Goal: Information Seeking & Learning: Learn about a topic

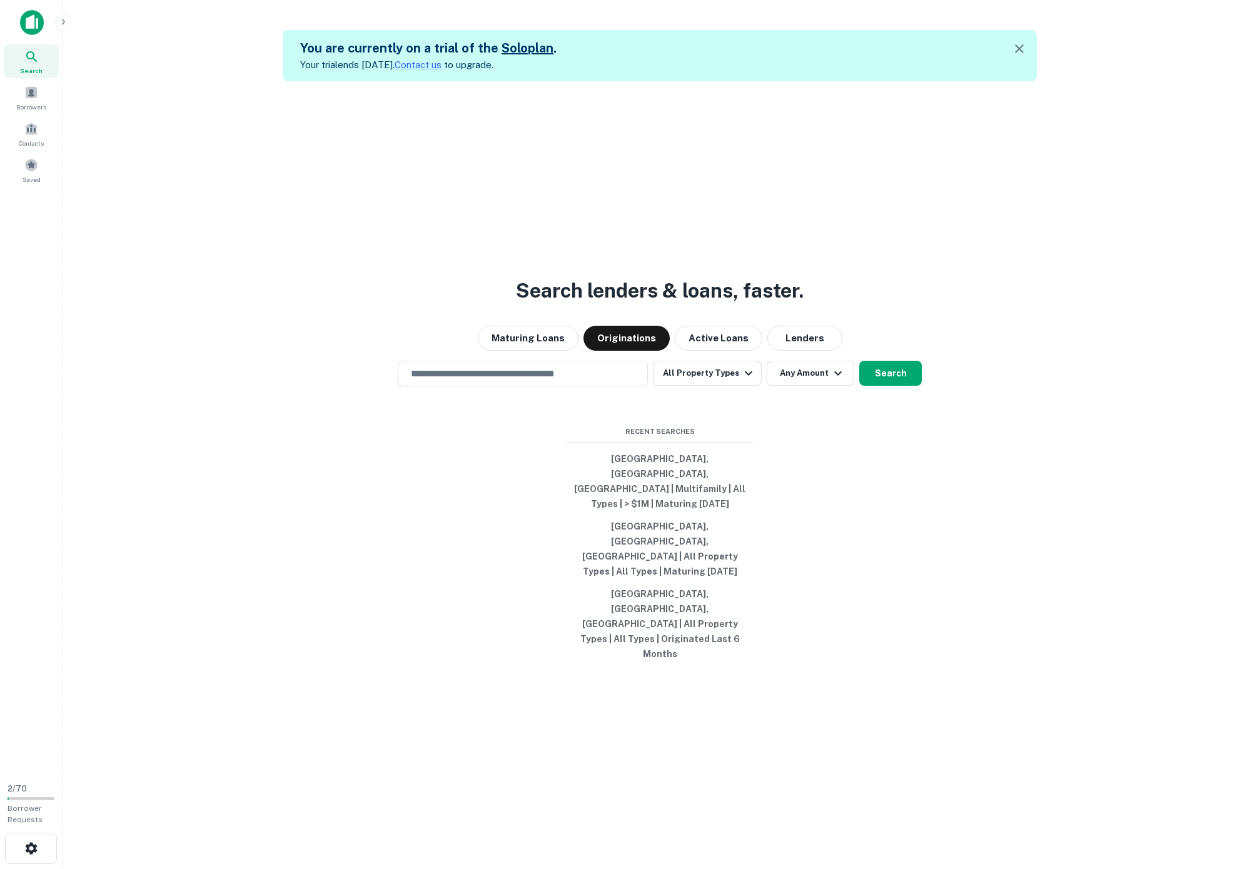
click at [616, 289] on h3 "Search lenders & loans, faster." at bounding box center [660, 291] width 288 height 30
click at [524, 345] on button "Maturing Loans" at bounding box center [528, 338] width 101 height 25
click at [626, 488] on button "[GEOGRAPHIC_DATA], [GEOGRAPHIC_DATA], [GEOGRAPHIC_DATA] | Multifamily | All Typ…" at bounding box center [660, 482] width 188 height 68
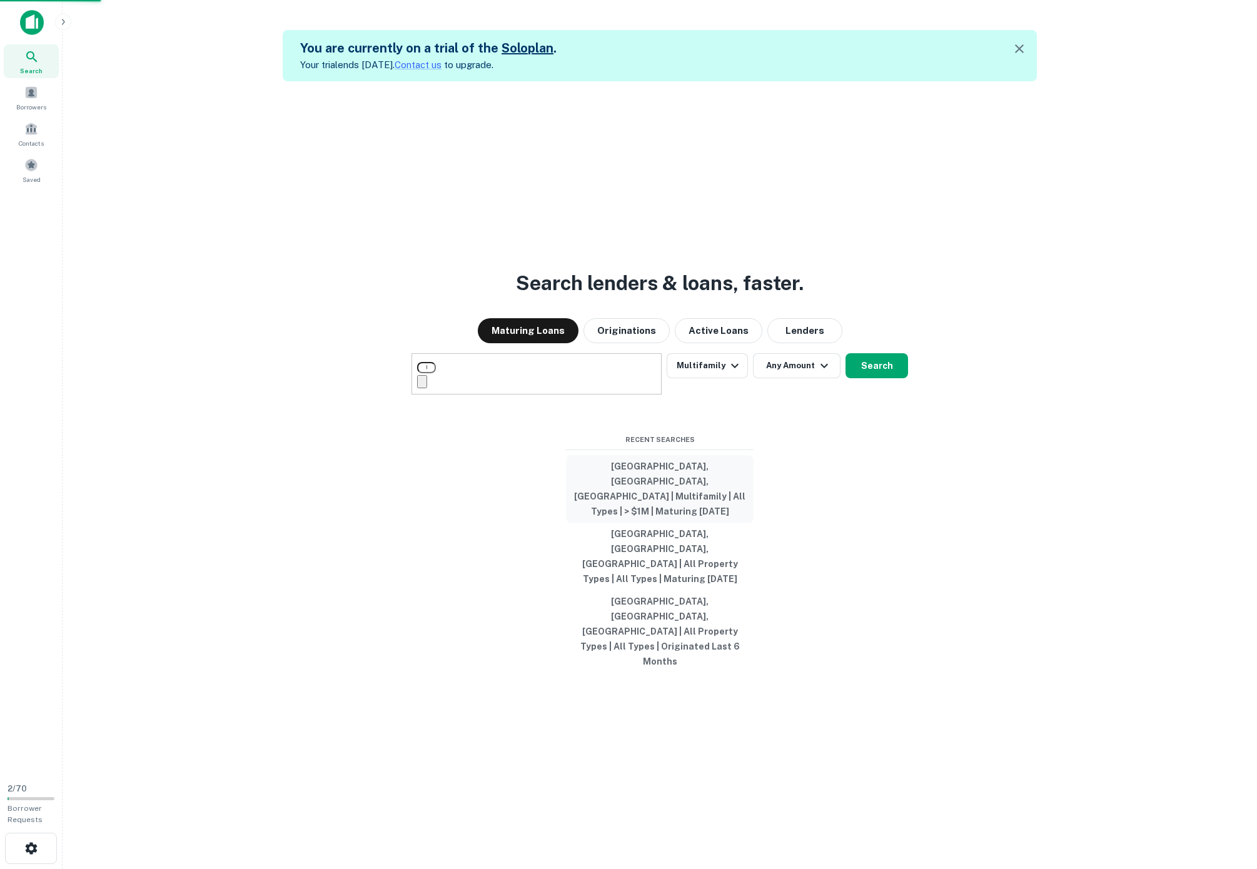
type input "**********"
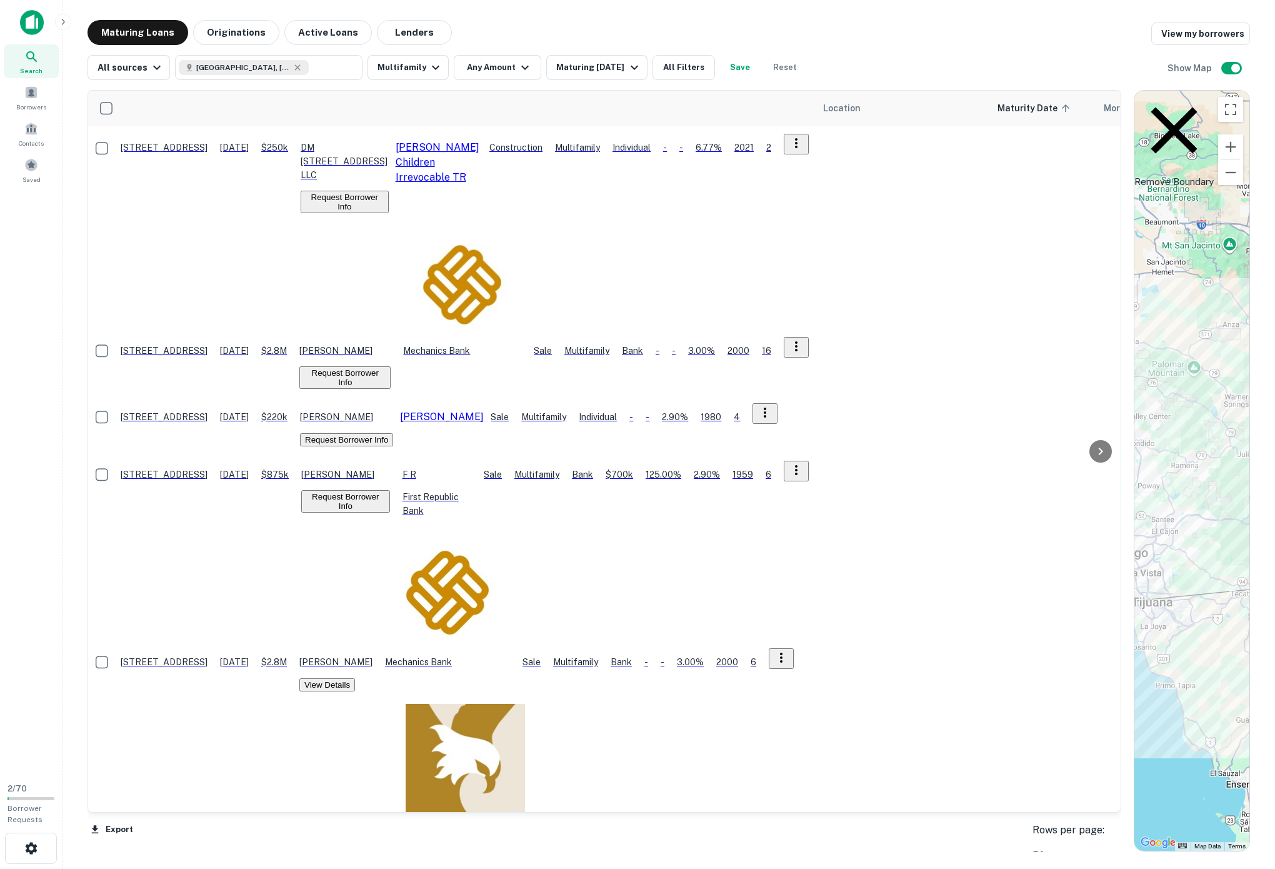
drag, startPoint x: 791, startPoint y: 158, endPoint x: 1173, endPoint y: 133, distance: 382.2
click at [1173, 133] on div "Location Maturity Date sorted ascending Mortgage Amount Borrower Name Lender Pu…" at bounding box center [669, 465] width 1163 height 771
click at [451, 85] on div "Location Maturity Date sorted ascending Mortgage Amount Borrower Name Lender Pu…" at bounding box center [669, 465] width 1163 height 771
click at [449, 76] on button "Multifamily" at bounding box center [408, 67] width 81 height 25
click at [586, 833] on div at bounding box center [637, 869] width 1275 height 0
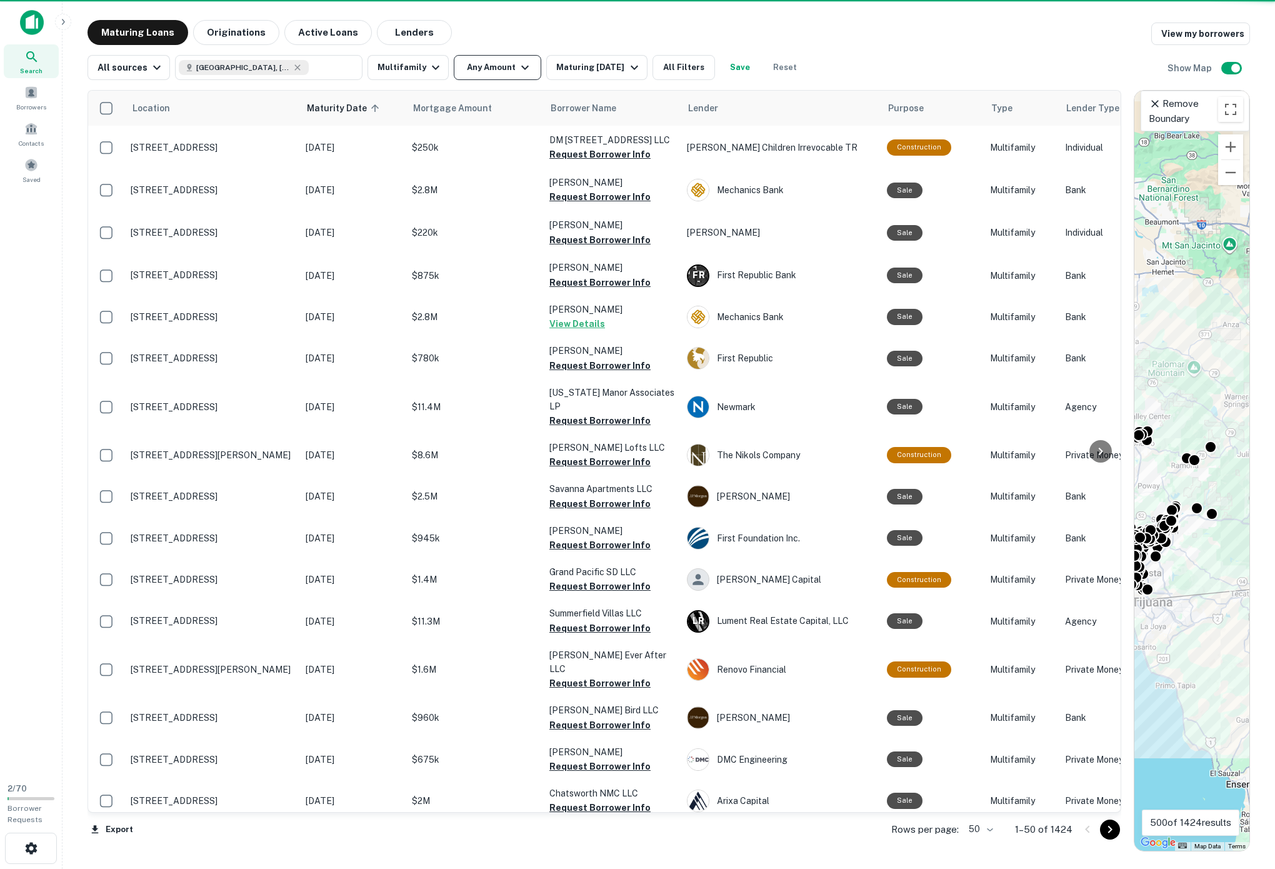
click at [533, 71] on icon "button" at bounding box center [525, 67] width 15 height 15
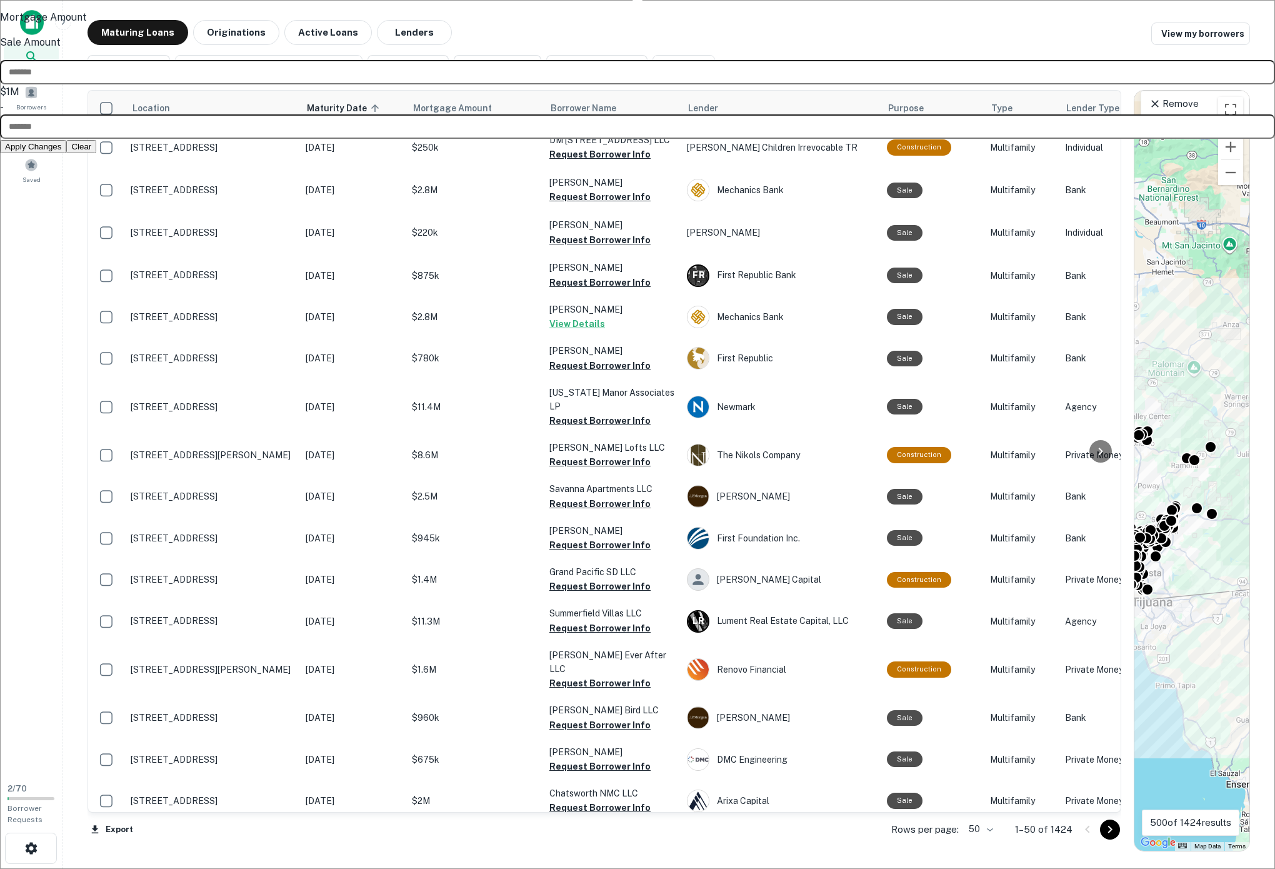
type input "*******"
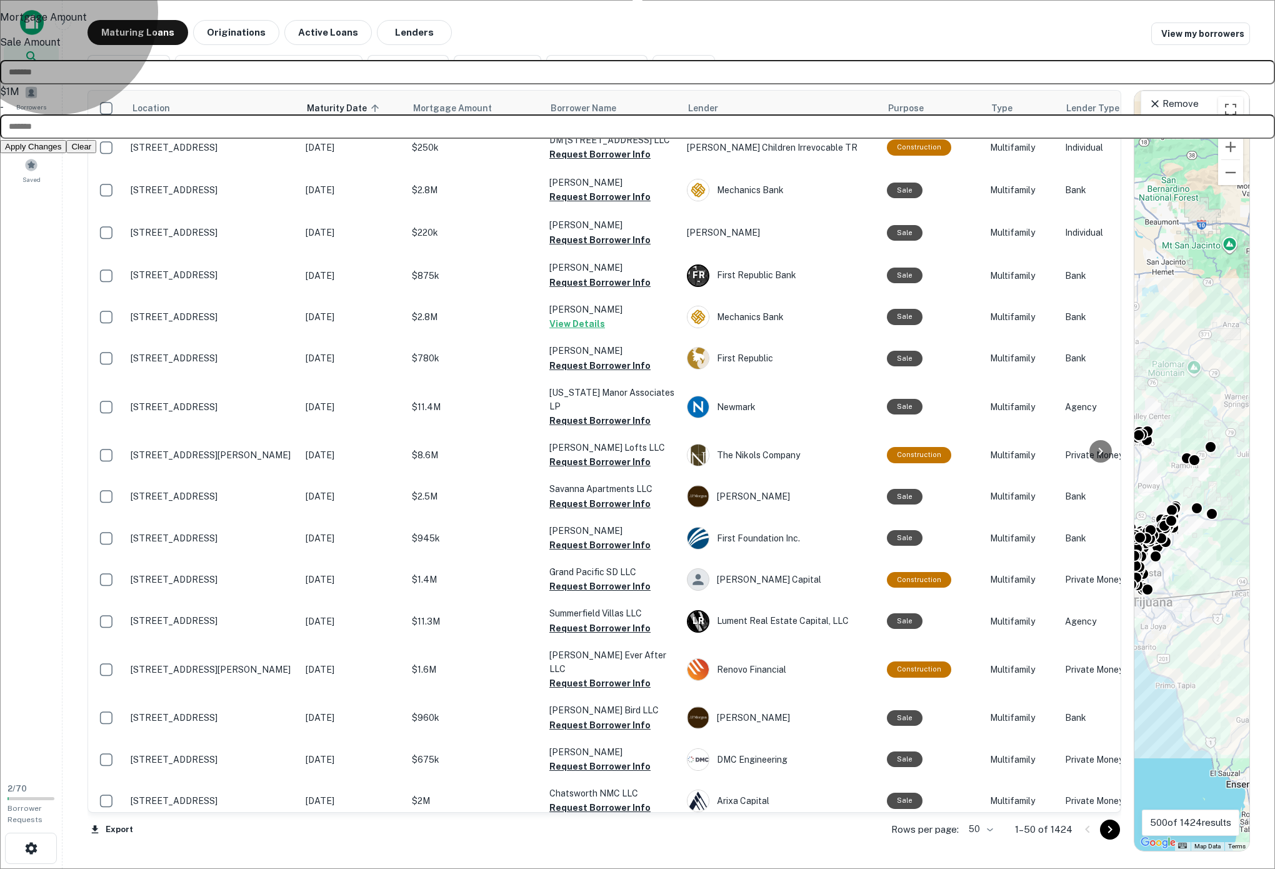
click at [66, 153] on button "Apply Changes" at bounding box center [33, 146] width 66 height 13
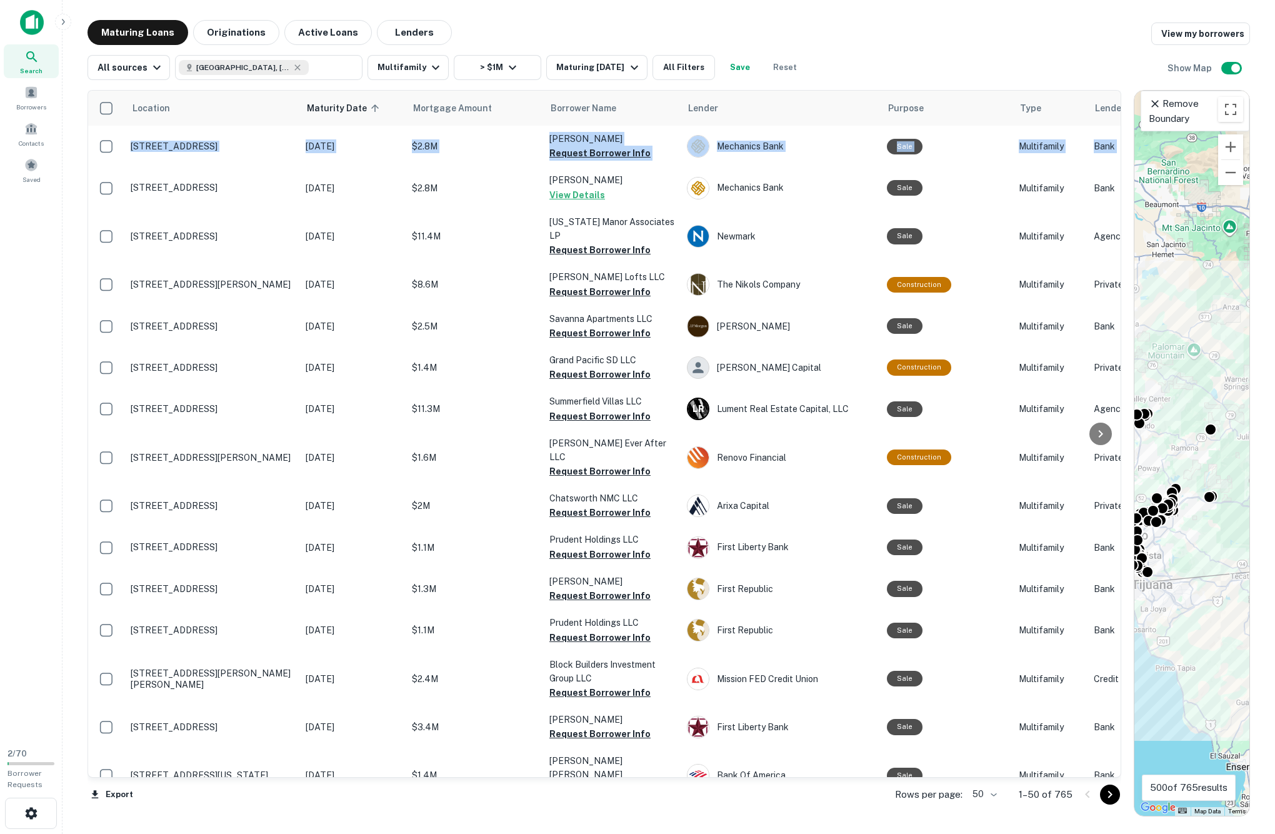
click at [75, 209] on div "Maturing Loans Originations Active Loans Lenders View my borrowers All sources …" at bounding box center [669, 418] width 1193 height 796
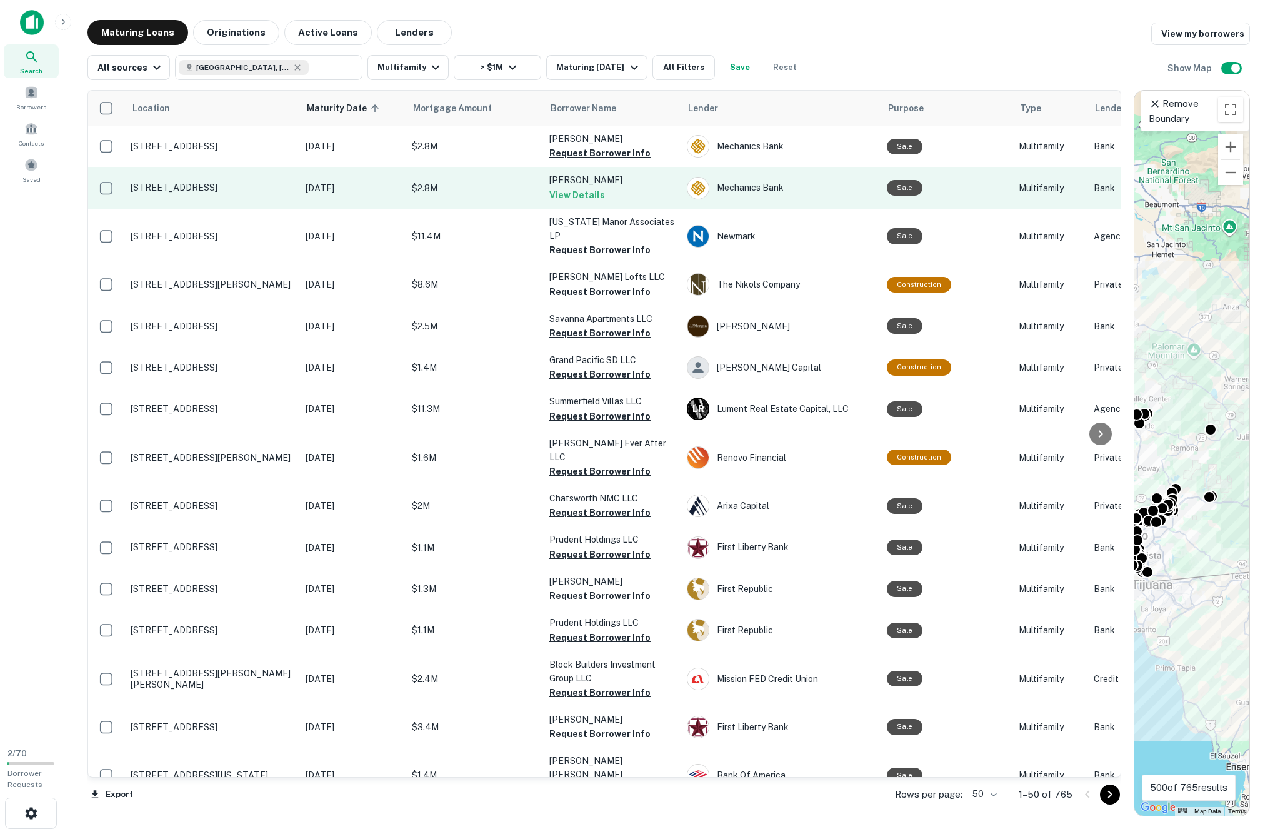
click at [581, 203] on button "View Details" at bounding box center [578, 195] width 56 height 15
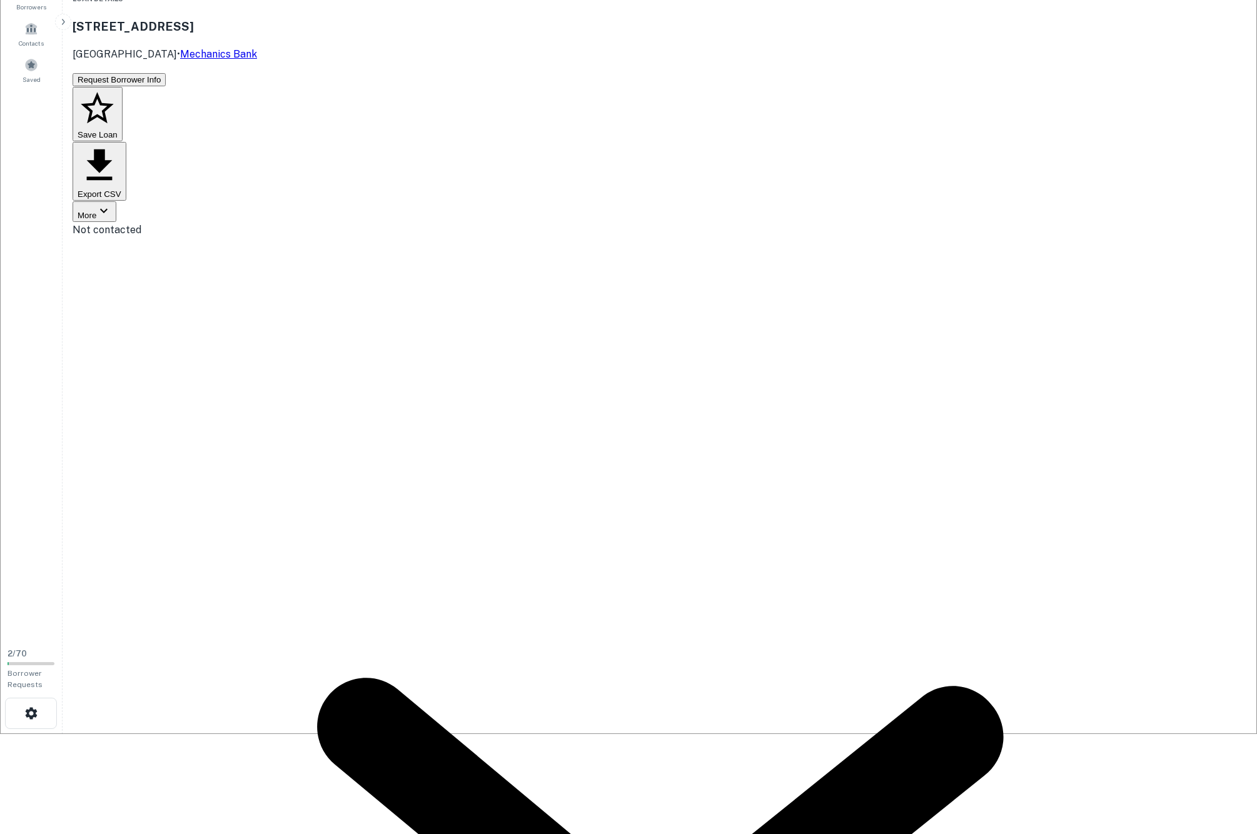
scroll to position [103, 0]
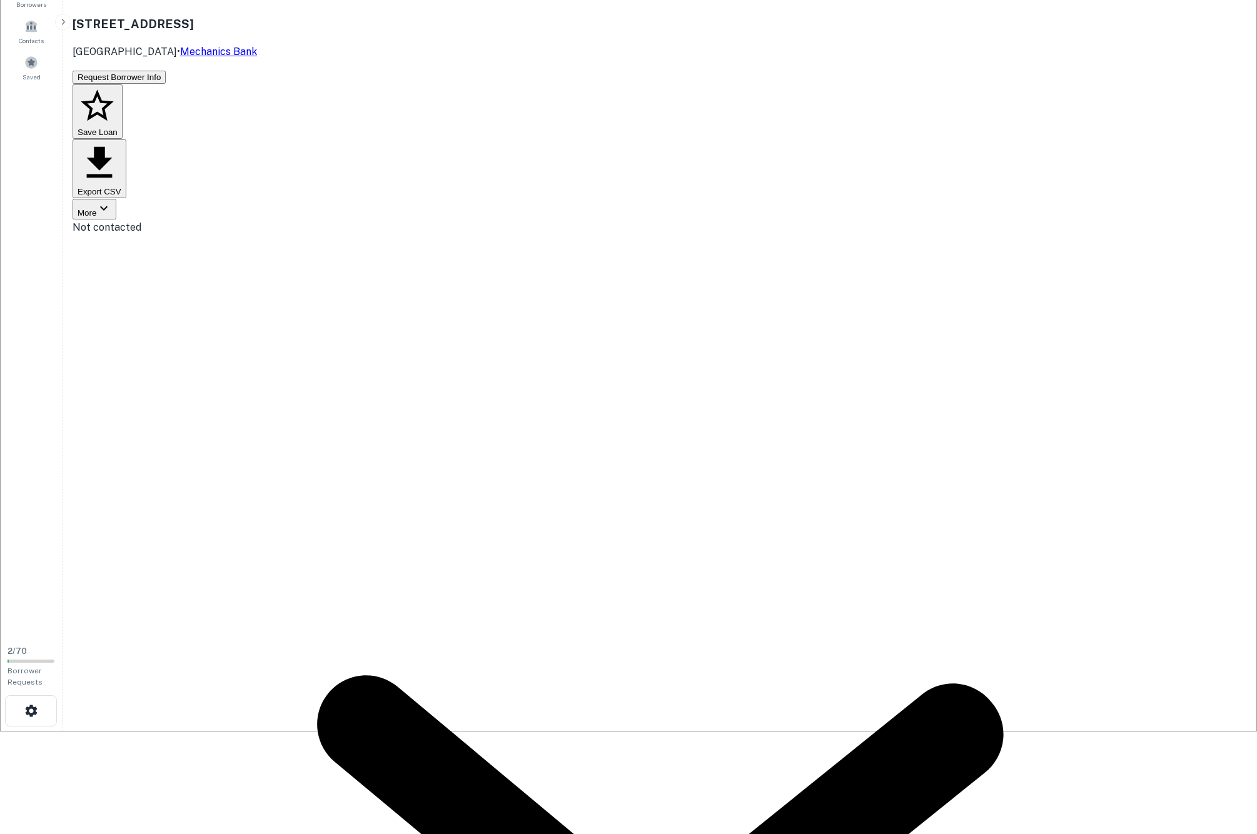
drag, startPoint x: 1044, startPoint y: 328, endPoint x: 1074, endPoint y: 326, distance: 30.0
copy h6 "verada properties"
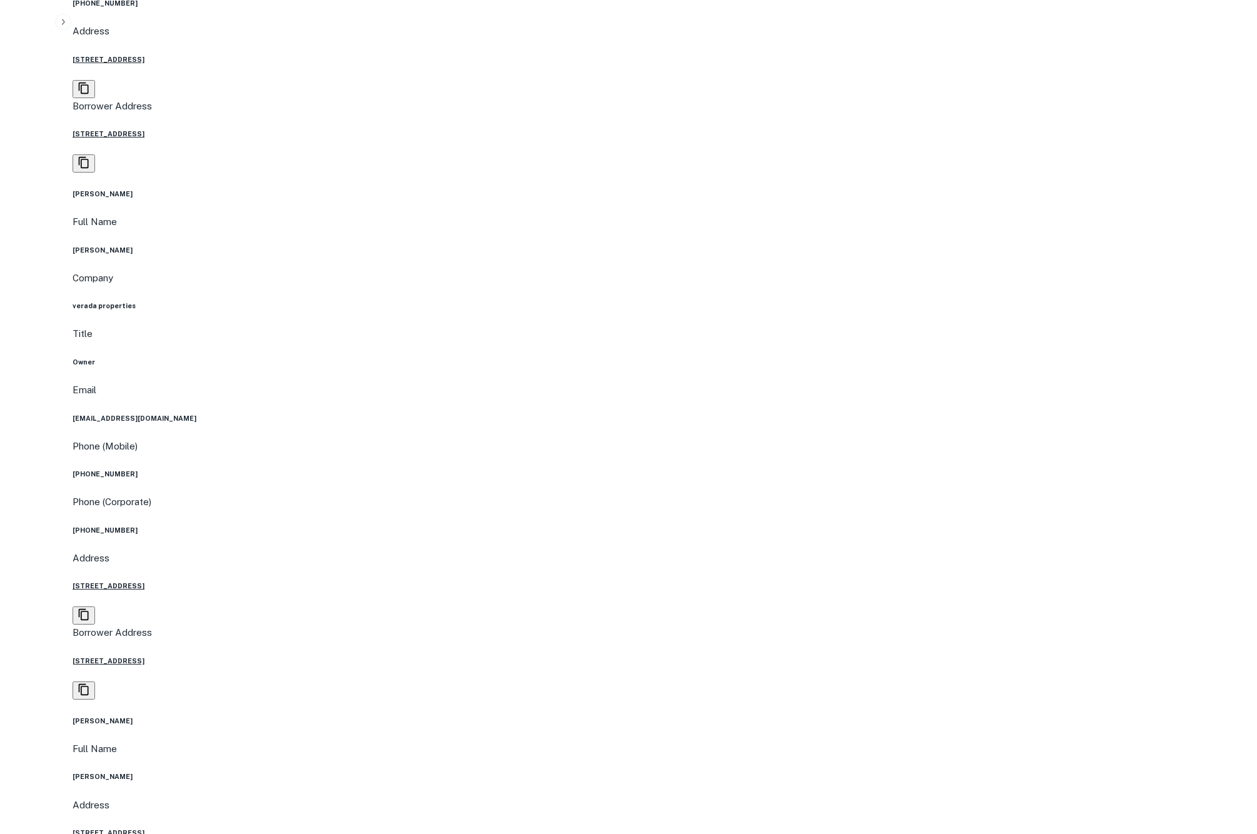
scroll to position [1265, 0]
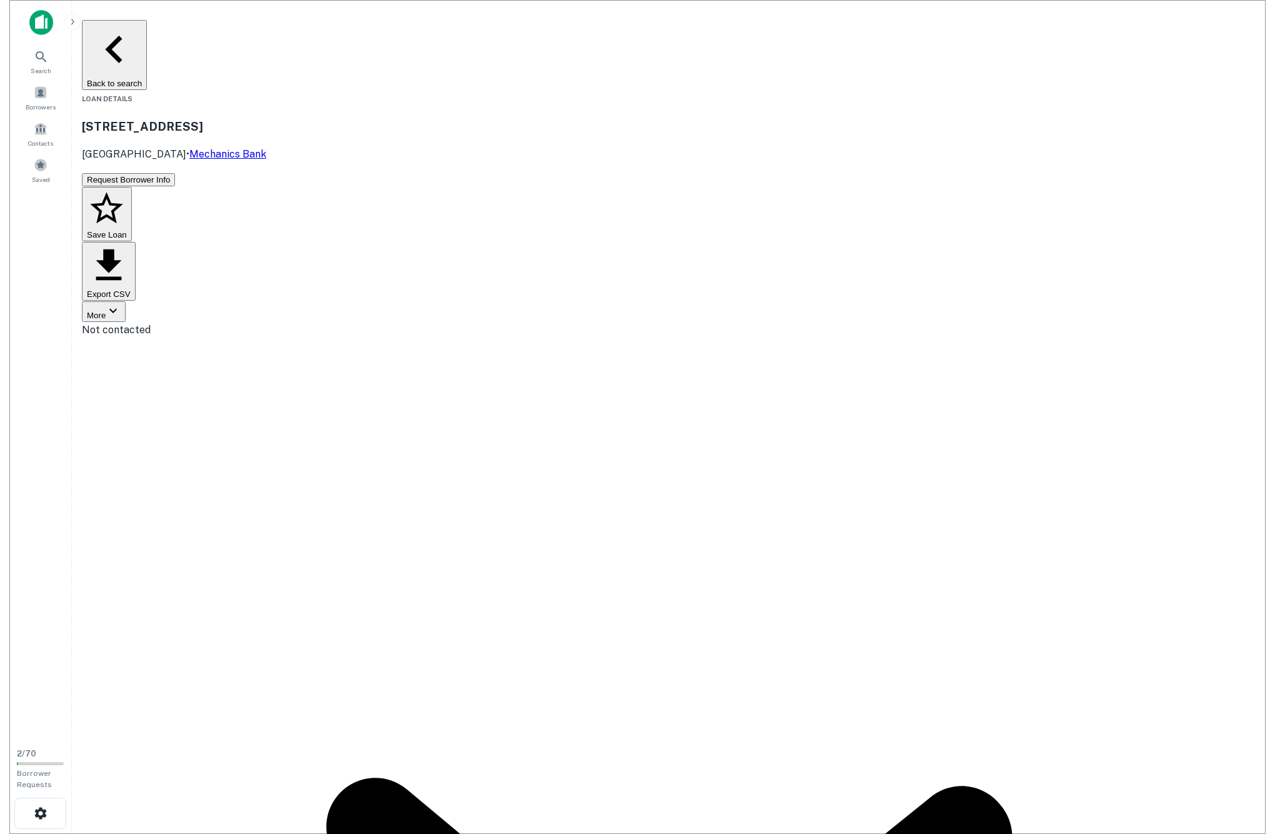
scroll to position [0, 0]
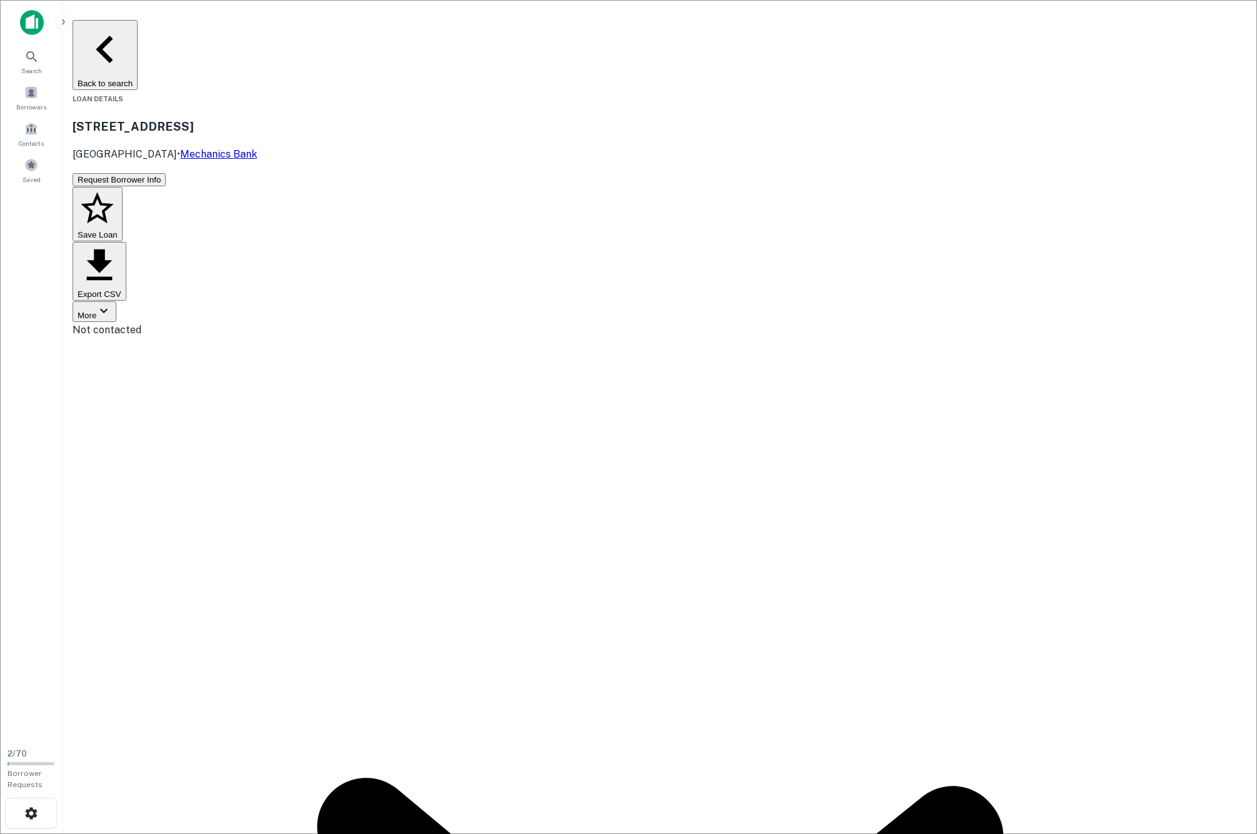
click at [138, 30] on button "Back to search" at bounding box center [105, 55] width 65 height 70
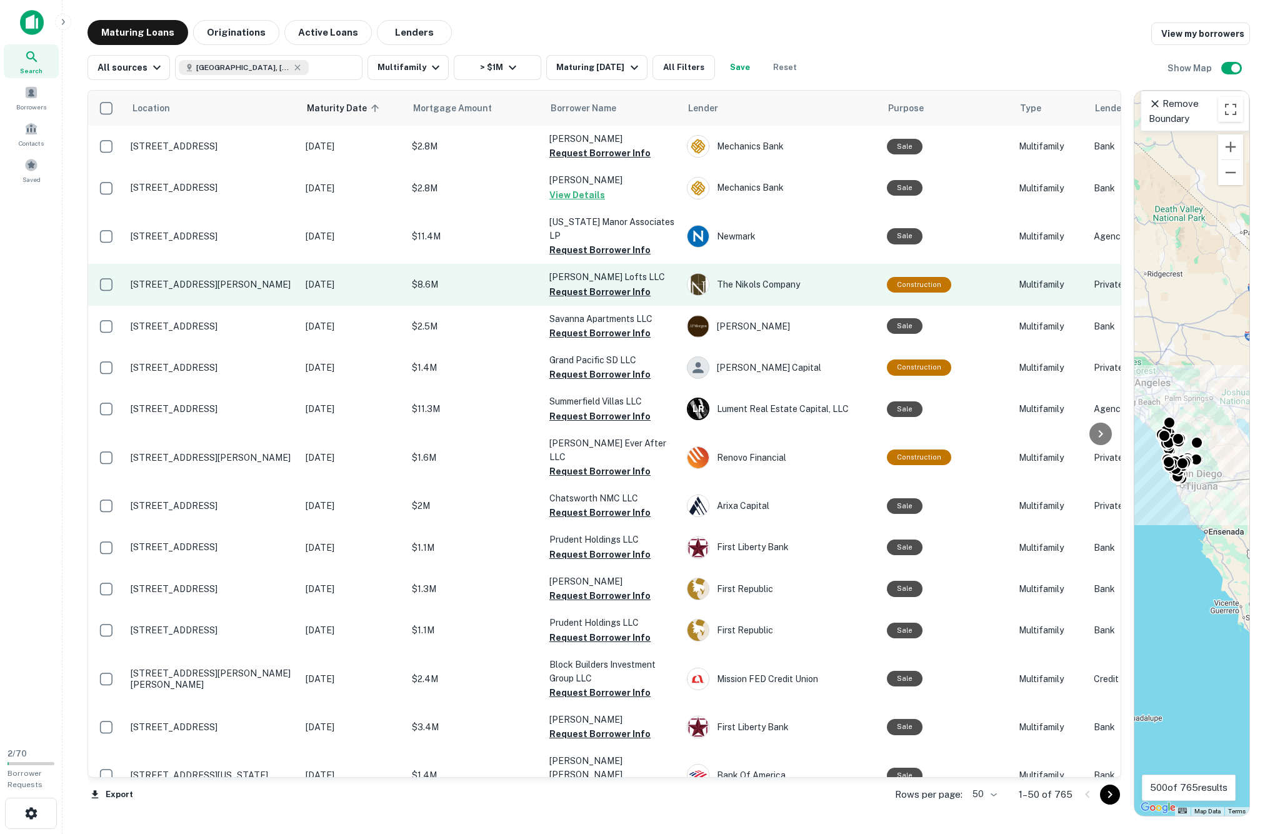
click at [583, 305] on td "Girard Lofts LLC Request Borrower Info" at bounding box center [612, 284] width 138 height 41
click at [583, 299] on button "Request Borrower Info" at bounding box center [600, 291] width 101 height 15
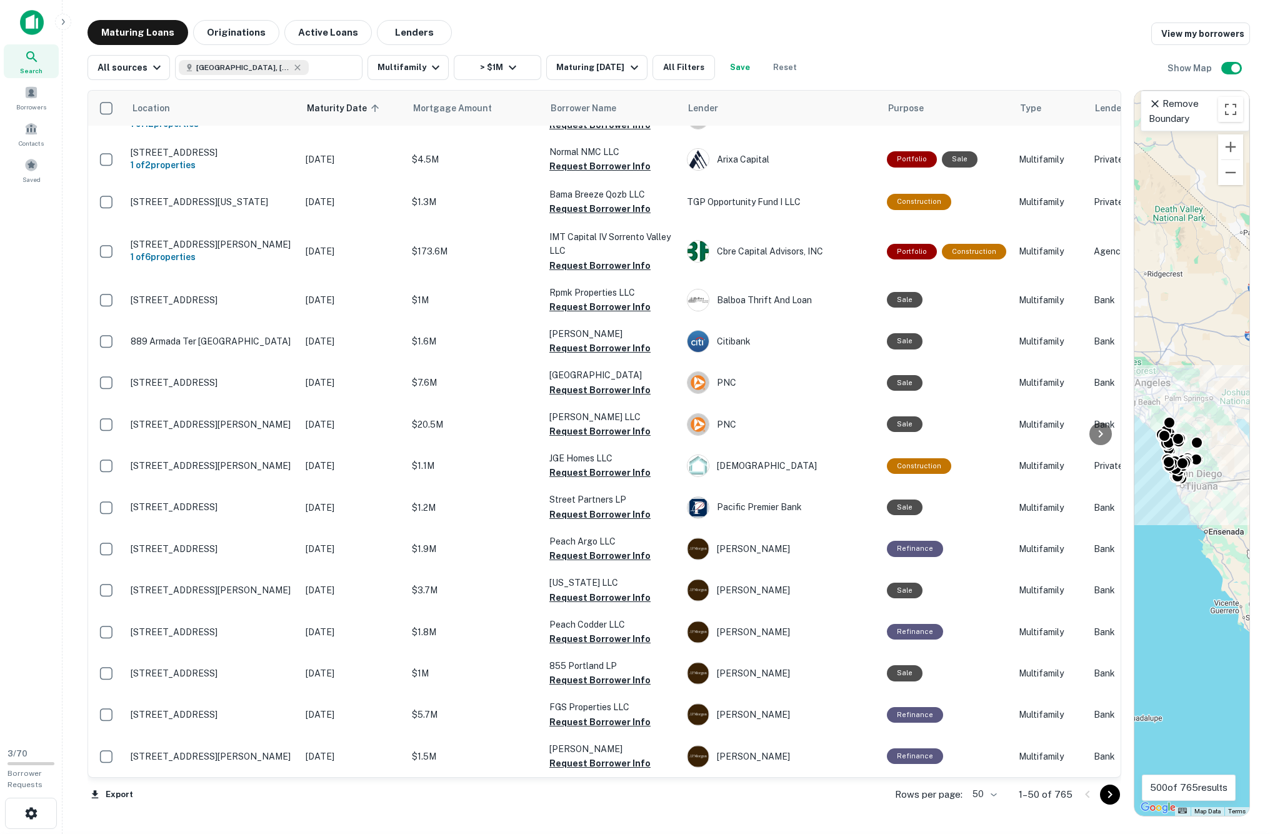
click at [1108, 798] on icon "Go to next page" at bounding box center [1110, 795] width 4 height 8
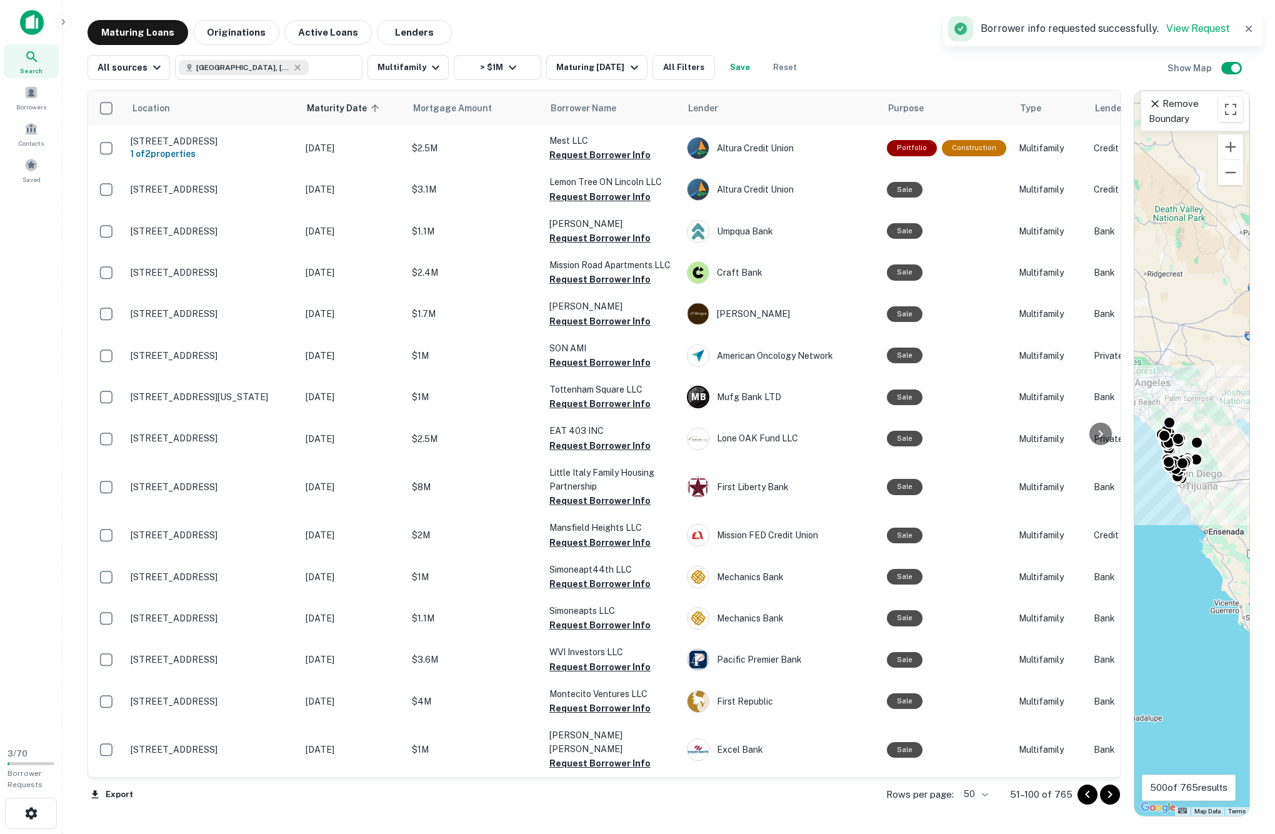
click at [1103, 795] on icon "Go to next page" at bounding box center [1110, 794] width 15 height 15
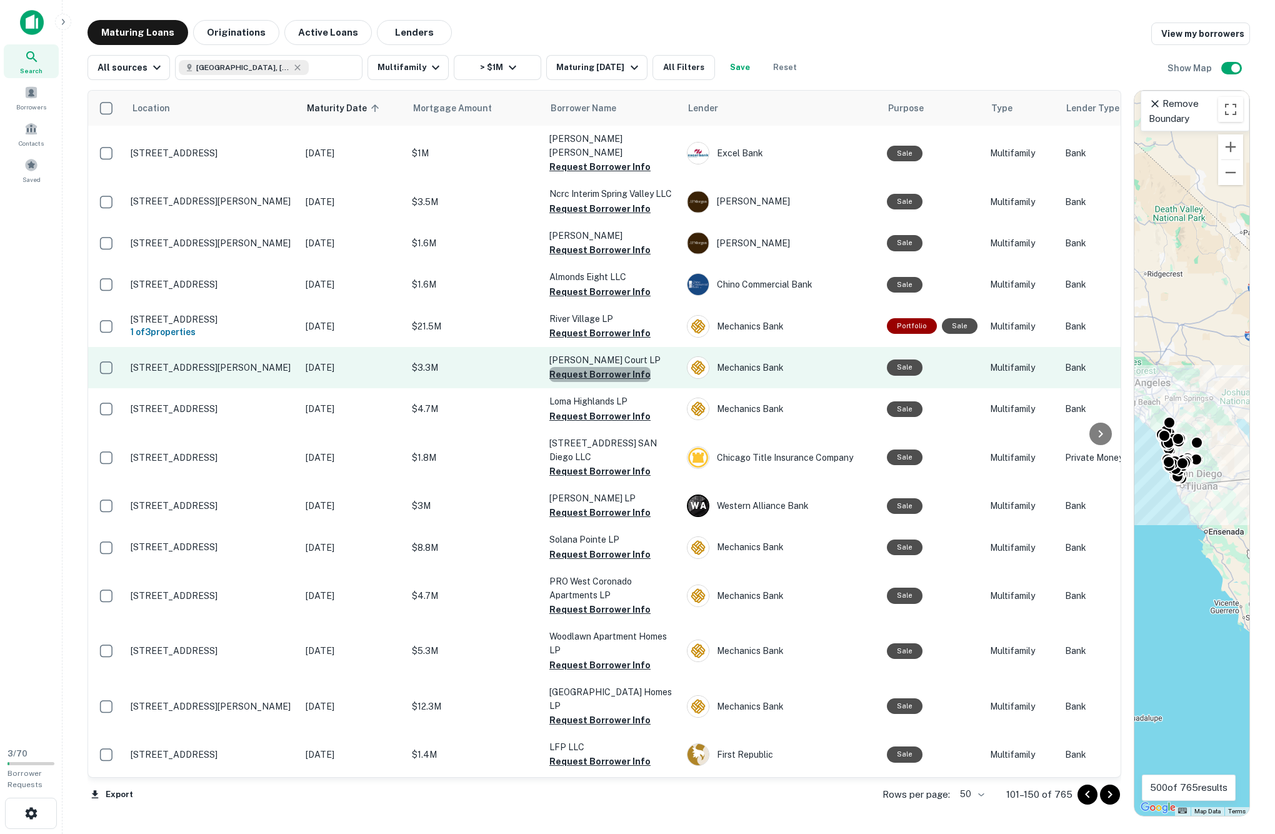
click at [580, 382] on button "Request Borrower Info" at bounding box center [600, 374] width 101 height 15
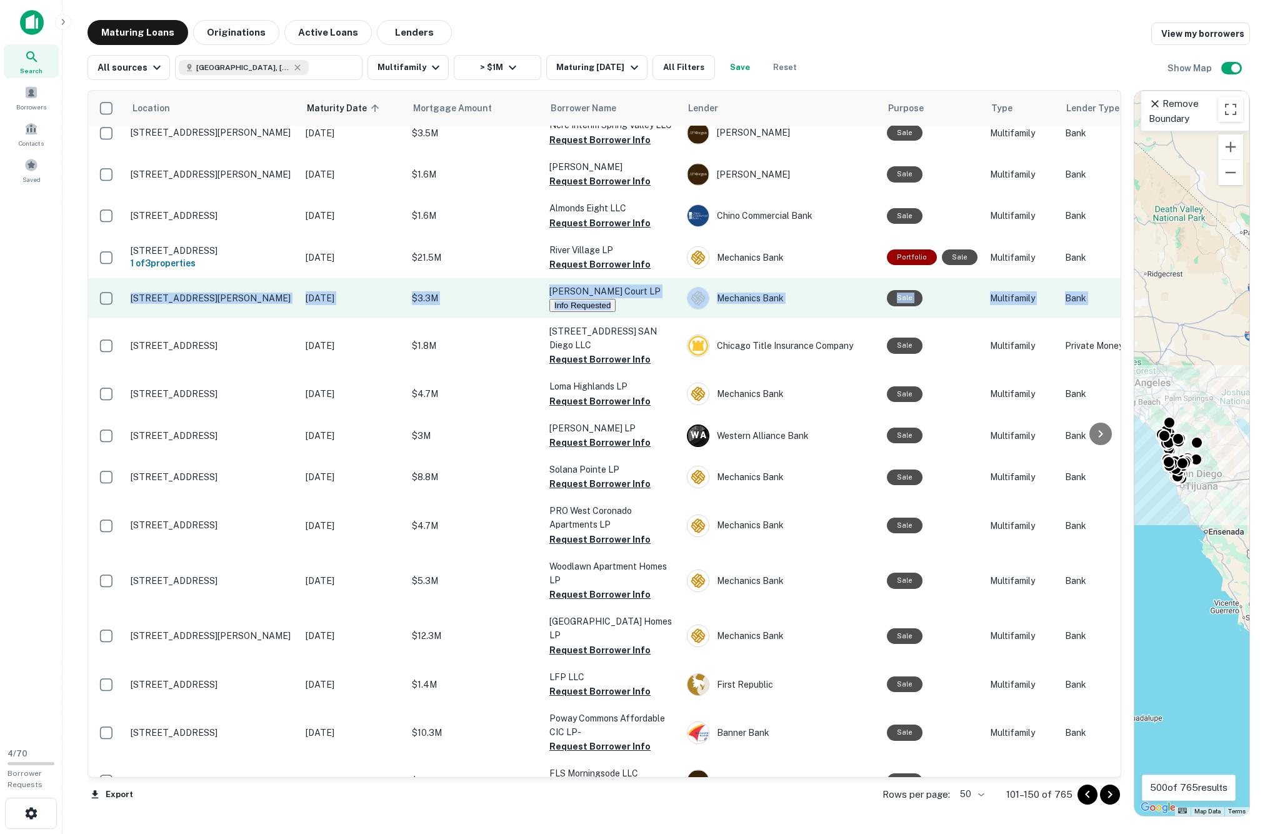
scroll to position [56, 0]
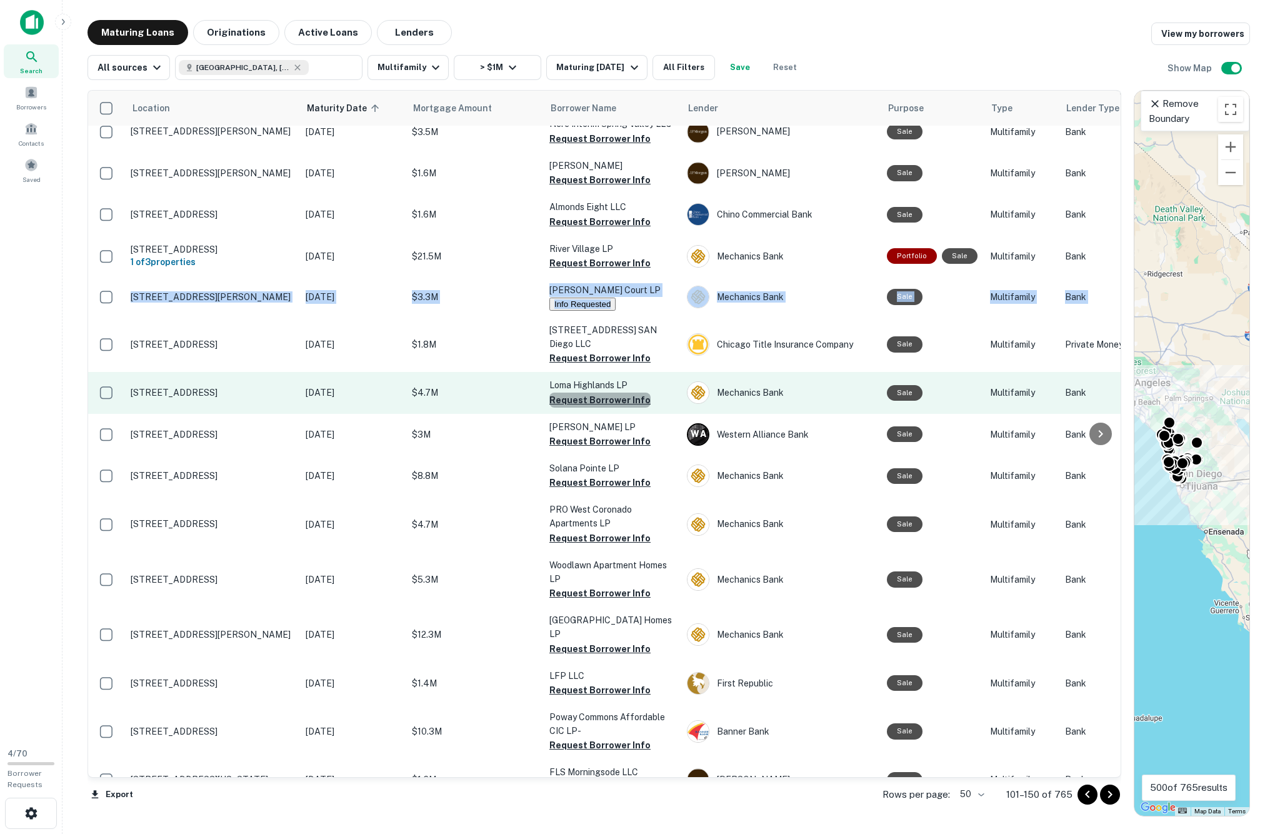
click at [583, 408] on button "Request Borrower Info" at bounding box center [600, 400] width 101 height 15
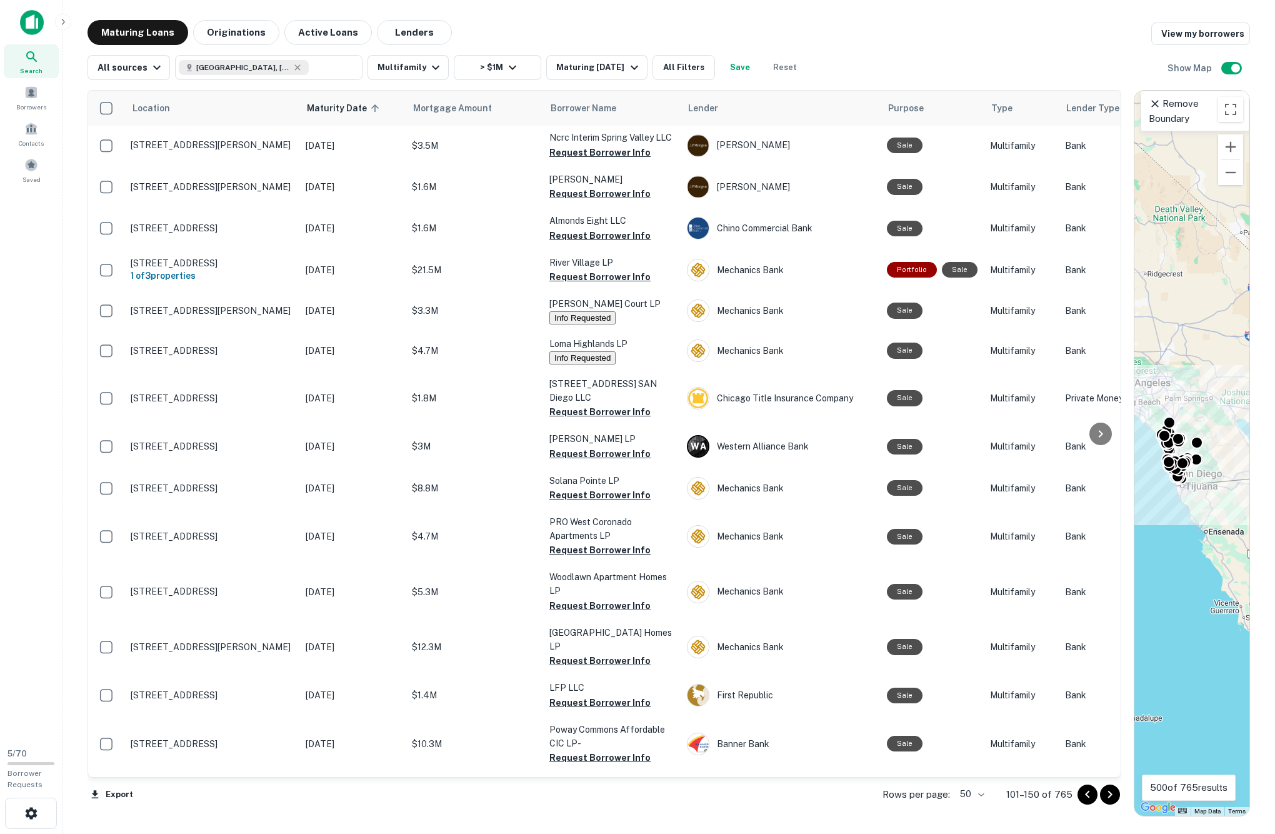
click at [76, 484] on div "Maturing Loans Originations Active Loans Lenders View my borrowers All sources …" at bounding box center [669, 418] width 1193 height 796
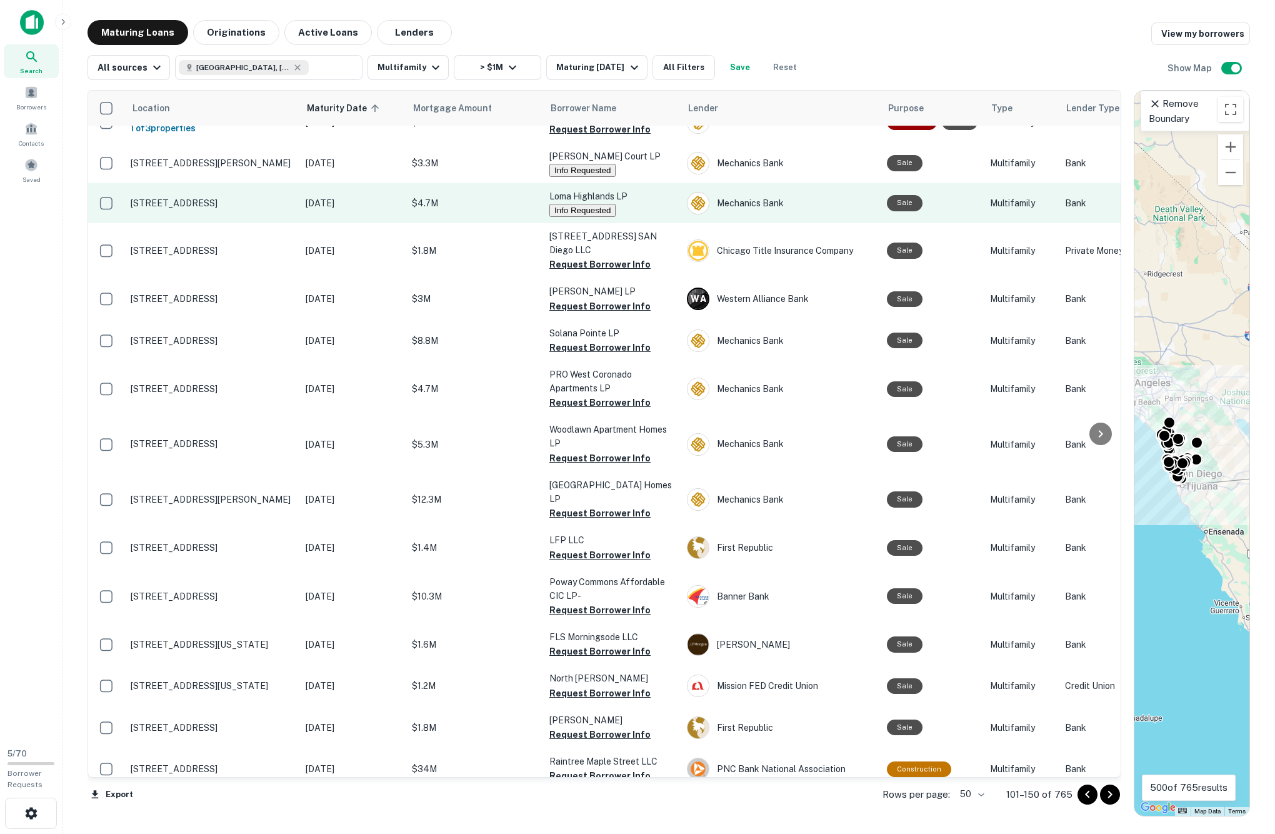
scroll to position [210, 0]
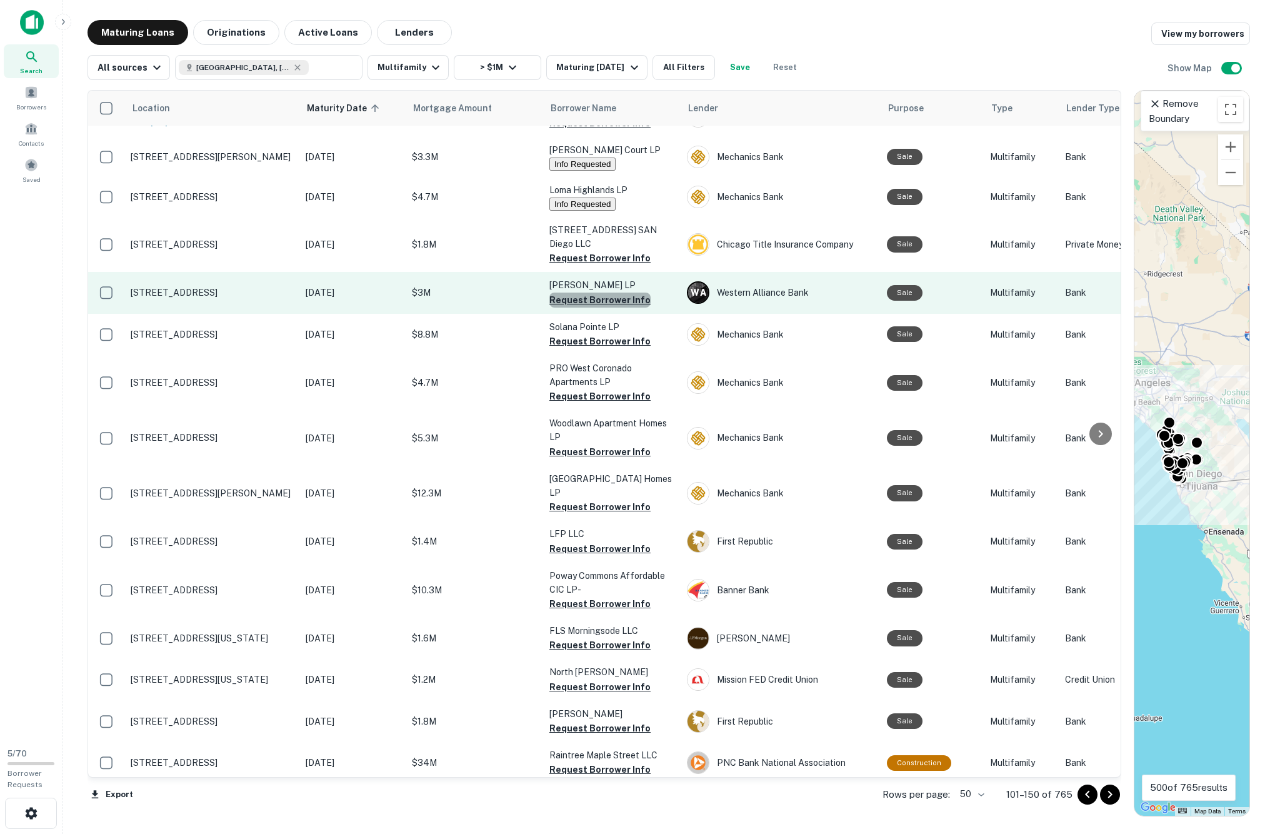
click at [576, 308] on button "Request Borrower Info" at bounding box center [600, 300] width 101 height 15
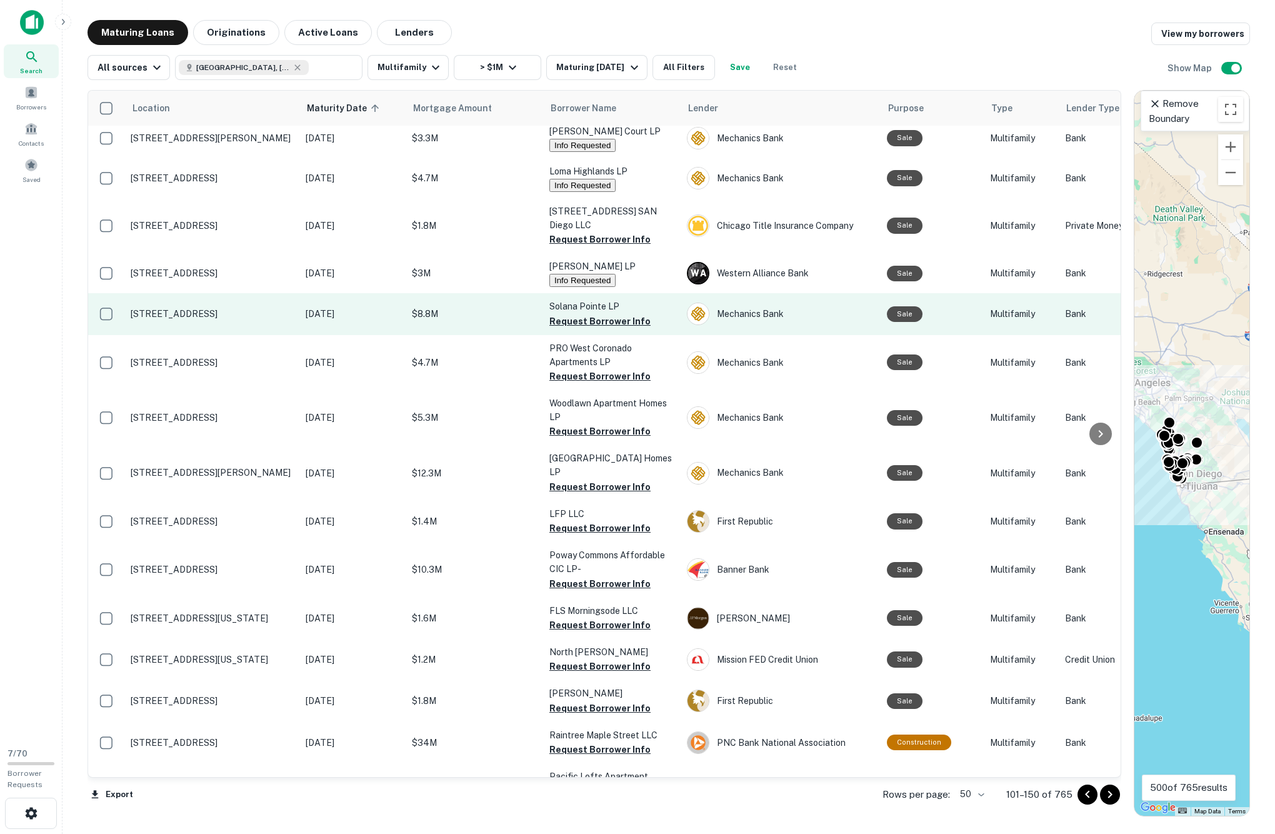
scroll to position [231, 0]
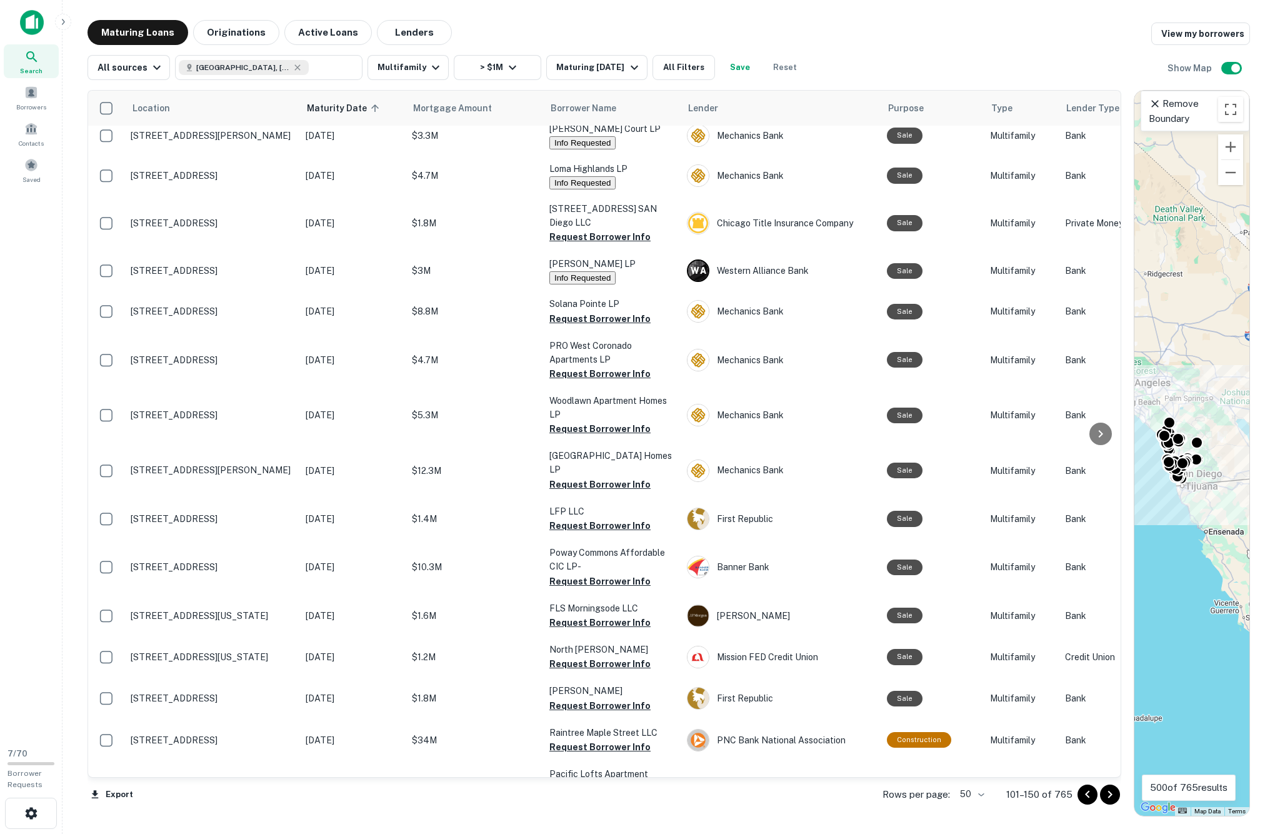
click at [609, 5] on main "Maturing Loans Originations Active Loans Lenders View my borrowers All sources …" at bounding box center [669, 417] width 1213 height 834
click at [54, 426] on div "Search Borrowers Contacts Saved" at bounding box center [31, 369] width 62 height 738
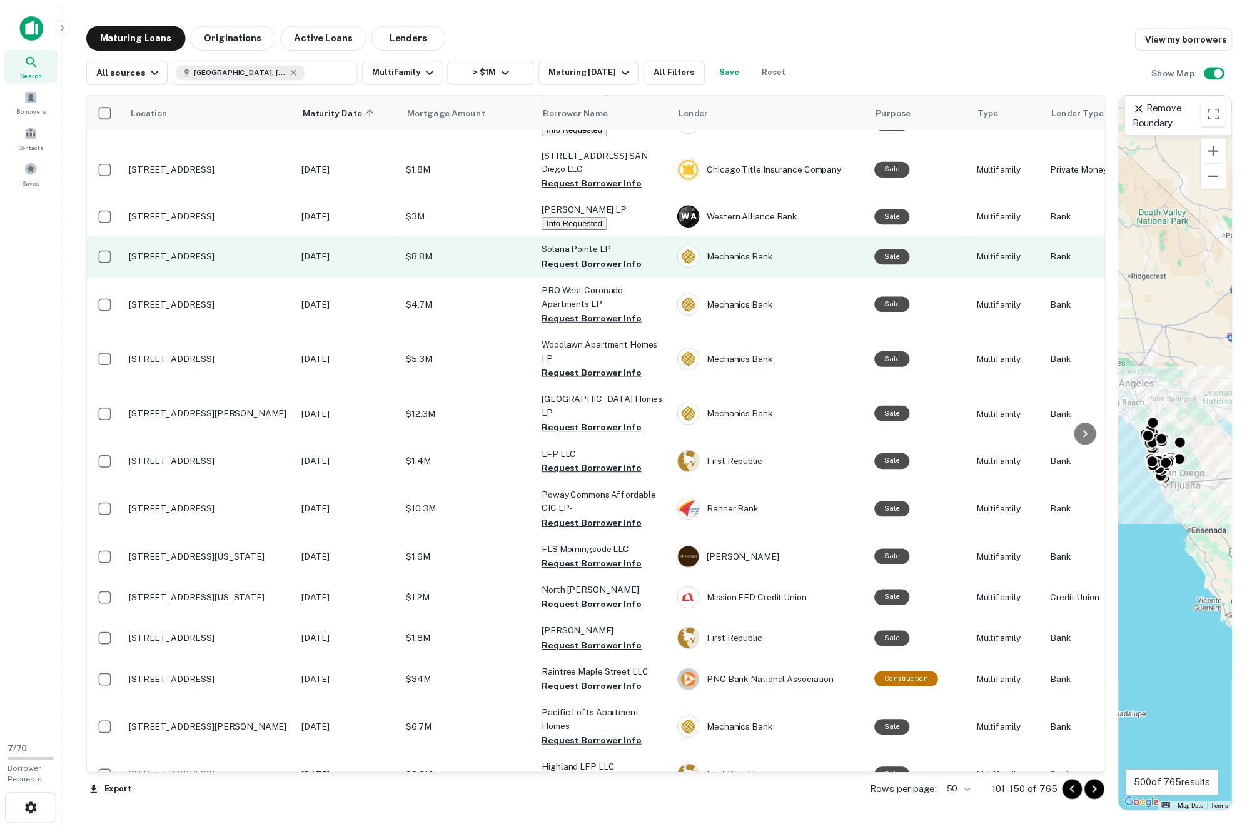
scroll to position [293, 0]
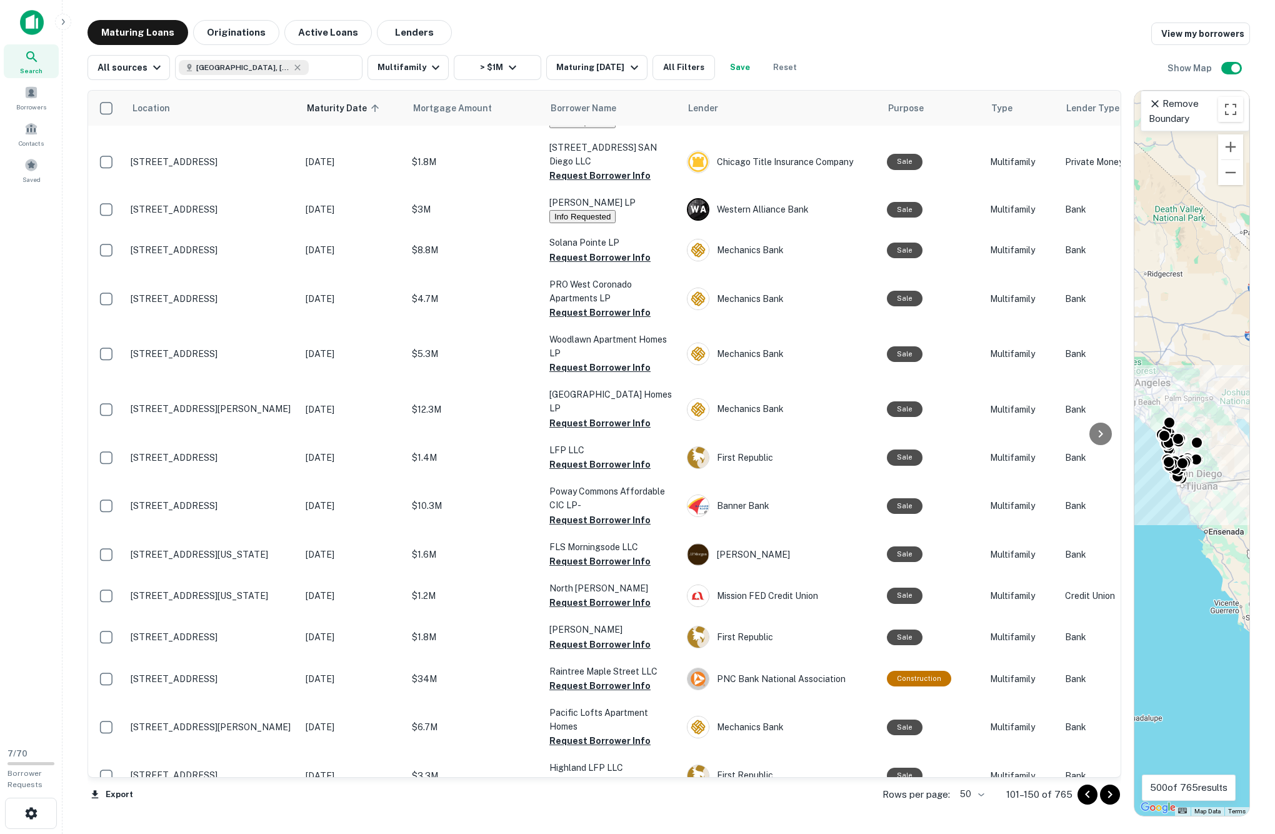
click at [30, 474] on div "Search Borrowers Contacts Saved" at bounding box center [31, 369] width 62 height 738
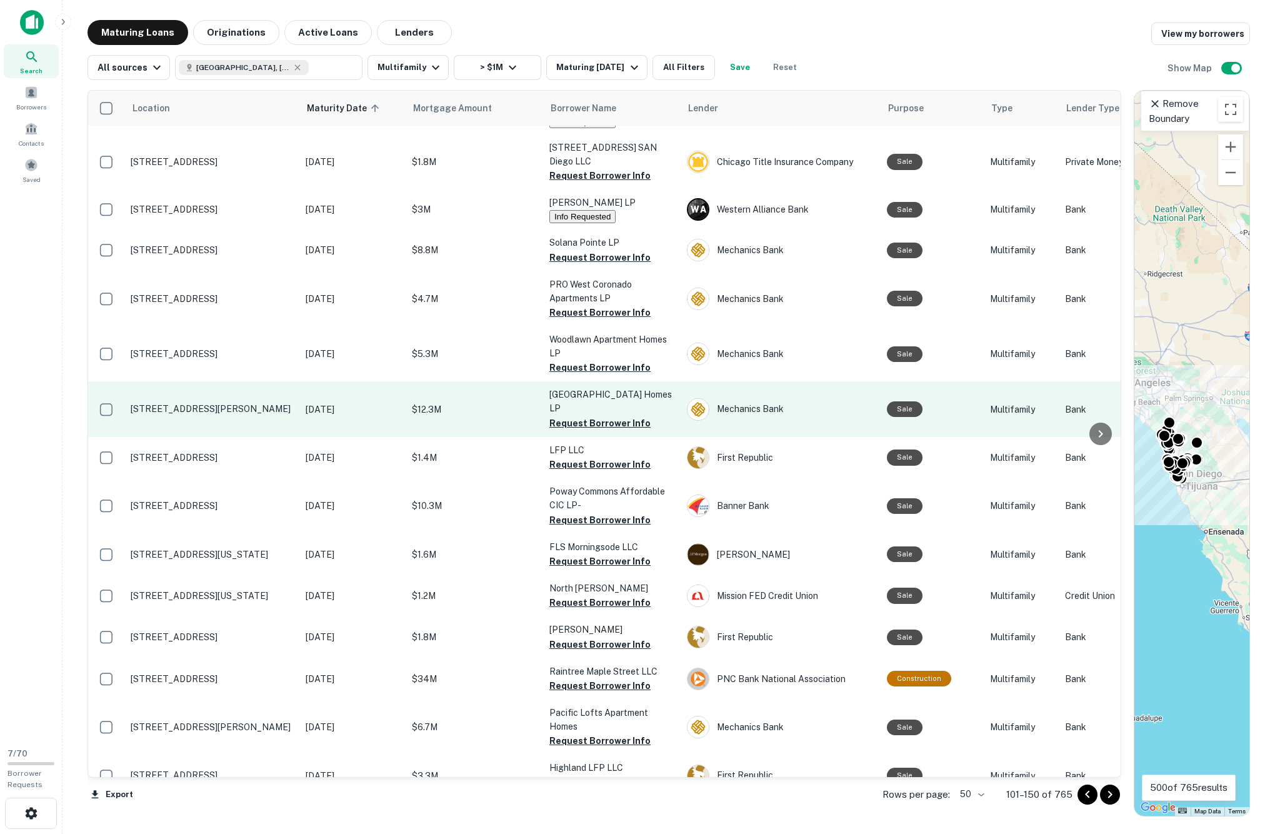
click at [173, 414] on p "1302 Morning View Dr Escondido, CA92026" at bounding box center [212, 408] width 163 height 11
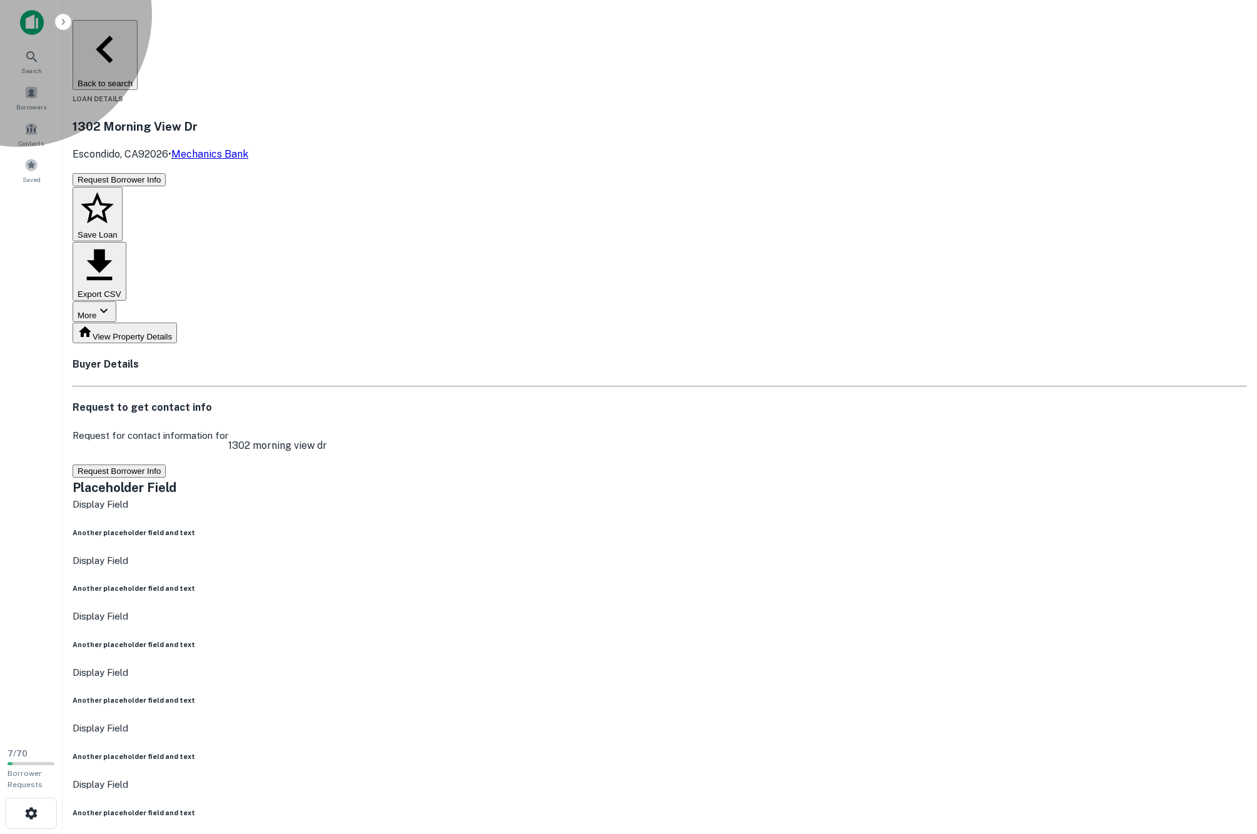
click at [166, 464] on button "Request Borrower Info" at bounding box center [119, 470] width 93 height 13
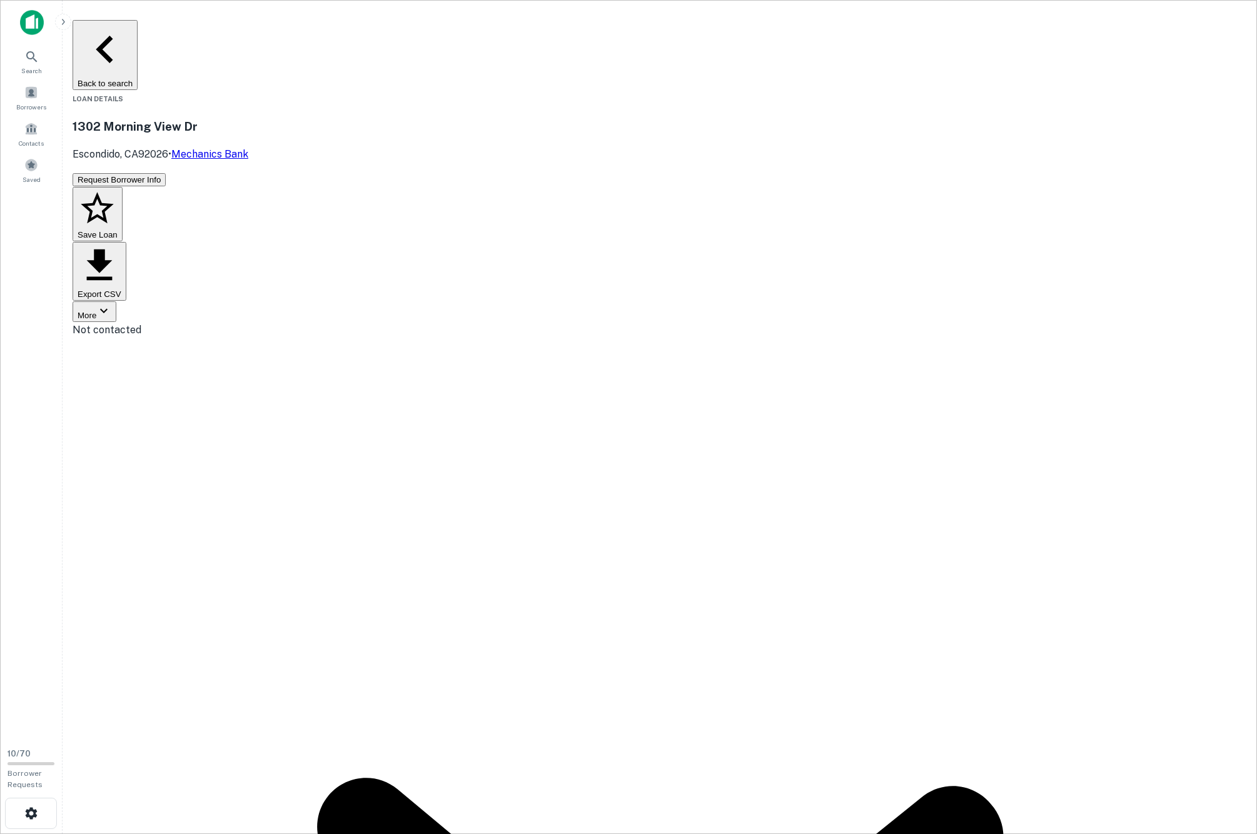
click at [138, 38] on button "Back to search" at bounding box center [105, 55] width 65 height 70
click at [138, 31] on button "Back to search" at bounding box center [105, 55] width 65 height 70
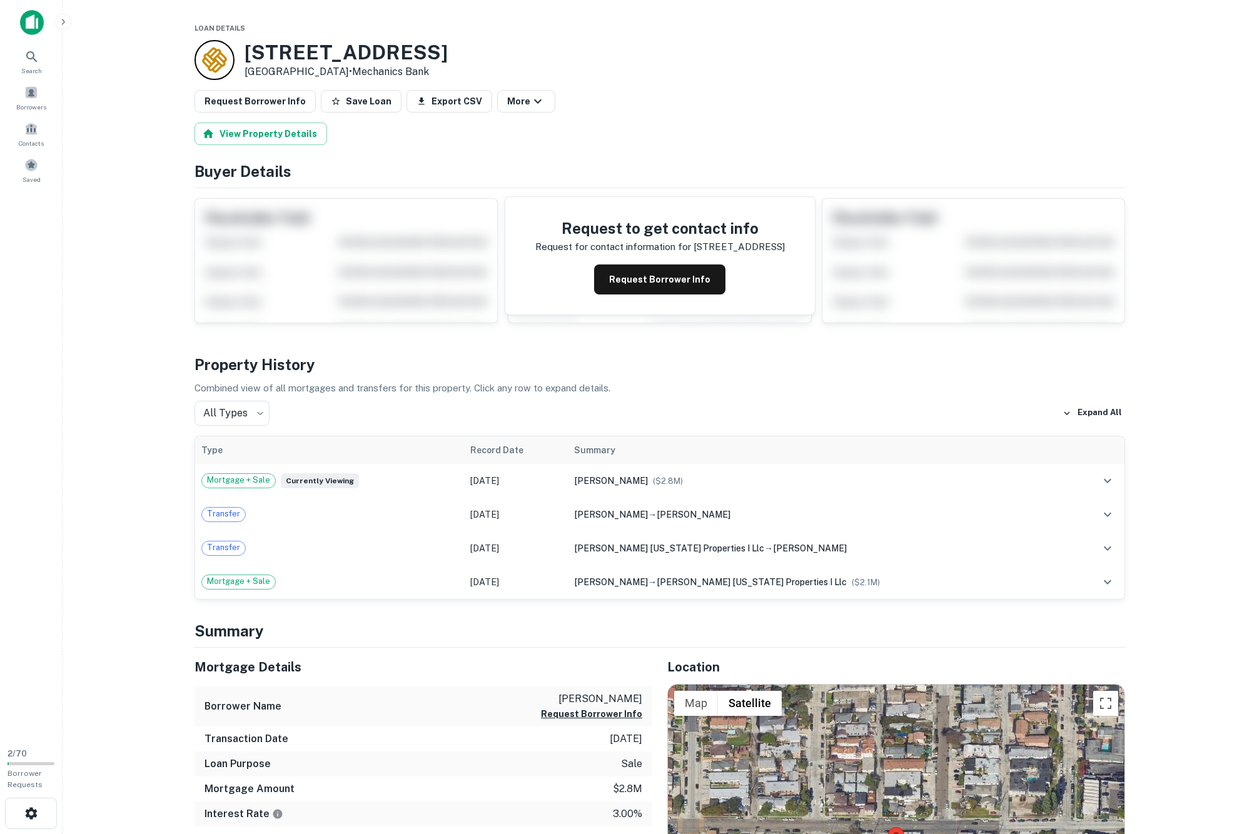
click at [219, 64] on div at bounding box center [214, 60] width 40 height 40
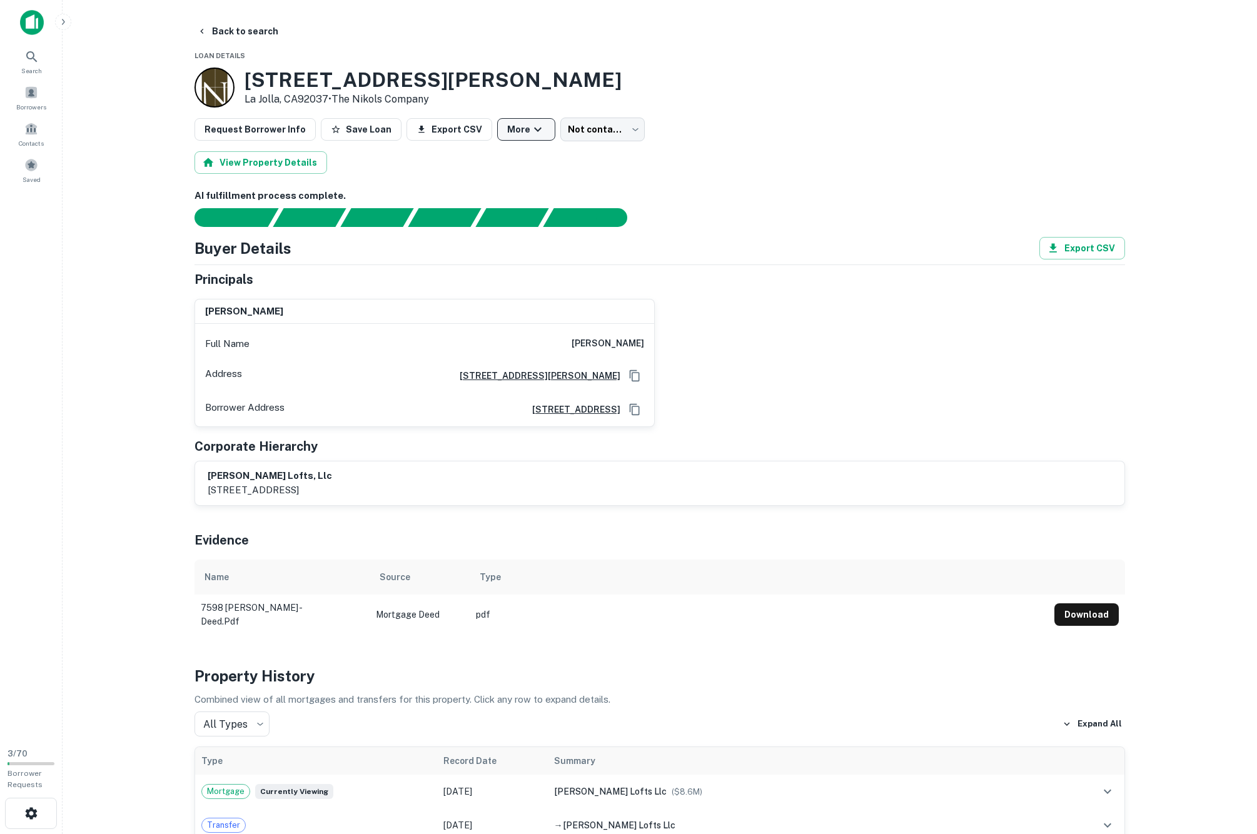
click at [545, 136] on icon "button" at bounding box center [537, 129] width 15 height 15
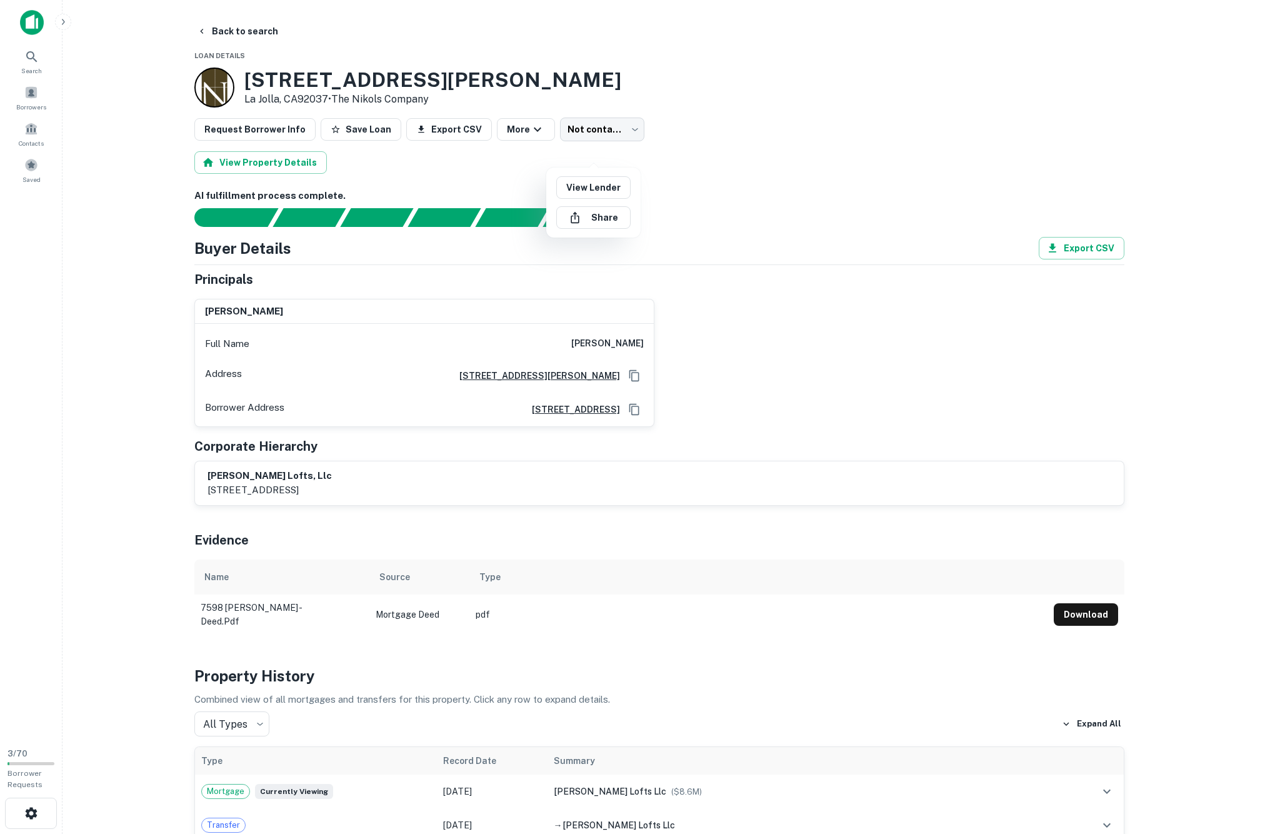
click at [605, 80] on div at bounding box center [637, 417] width 1275 height 834
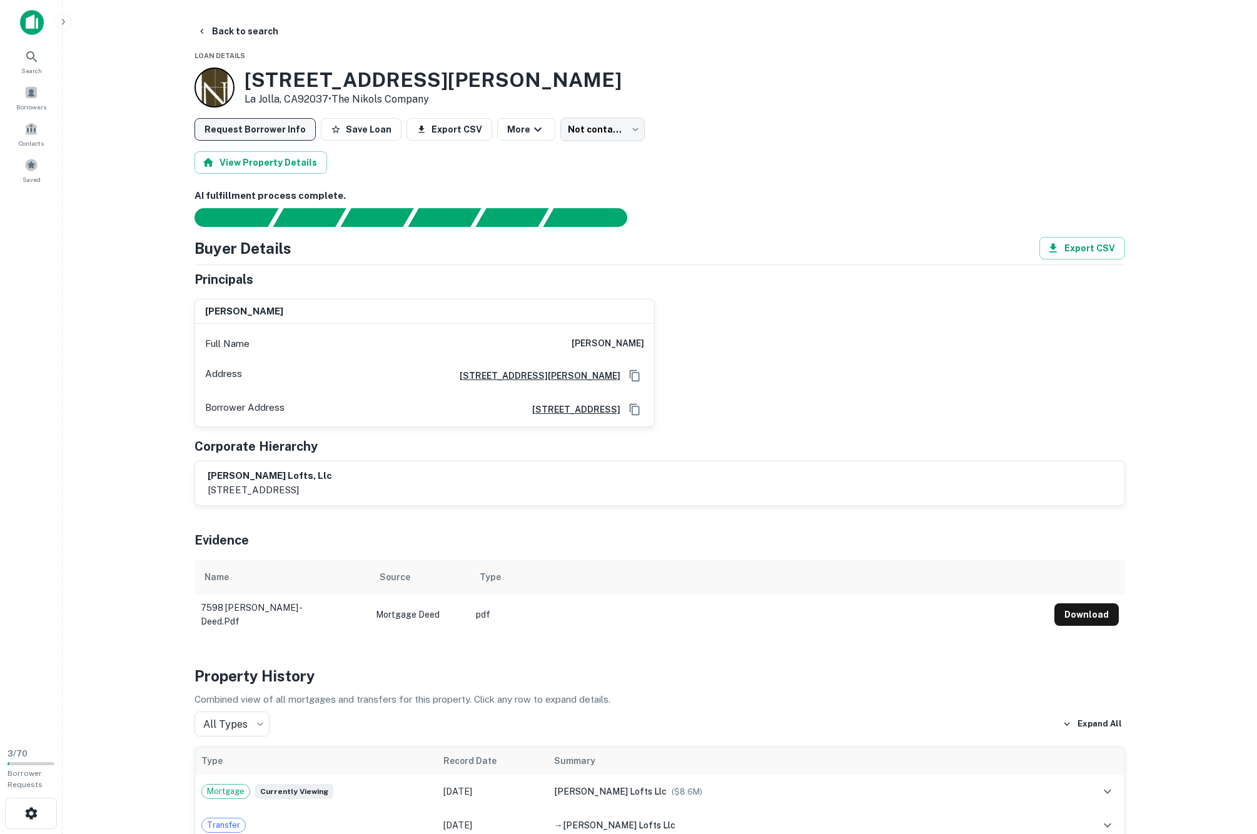
click at [278, 141] on button "Request Borrower Info" at bounding box center [254, 129] width 121 height 23
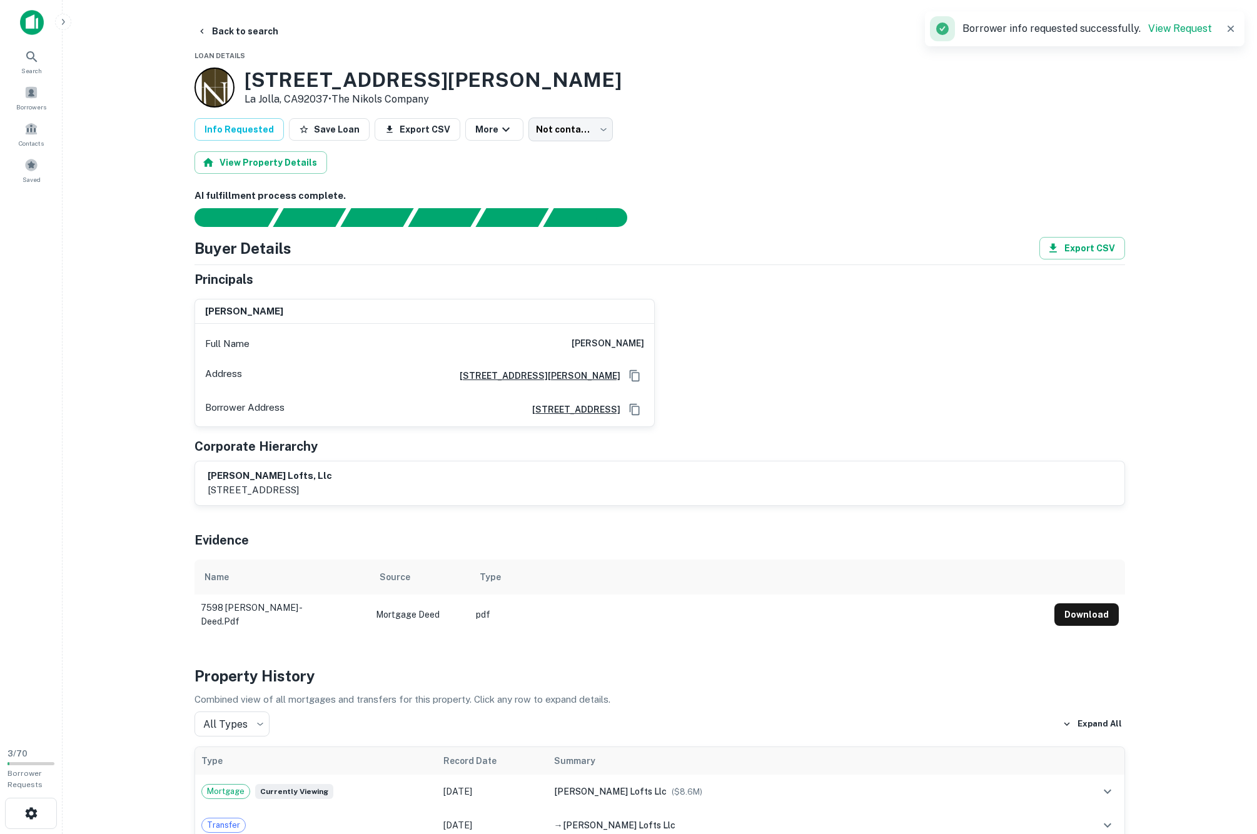
click at [1177, 21] on p "Borrower info requested successfully. View Request" at bounding box center [1086, 28] width 249 height 15
click at [1175, 25] on link "View Request" at bounding box center [1180, 29] width 64 height 12
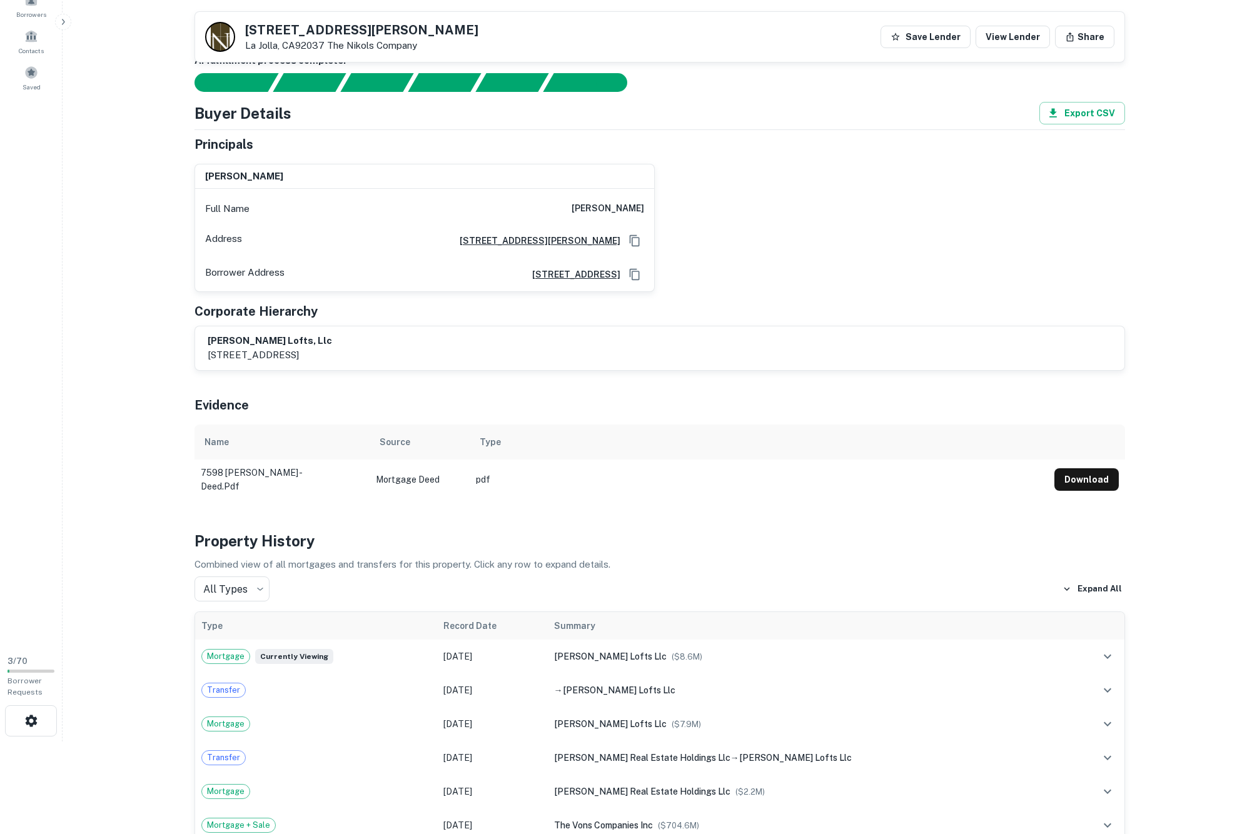
scroll to position [-40, 0]
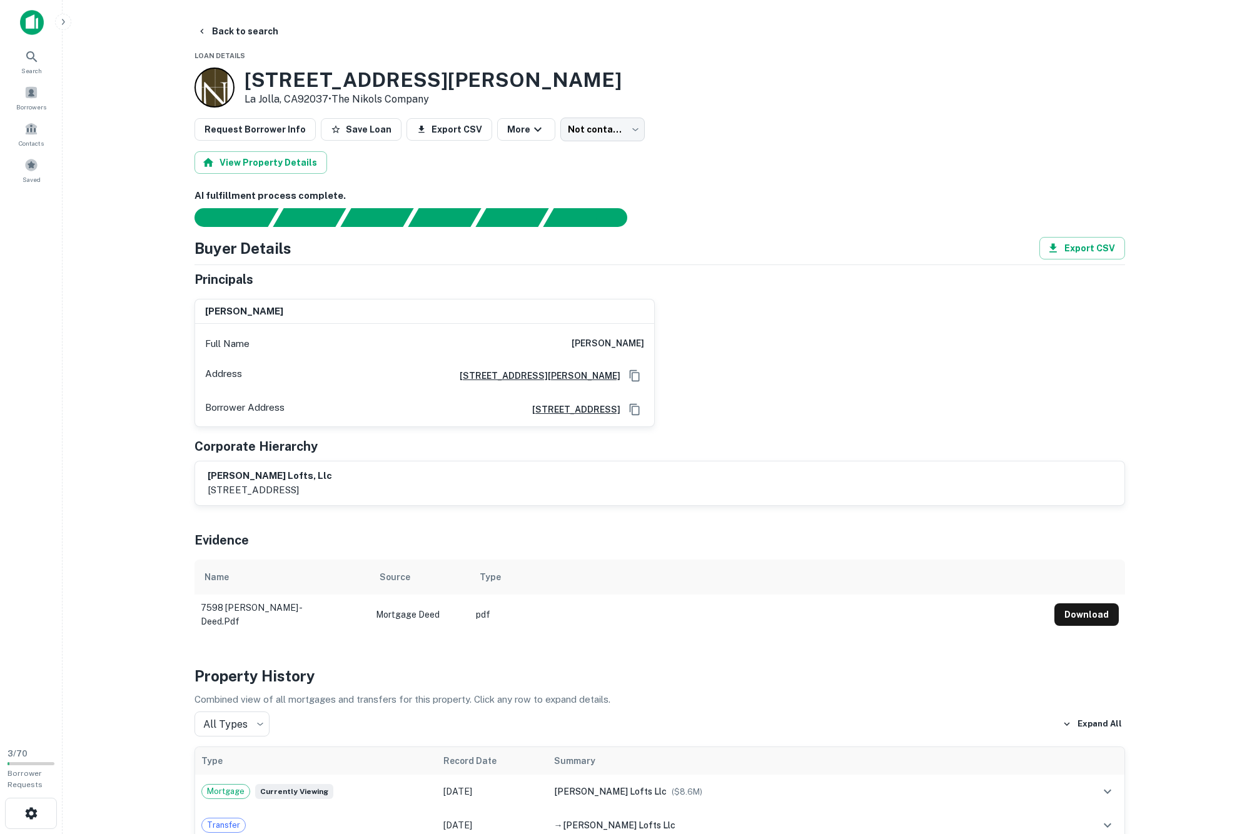
click at [269, 43] on main "Back to search Loan Details 7598 Girard Ave La Jolla, CA92037 • The Nikols Comp…" at bounding box center [660, 417] width 1194 height 834
click at [269, 21] on html "Search Borrowers Contacts Saved 3 / 70 Borrower Requests Back to search Loan De…" at bounding box center [628, 417] width 1257 height 834
click at [266, 36] on html "Search Borrowers Contacts Saved 3 / 70 Borrower Requests Back to search Loan De…" at bounding box center [628, 417] width 1257 height 834
click at [245, 36] on html "Search Borrowers Contacts Saved 3 / 70 Borrower Requests Back to search Loan De…" at bounding box center [628, 417] width 1257 height 834
click at [206, 36] on html "Search Borrowers Contacts Saved 3 / 70 Borrower Requests Back to search Loan De…" at bounding box center [628, 417] width 1257 height 834
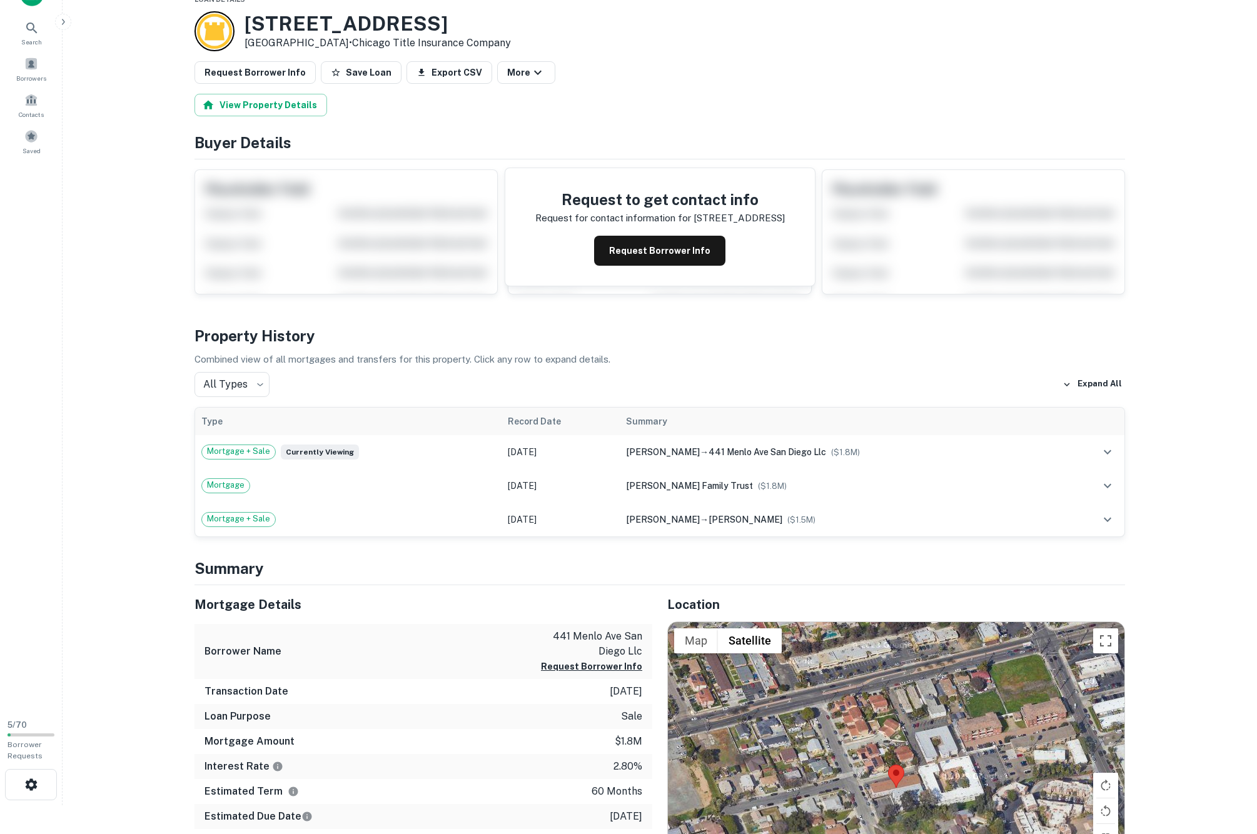
scroll to position [35, 0]
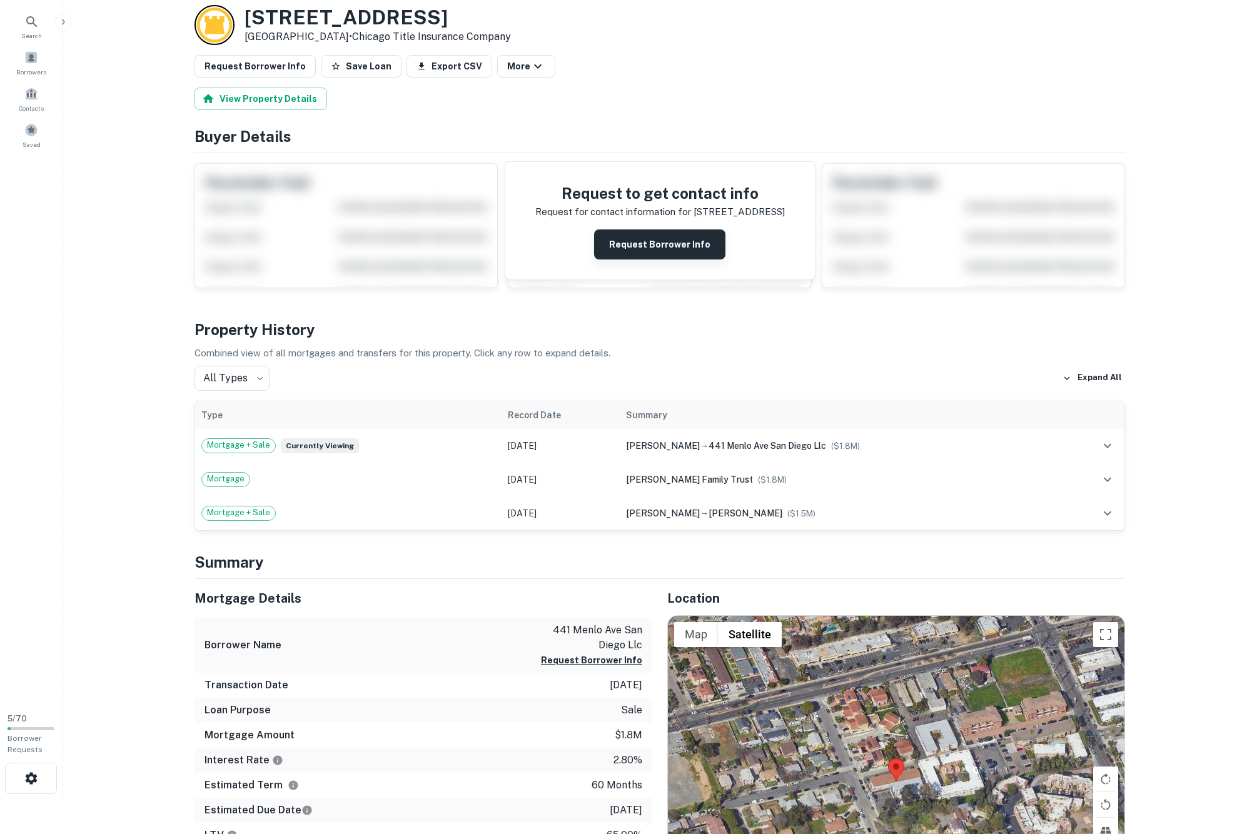
click at [691, 259] on button "Request Borrower Info" at bounding box center [659, 244] width 131 height 30
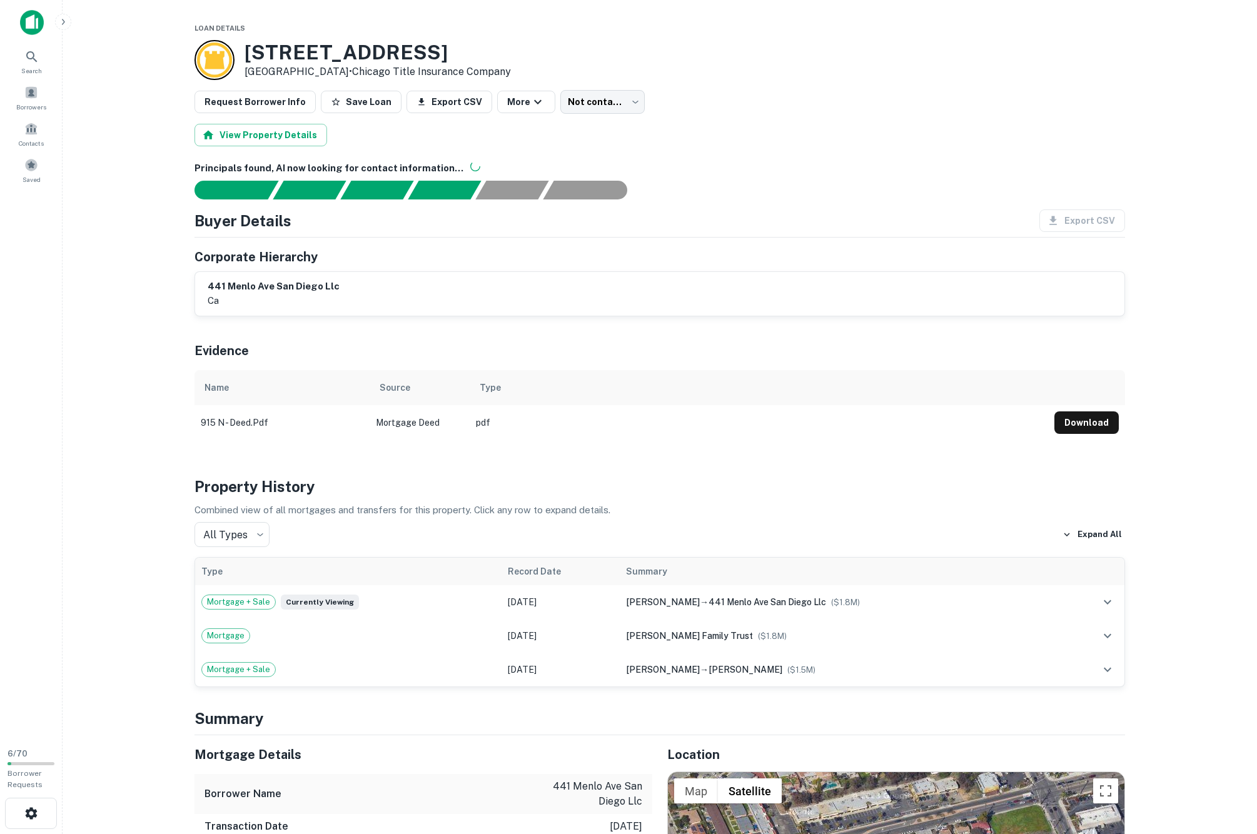
scroll to position [0, 0]
click at [1088, 434] on button "Download" at bounding box center [1086, 422] width 64 height 23
click at [155, 295] on main "Loan Details [STREET_ADDRESS] • Chicago Title Insurance Company Request Borrowe…" at bounding box center [660, 417] width 1194 height 834
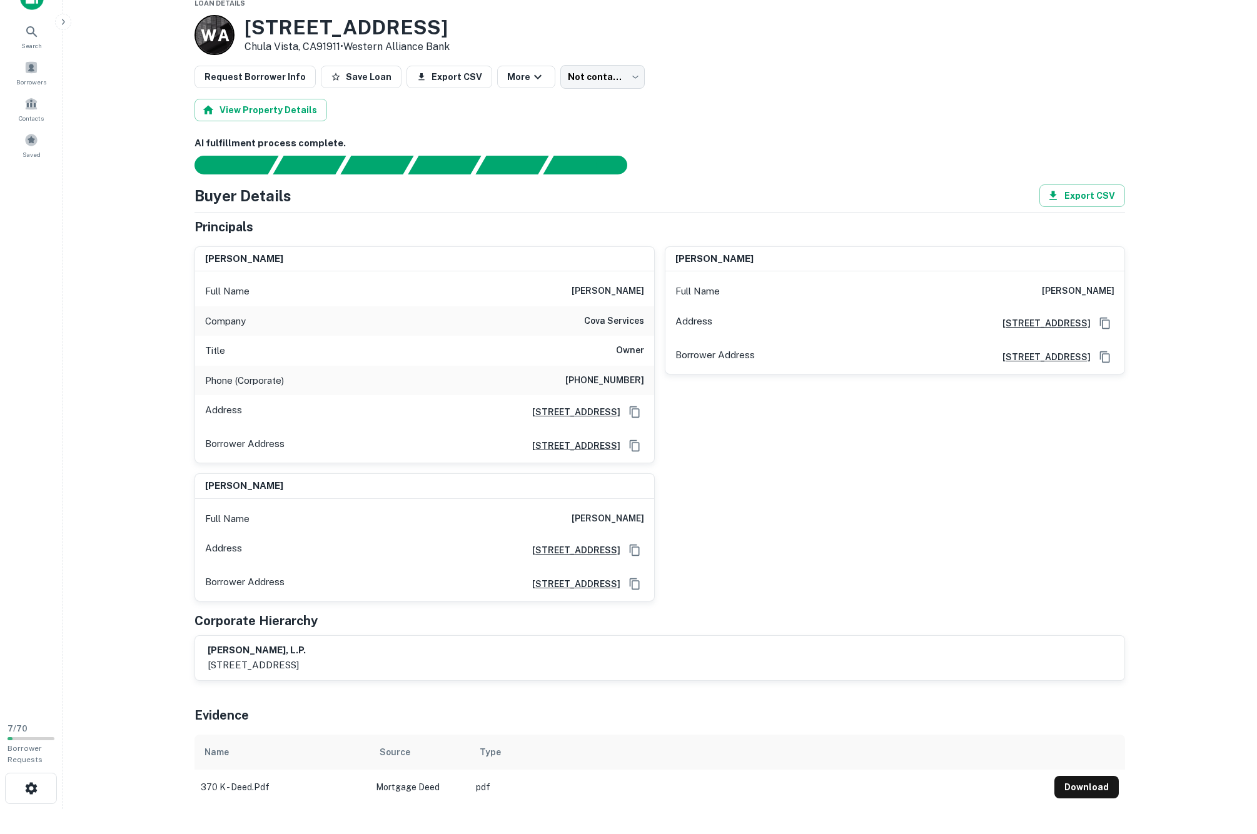
scroll to position [26, 0]
click at [619, 298] on h6 "mark covarrubias" at bounding box center [607, 290] width 73 height 15
drag, startPoint x: 619, startPoint y: 336, endPoint x: 551, endPoint y: 336, distance: 67.5
click at [571, 298] on h6 "mark covarrubias" at bounding box center [607, 290] width 73 height 15
copy h6 "mark covarrubias"
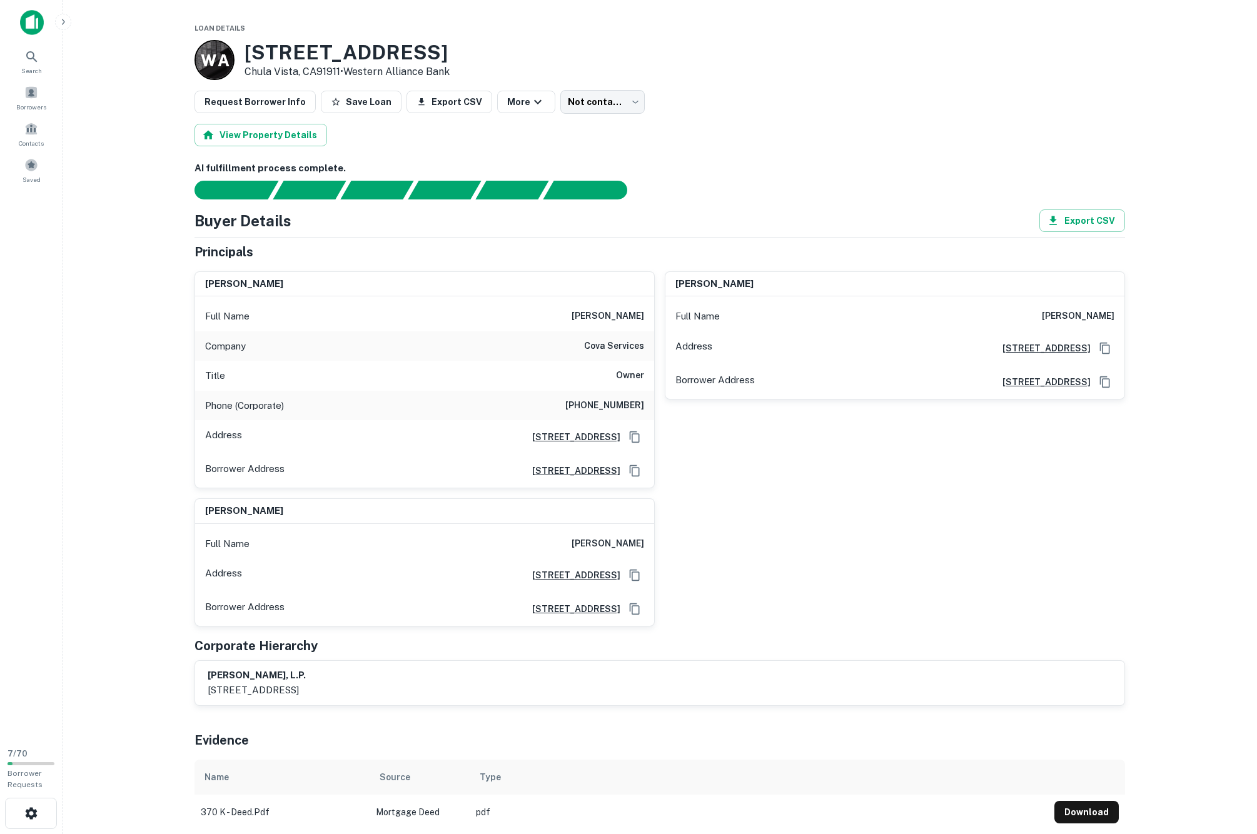
scroll to position [0, 0]
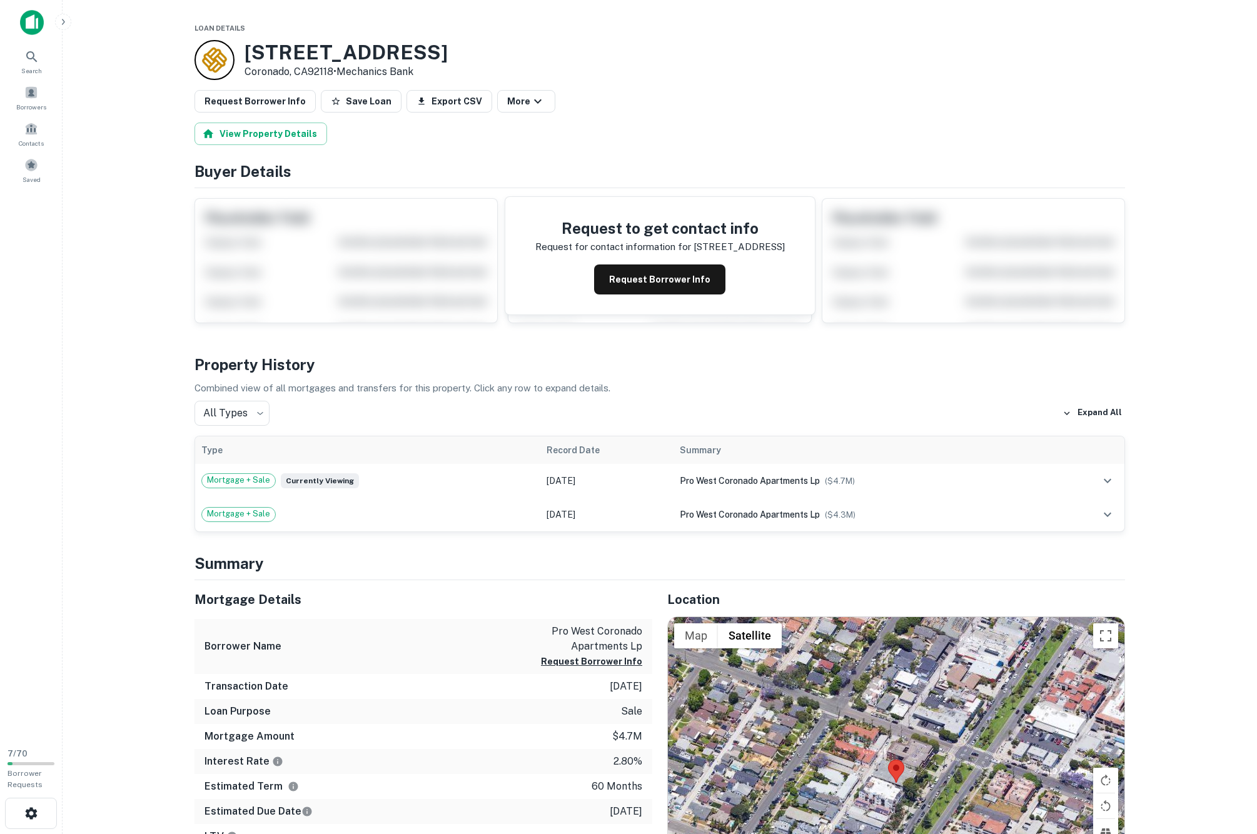
click at [256, 50] on h3 "220 Orange Ave" at bounding box center [345, 53] width 203 height 24
drag, startPoint x: 256, startPoint y: 50, endPoint x: 366, endPoint y: 49, distance: 110.0
click at [366, 49] on h3 "220 Orange Ave" at bounding box center [345, 53] width 203 height 24
copy h3 "220 Orange Ave"
click at [621, 294] on button "Request Borrower Info" at bounding box center [659, 279] width 131 height 30
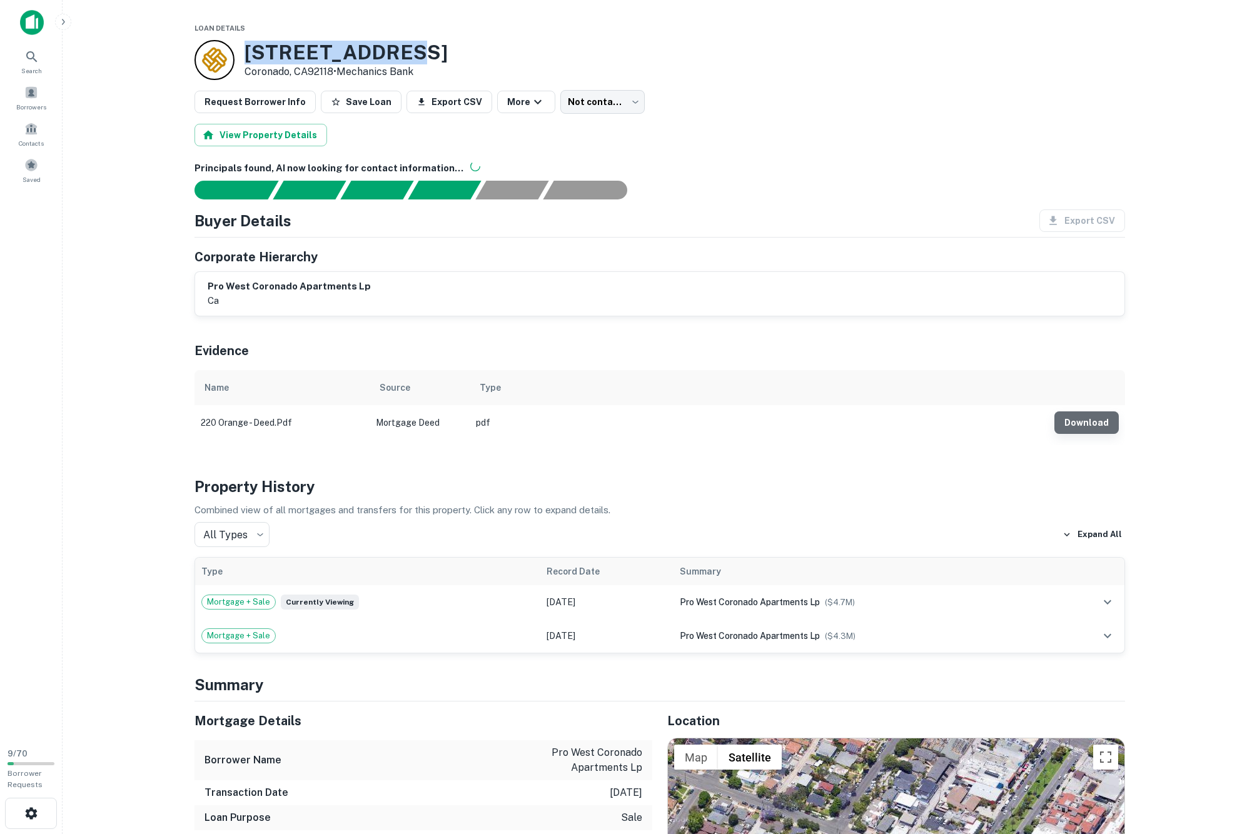
click at [1077, 434] on button "Download" at bounding box center [1086, 422] width 64 height 23
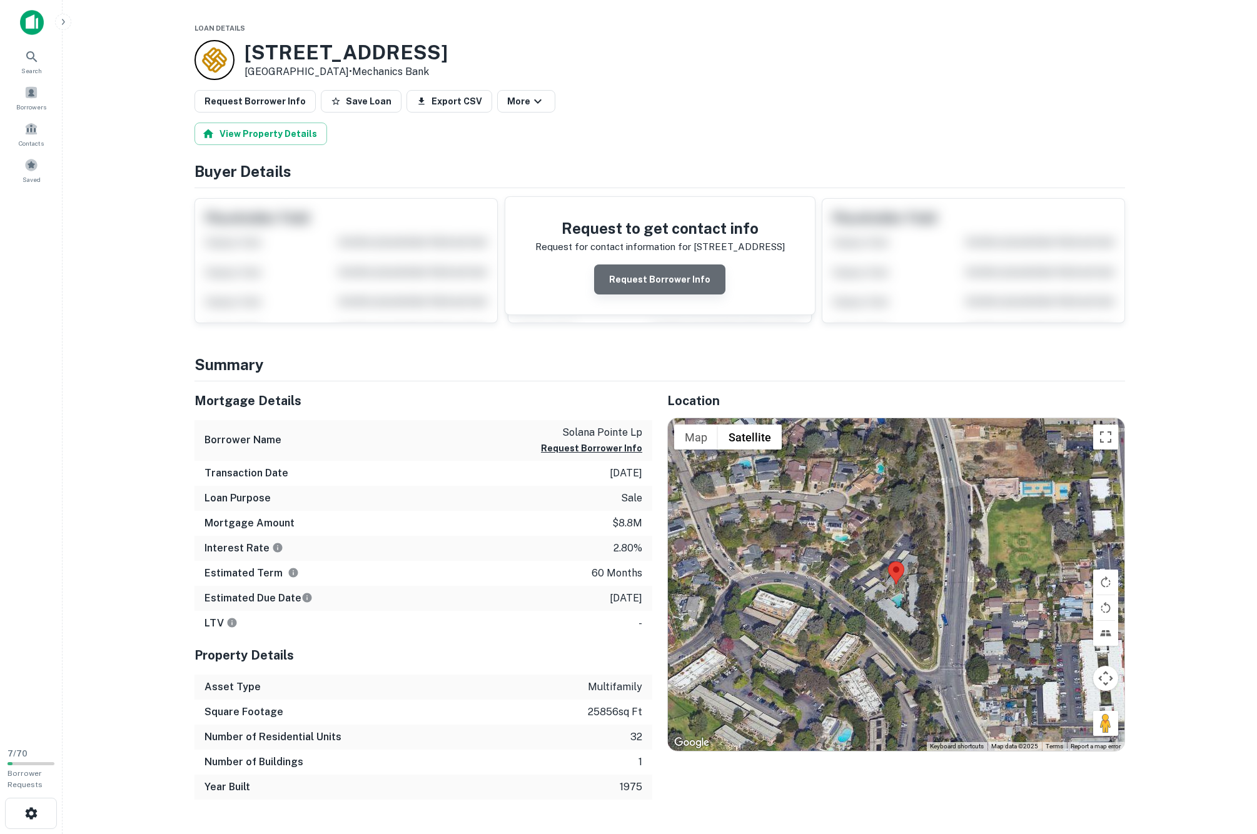
click at [654, 294] on button "Request Borrower Info" at bounding box center [659, 279] width 131 height 30
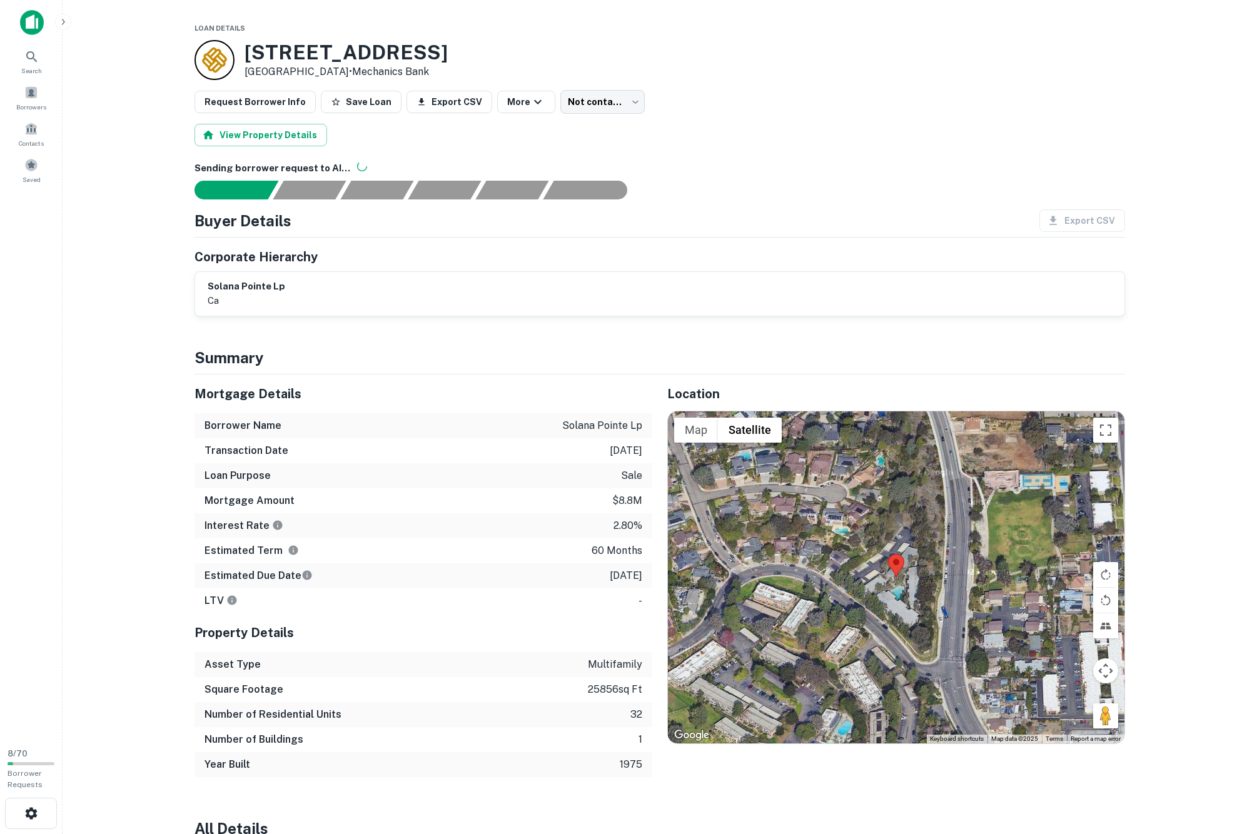
click at [263, 48] on h3 "764 S Nardo Ave" at bounding box center [345, 53] width 203 height 24
drag, startPoint x: 263, startPoint y: 48, endPoint x: 323, endPoint y: 51, distance: 60.1
click at [323, 51] on h3 "764 S Nardo Ave" at bounding box center [345, 53] width 203 height 24
copy h3 "764 S Nardo"
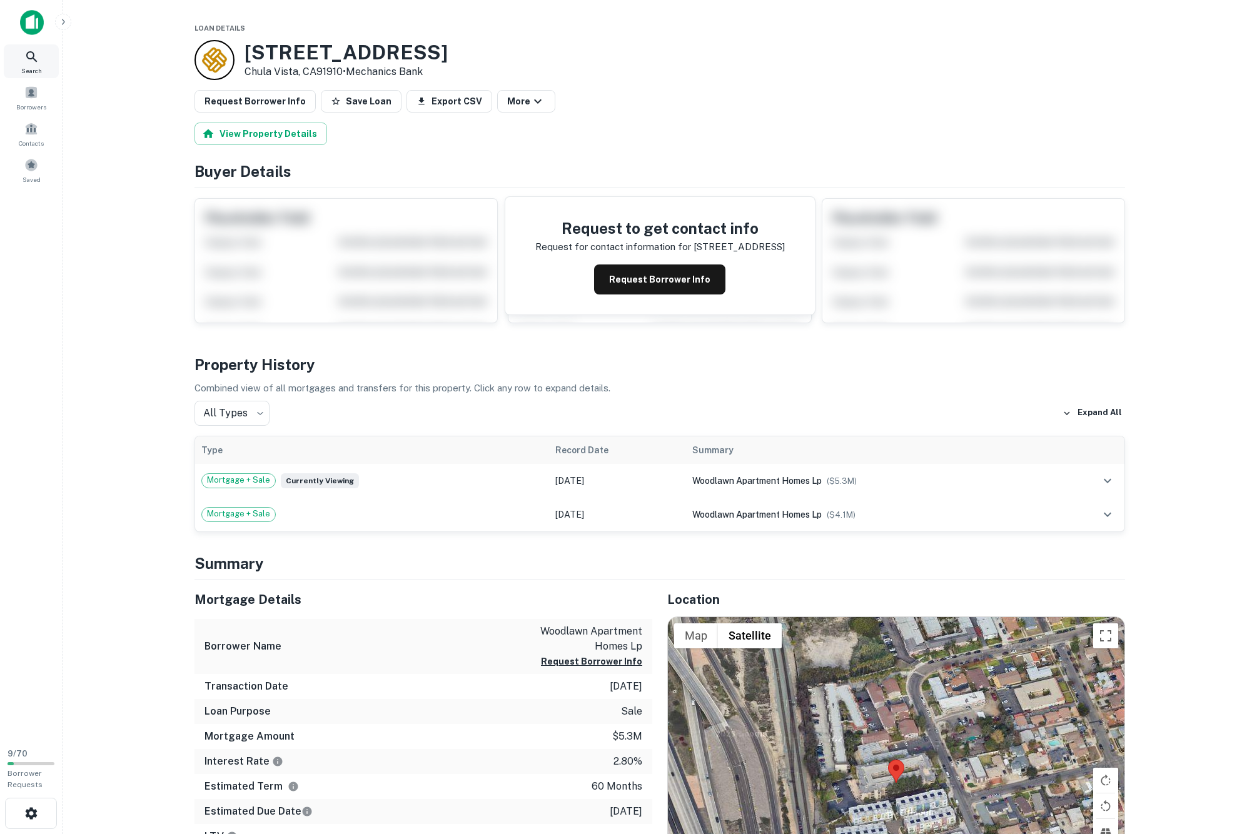
click at [38, 58] on icon at bounding box center [31, 56] width 15 height 15
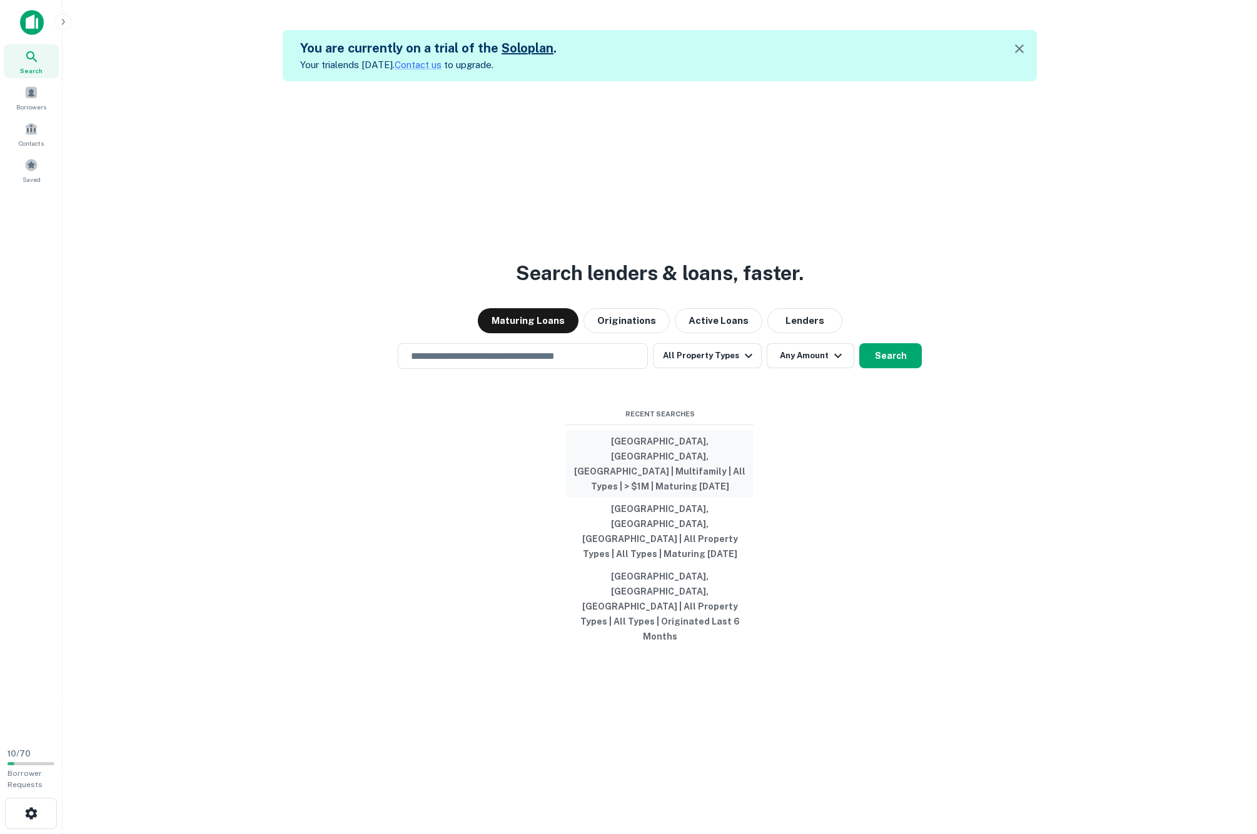
click at [645, 468] on button "[GEOGRAPHIC_DATA], [GEOGRAPHIC_DATA], [GEOGRAPHIC_DATA] | Multifamily | All Typ…" at bounding box center [660, 464] width 188 height 68
type input "**********"
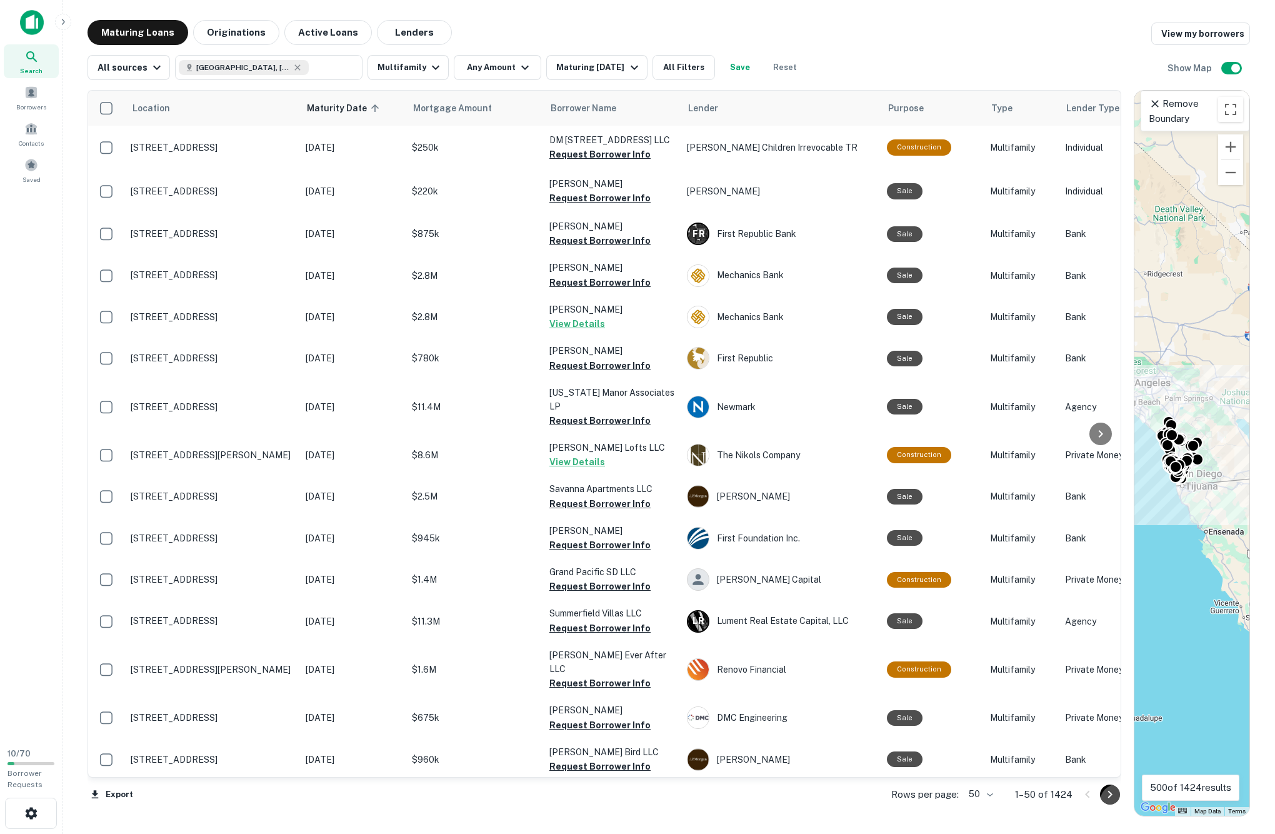
click at [1108, 798] on icon "Go to next page" at bounding box center [1110, 795] width 4 height 8
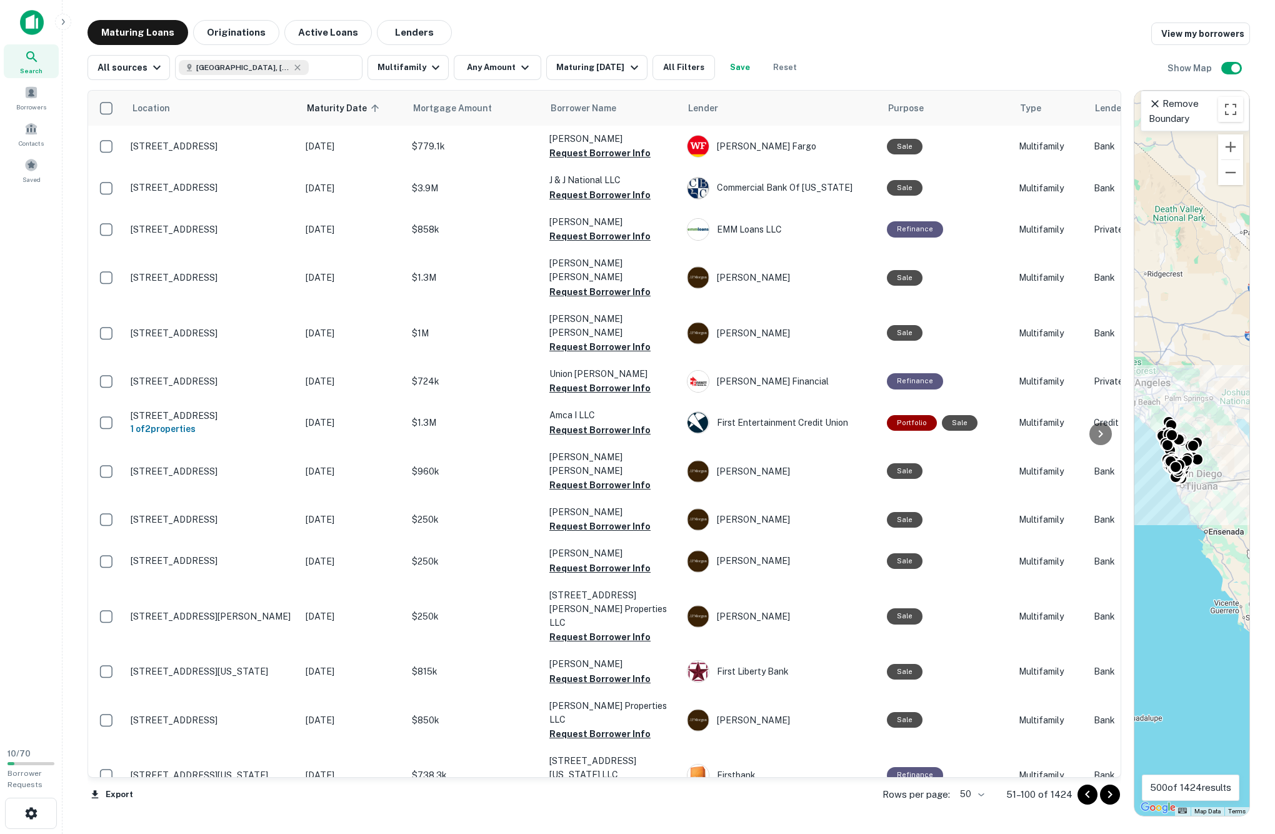
click at [1108, 798] on icon "Go to next page" at bounding box center [1110, 795] width 4 height 8
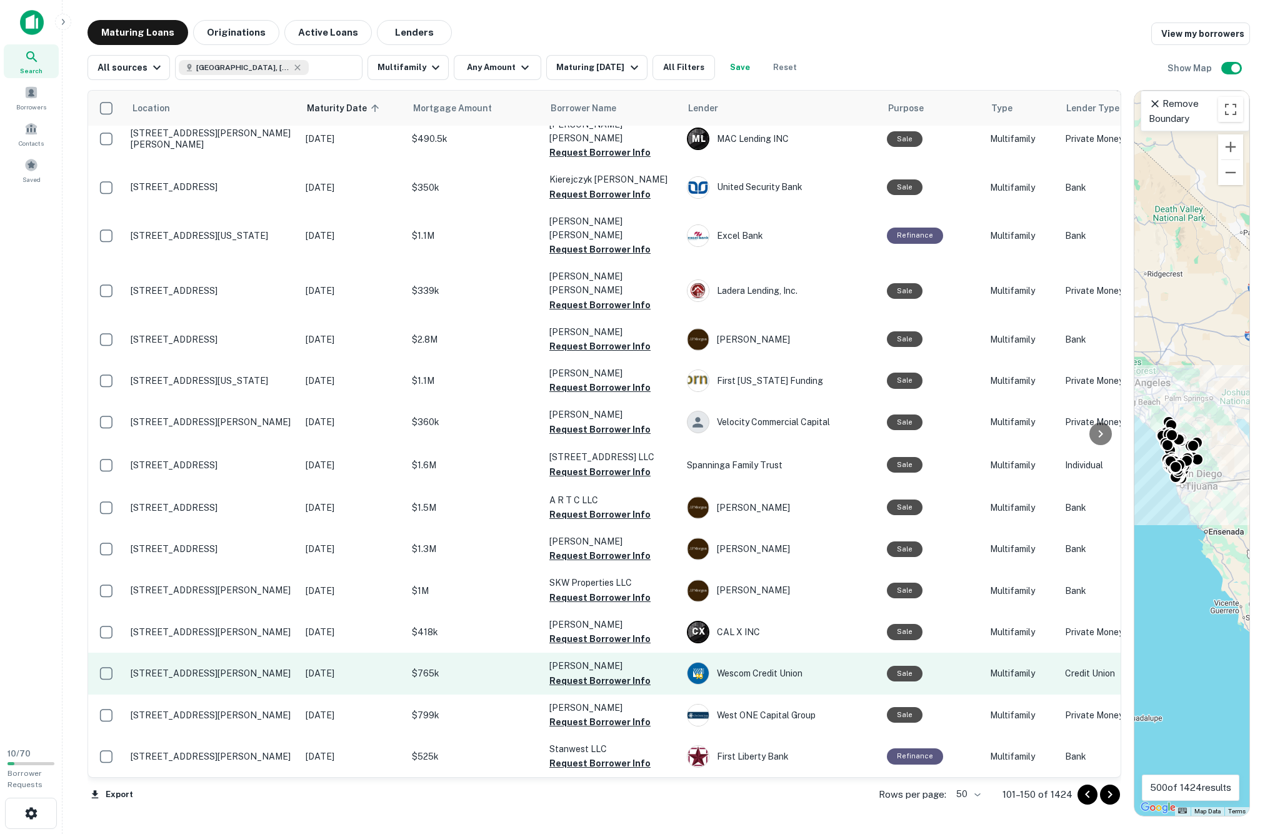
scroll to position [2028, 0]
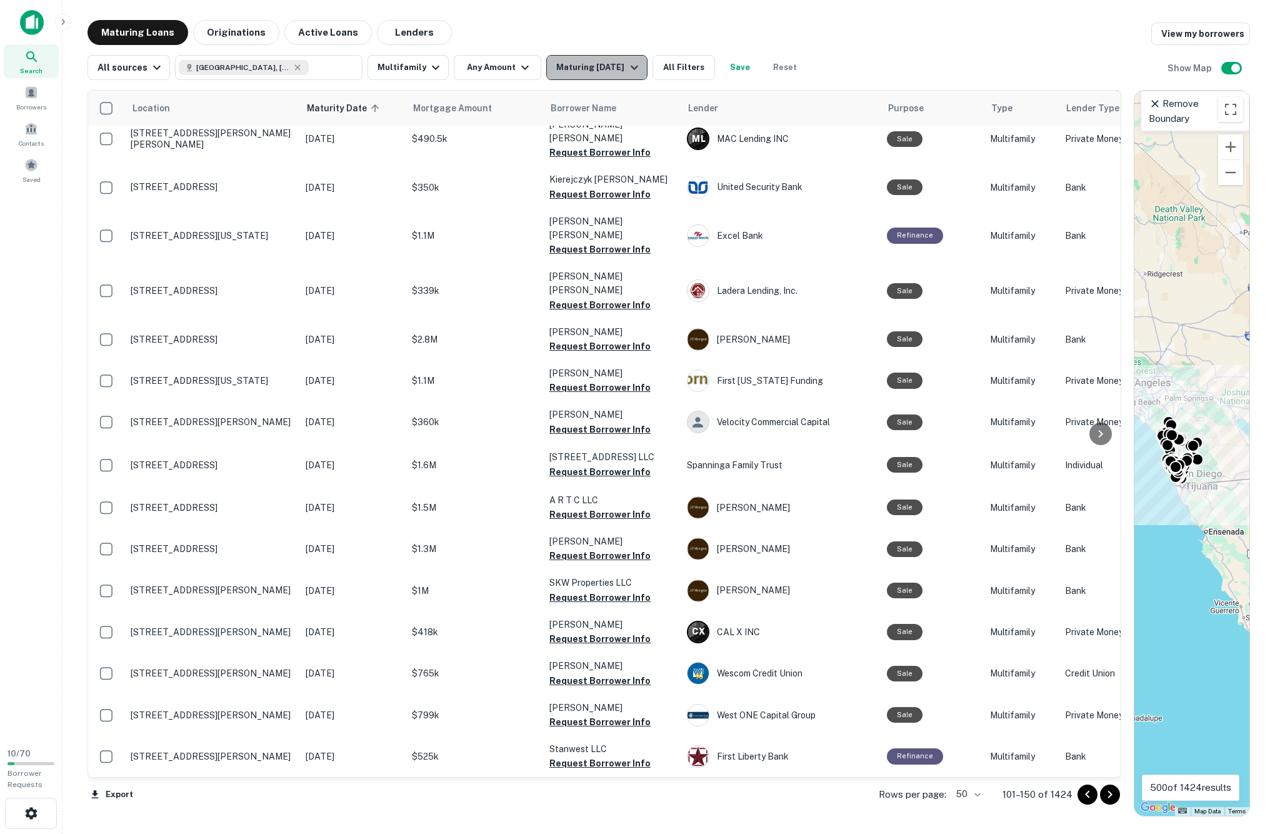
click at [641, 71] on div "Maturing In 1 Year" at bounding box center [598, 67] width 85 height 15
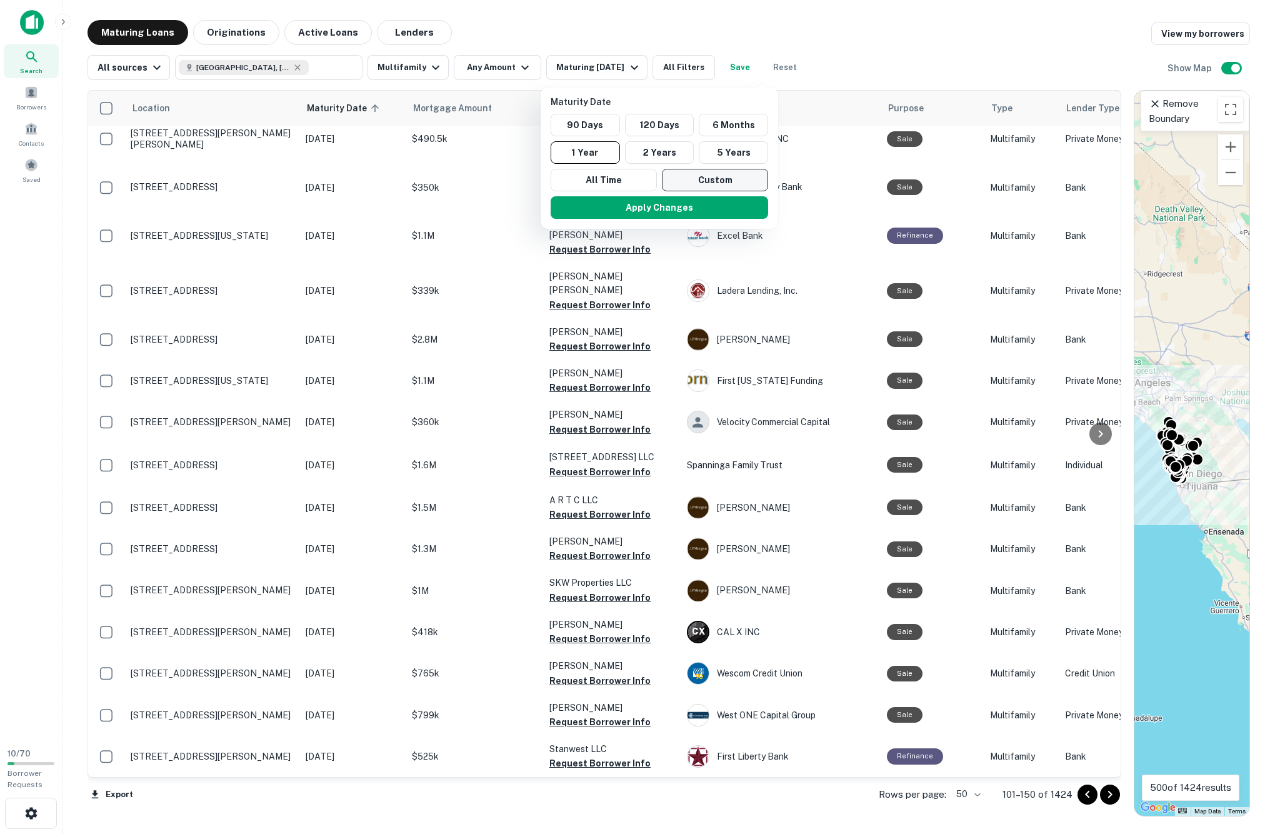
click at [721, 191] on button "Custom" at bounding box center [715, 180] width 106 height 23
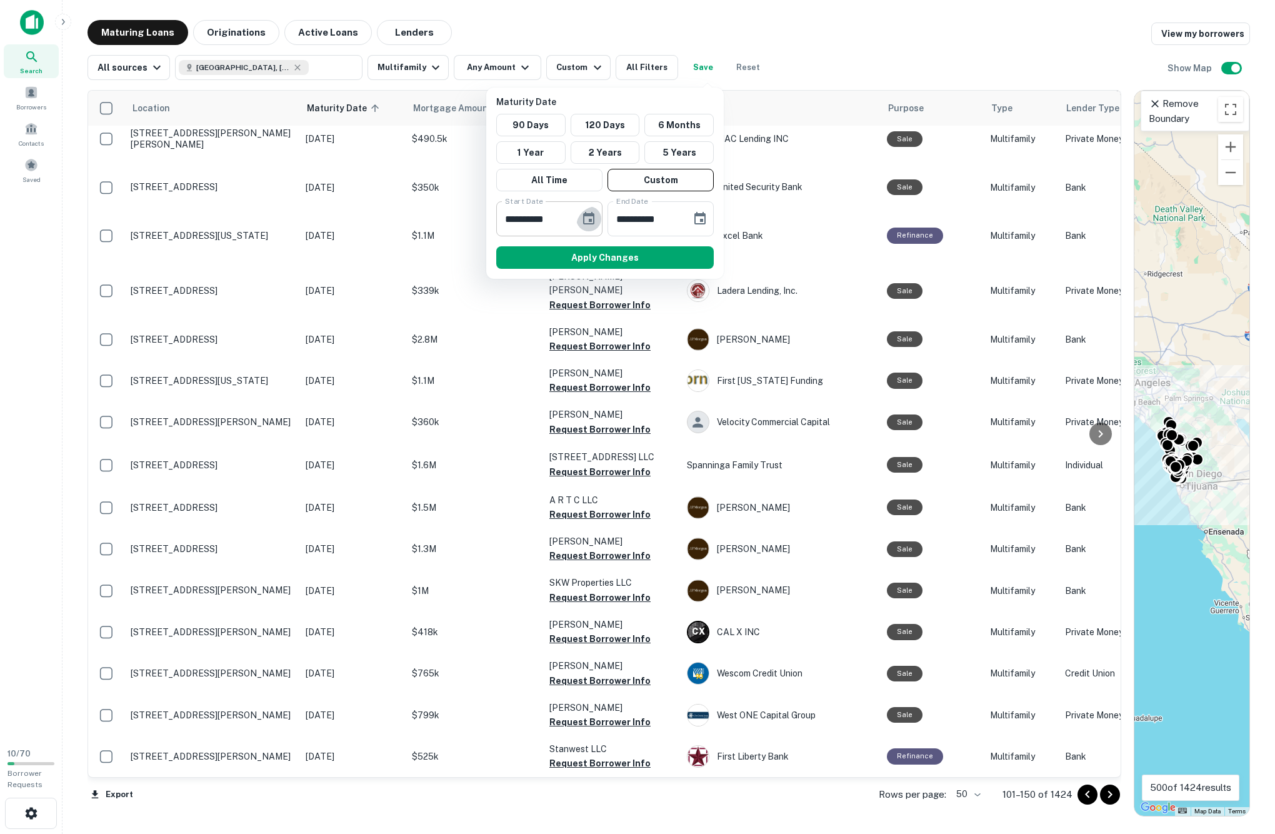
click at [584, 226] on icon "Choose date, selected date is Mar 2, 2025" at bounding box center [588, 218] width 15 height 15
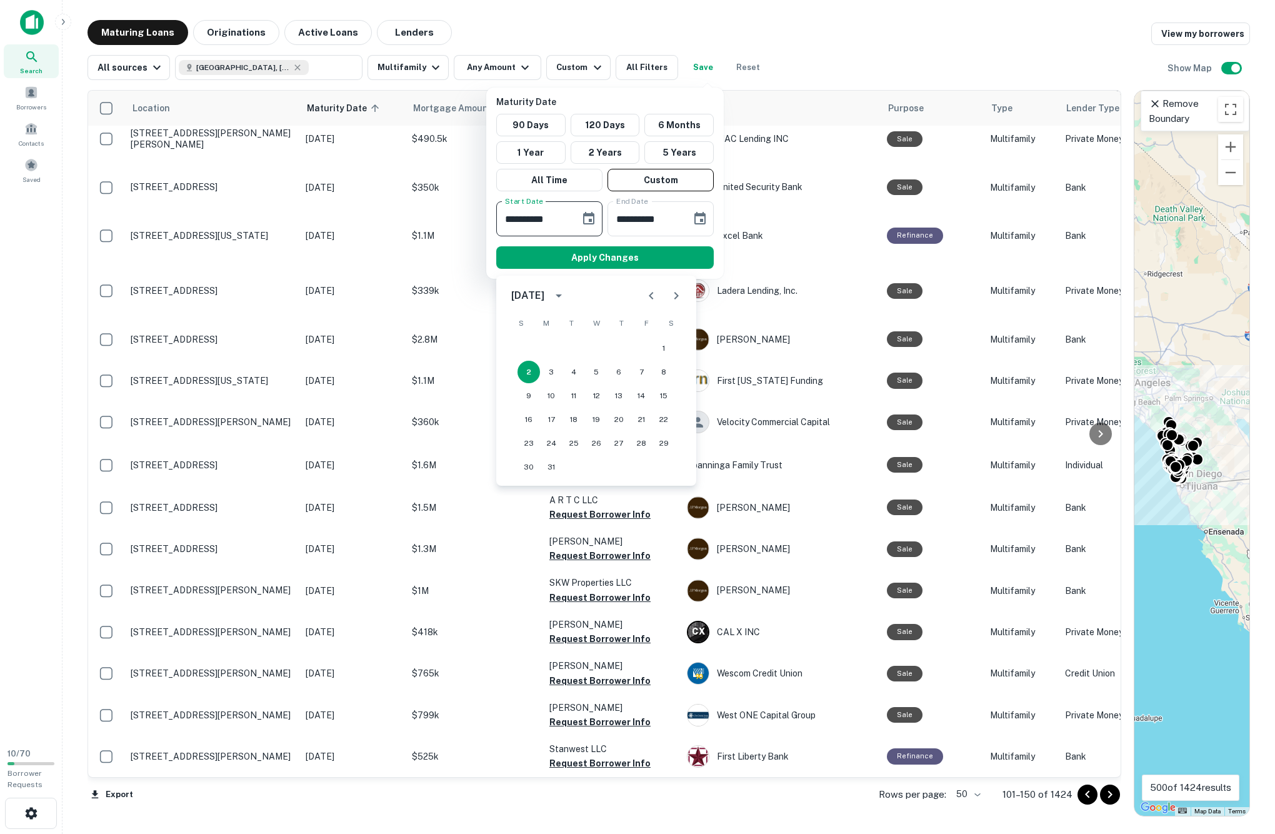
click at [678, 295] on icon "Next month" at bounding box center [676, 295] width 15 height 15
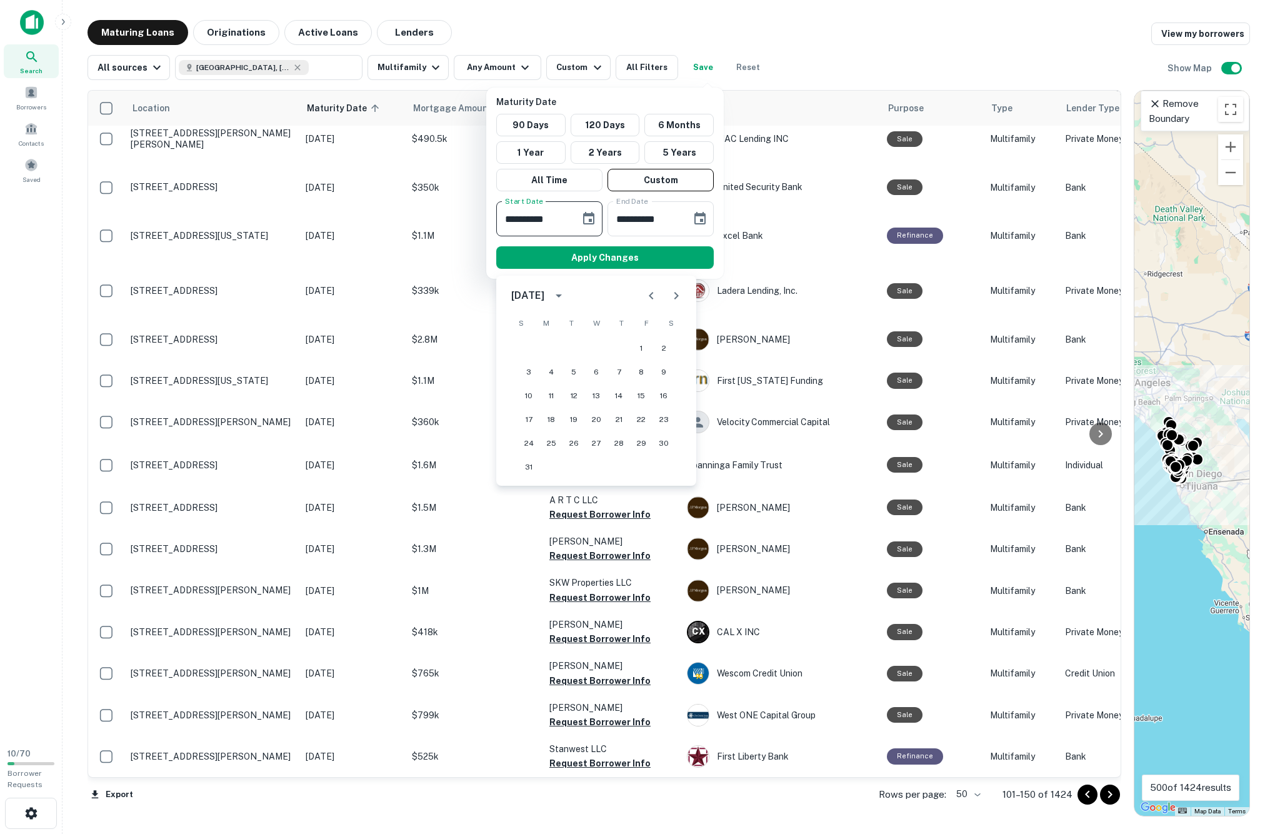
click at [678, 295] on icon "Next month" at bounding box center [676, 295] width 15 height 15
click at [601, 349] on button "1" at bounding box center [596, 348] width 23 height 23
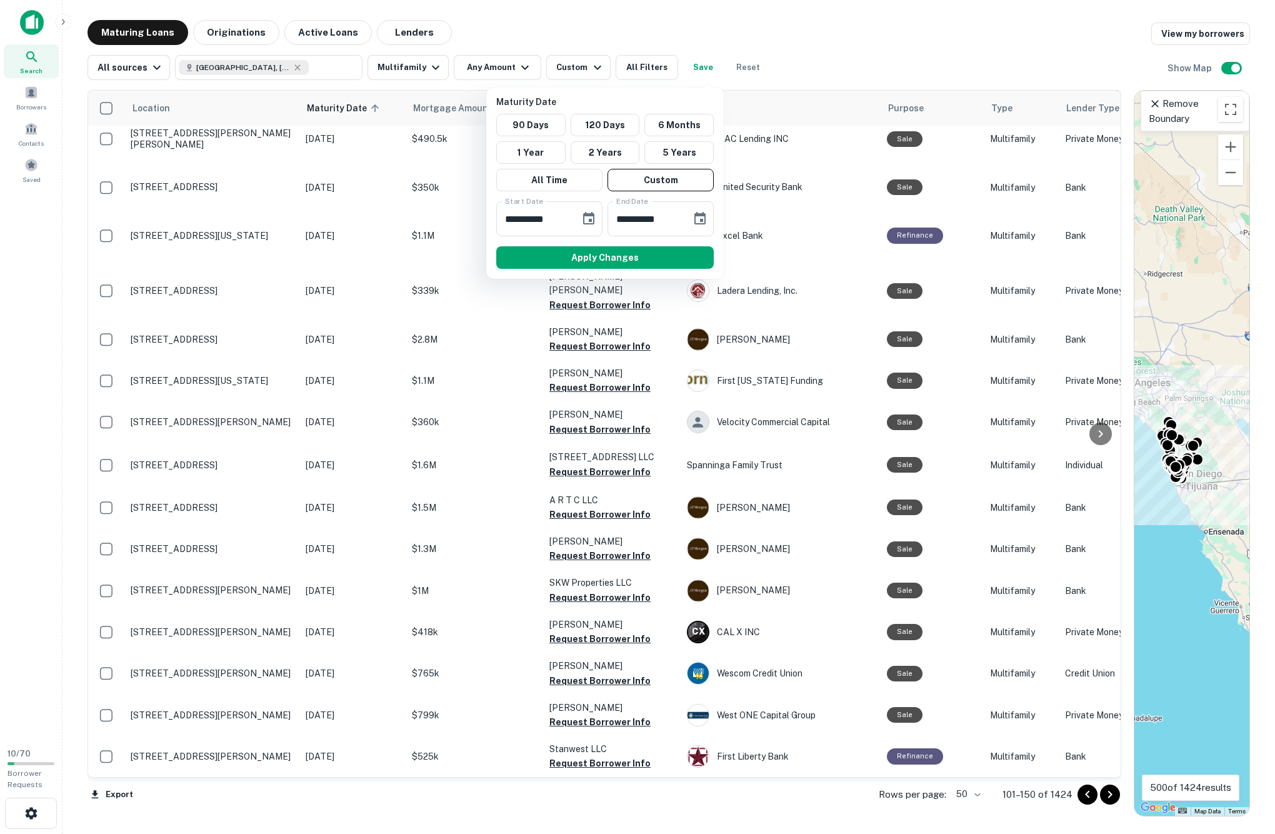
type input "**********"
click at [693, 226] on icon "Choose date, selected date is Aug 29, 2025" at bounding box center [700, 218] width 15 height 15
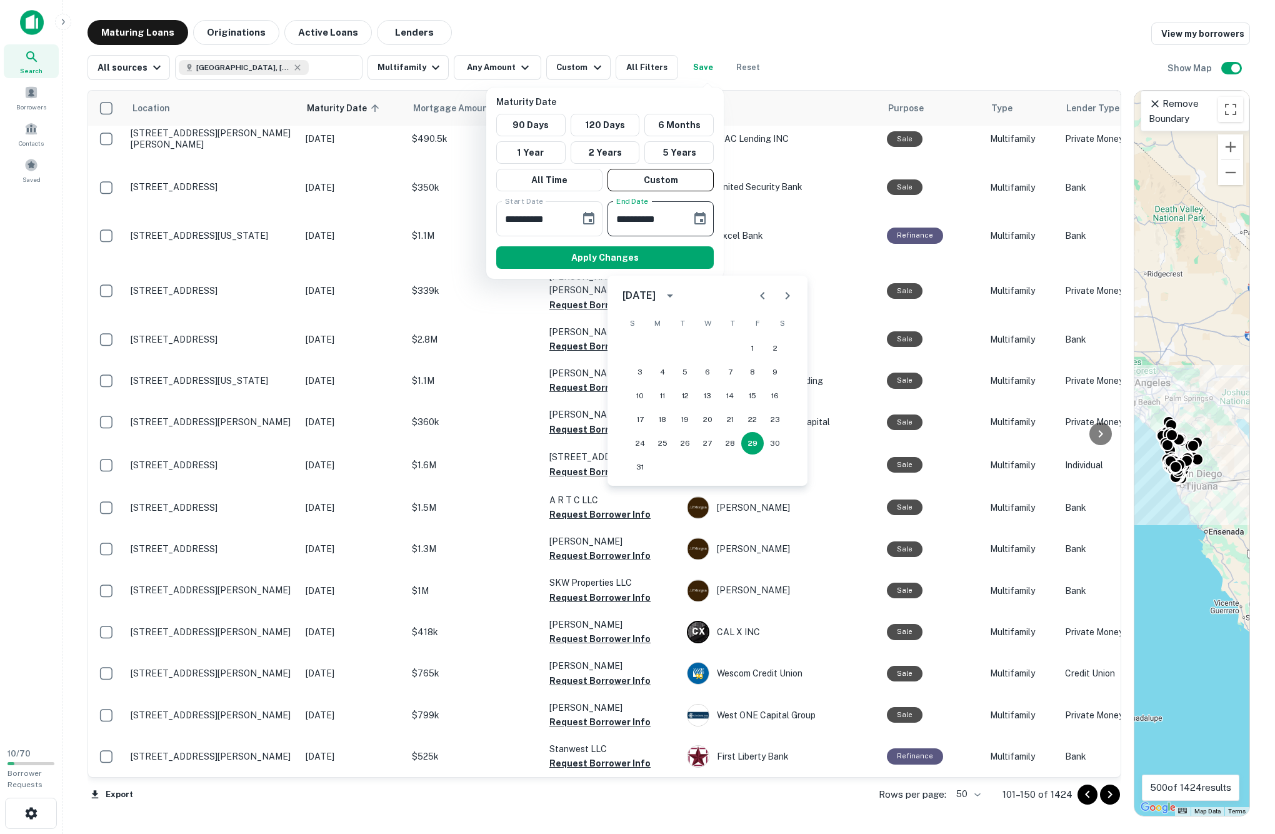
click at [780, 298] on icon "Next month" at bounding box center [787, 295] width 15 height 15
click at [706, 441] on button "31" at bounding box center [707, 443] width 23 height 23
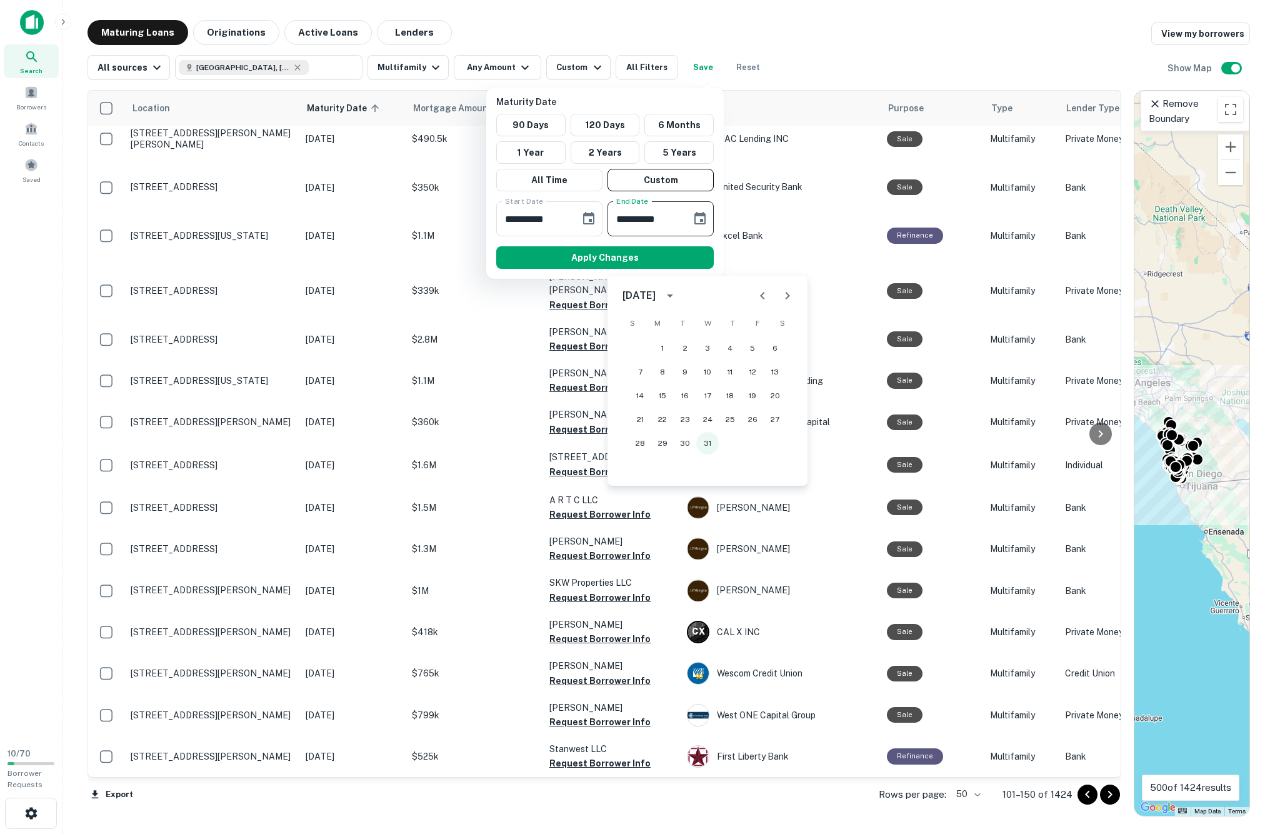
type input "**********"
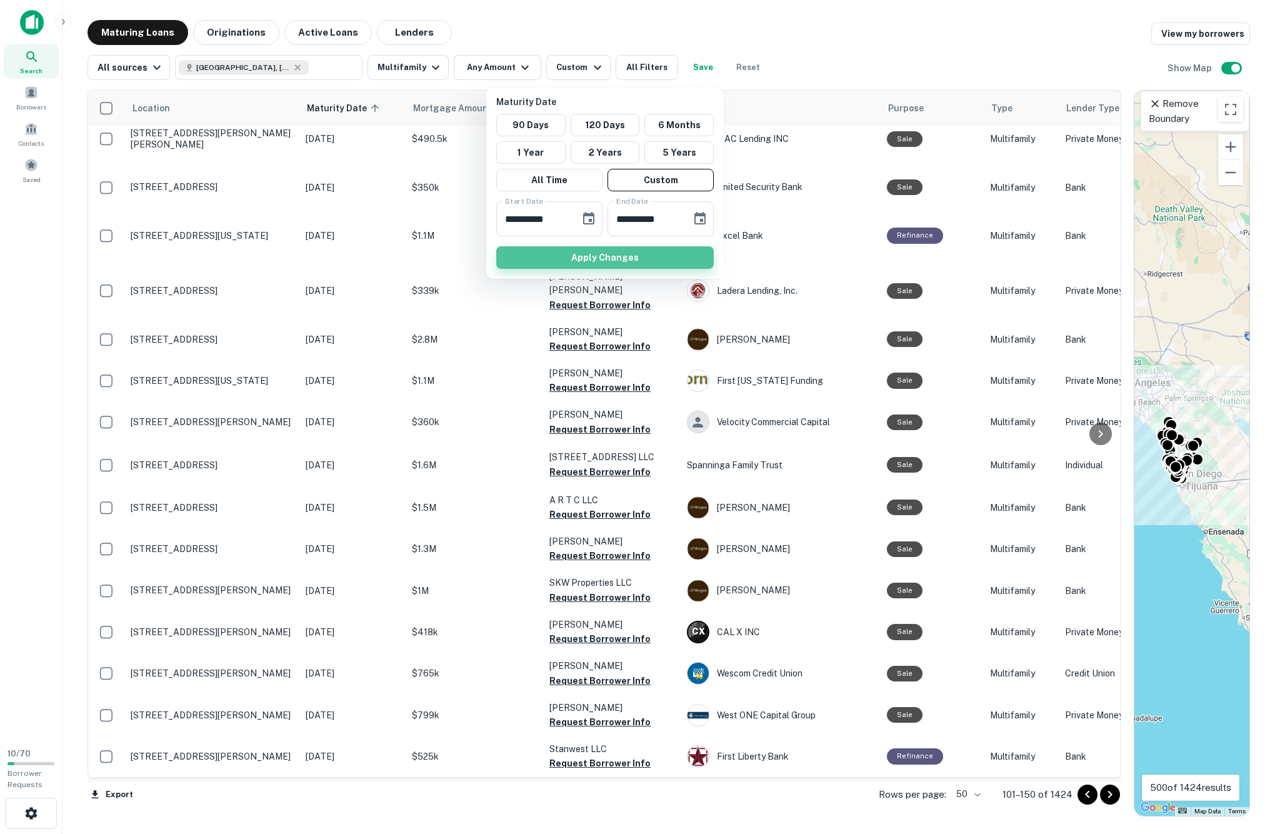
click at [643, 269] on button "Apply Changes" at bounding box center [605, 257] width 218 height 23
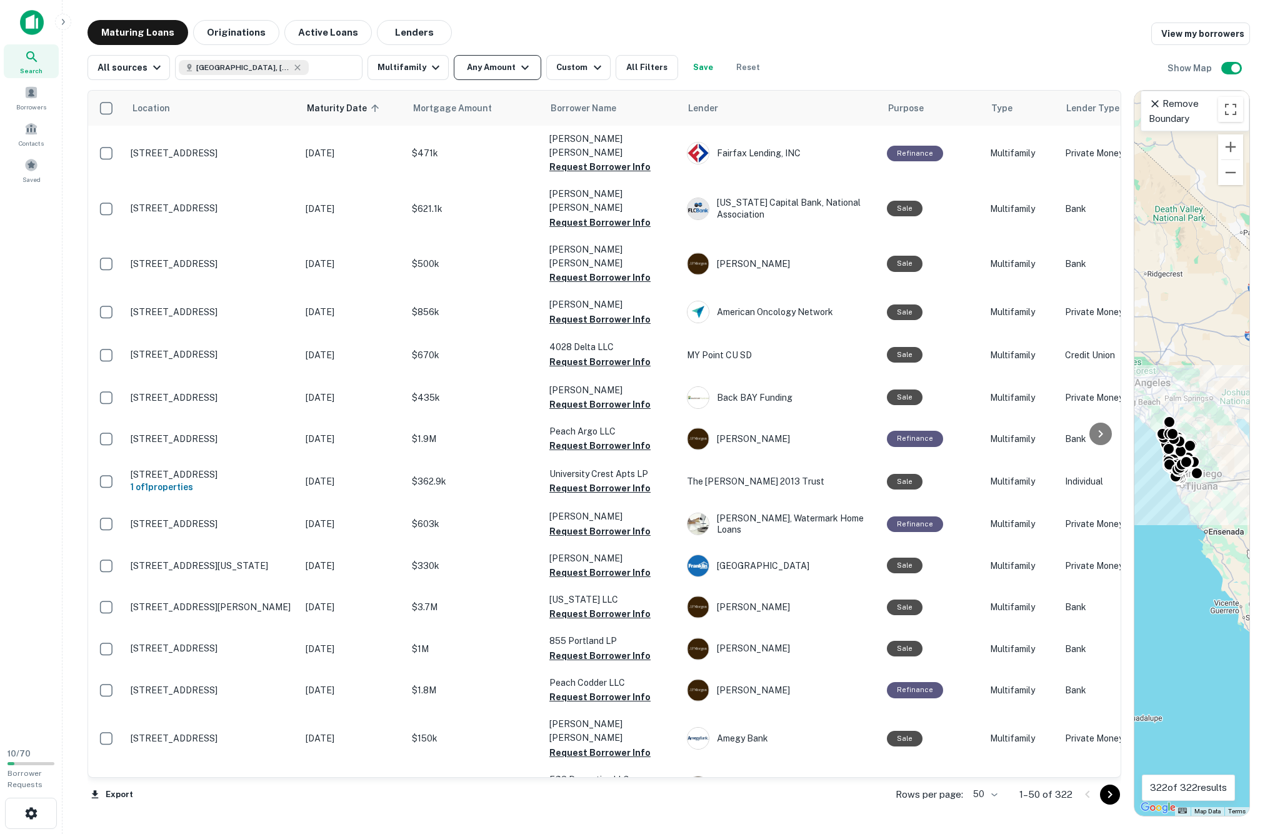
click at [541, 61] on button "Any Amount" at bounding box center [498, 67] width 88 height 25
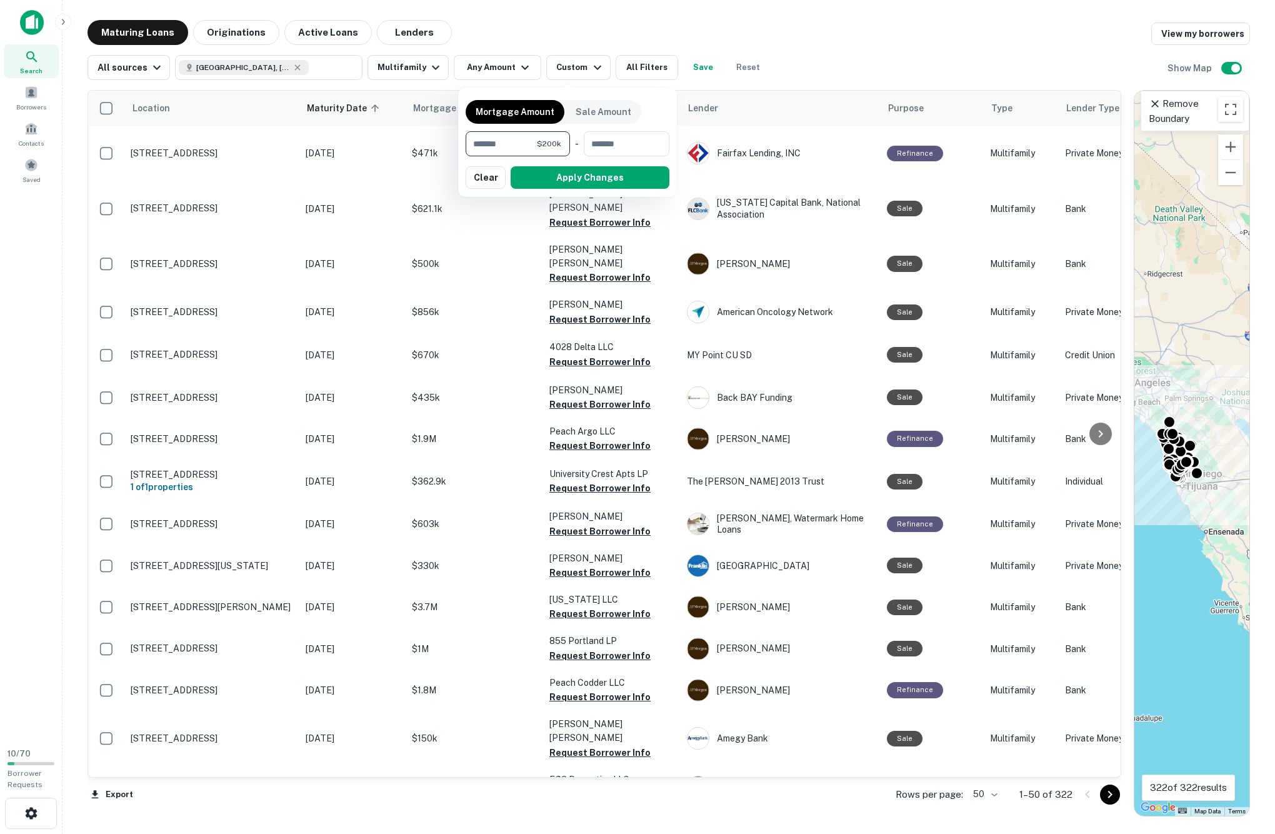
type input "*******"
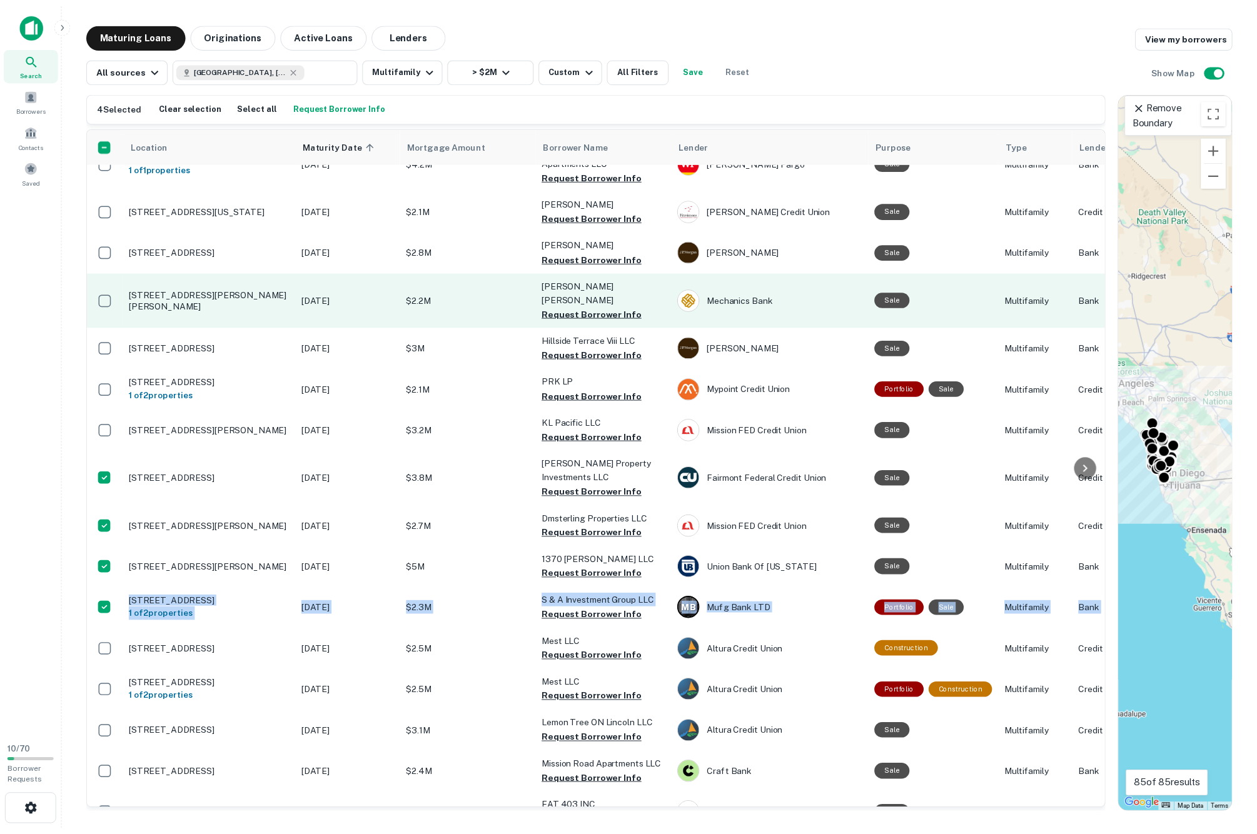
scroll to position [189, 0]
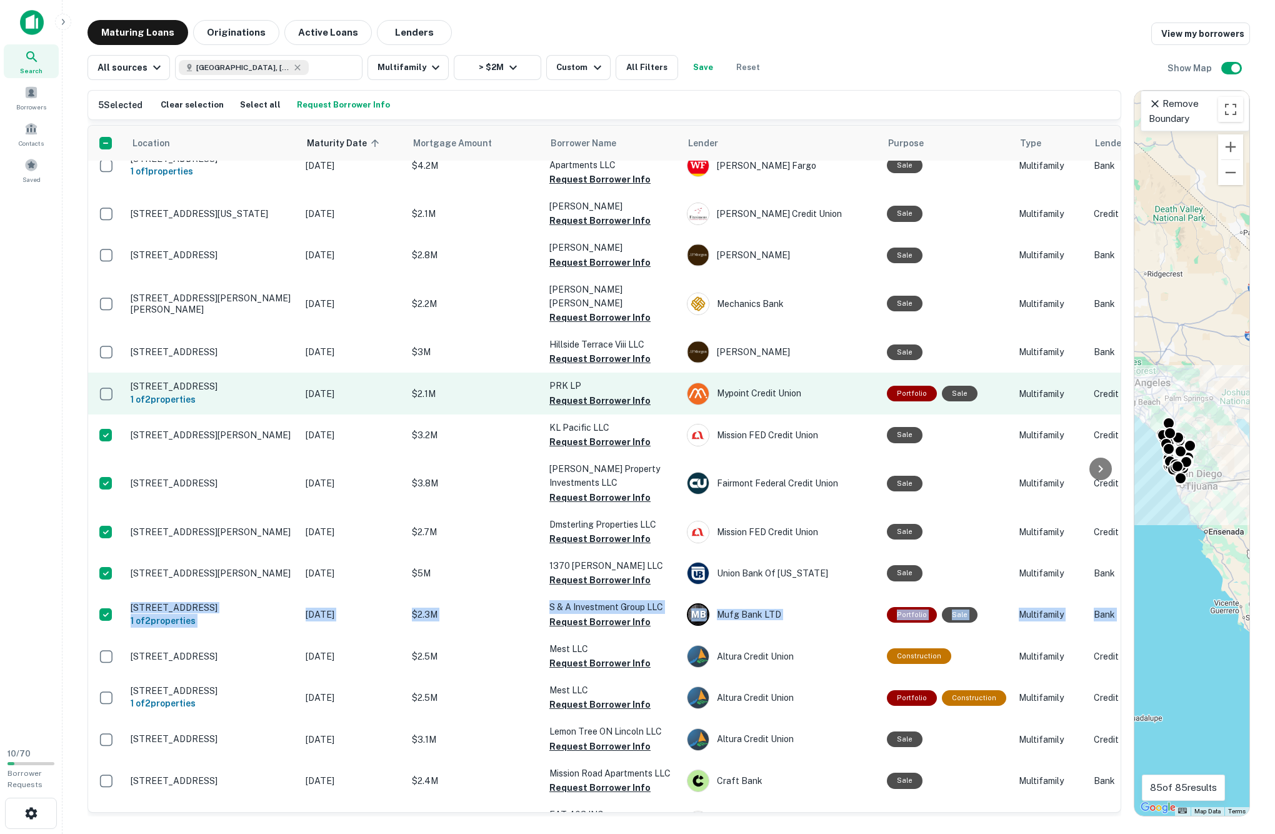
click at [109, 414] on td at bounding box center [106, 393] width 36 height 41
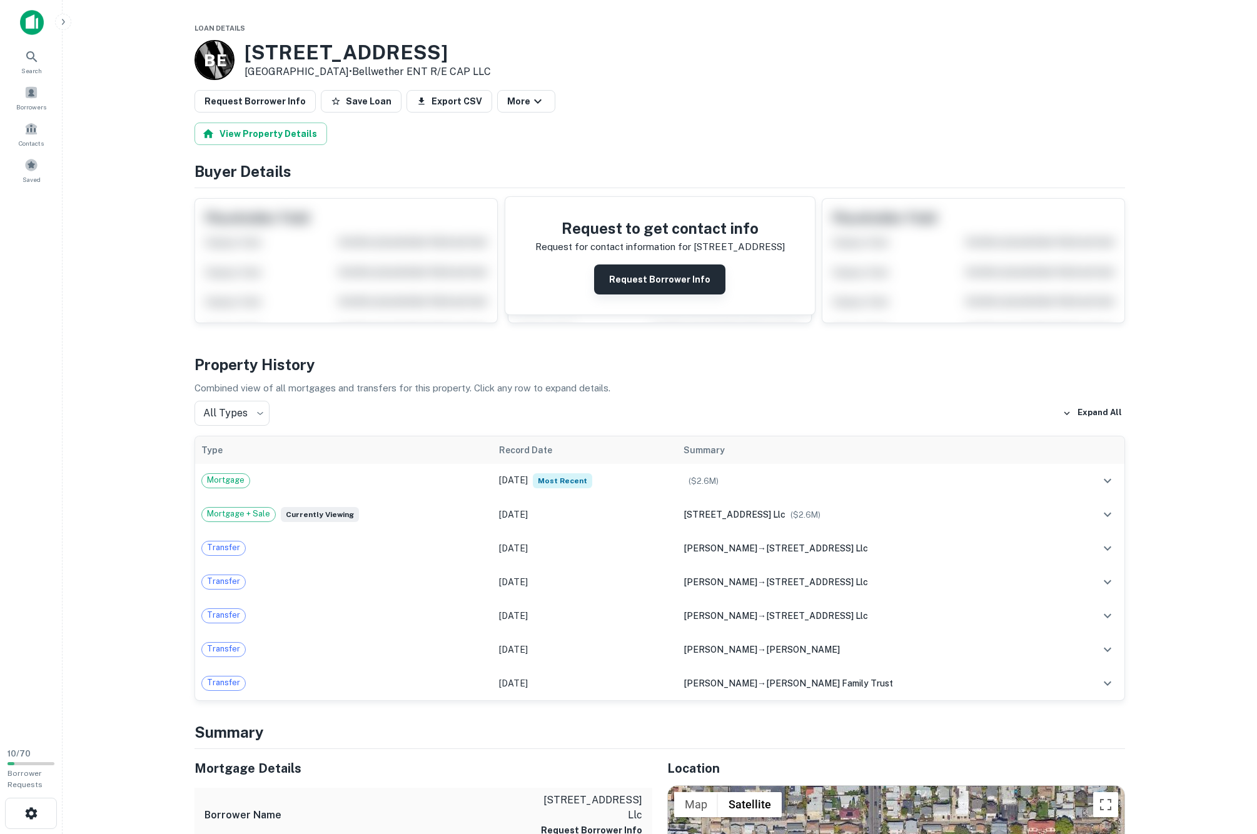
click at [636, 294] on button "Request Borrower Info" at bounding box center [659, 279] width 131 height 30
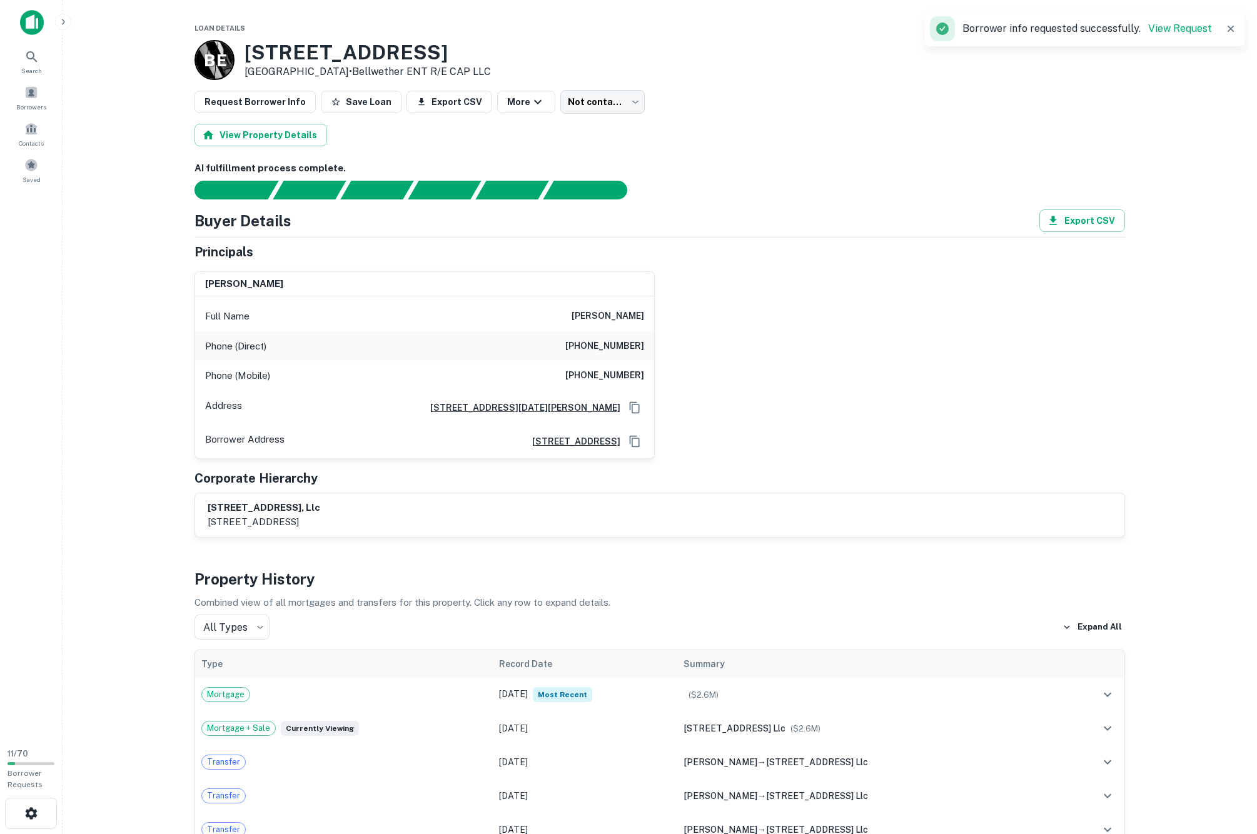
click at [240, 51] on div "B E 2610 C St San Diego, CA92102 • Bellwether ENT R/E CAP LLC" at bounding box center [342, 60] width 296 height 40
click at [256, 51] on h3 "2610 C St" at bounding box center [367, 53] width 246 height 24
drag, startPoint x: 256, startPoint y: 51, endPoint x: 320, endPoint y: 54, distance: 63.8
click at [320, 54] on h3 "2610 C St" at bounding box center [367, 53] width 246 height 24
copy h3 "2610 C St"
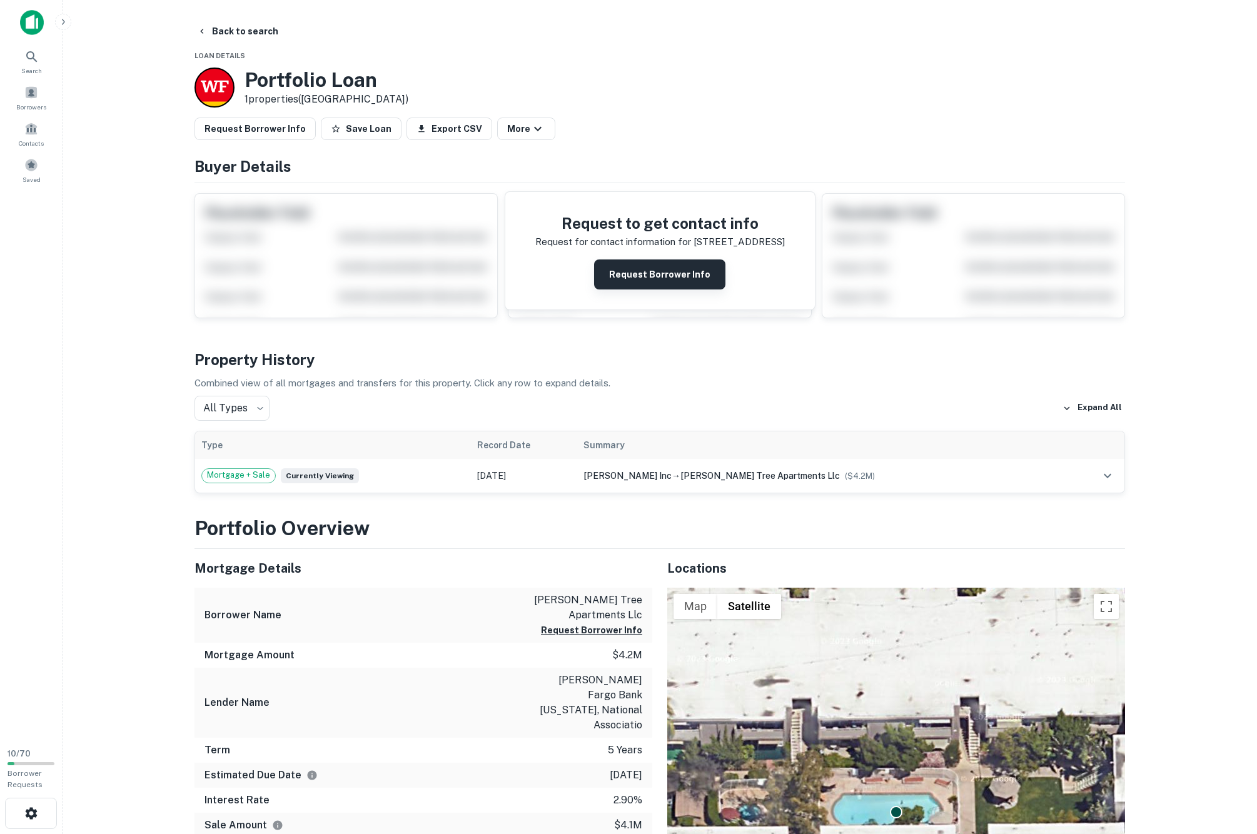
click at [665, 289] on button "Request Borrower Info" at bounding box center [659, 274] width 131 height 30
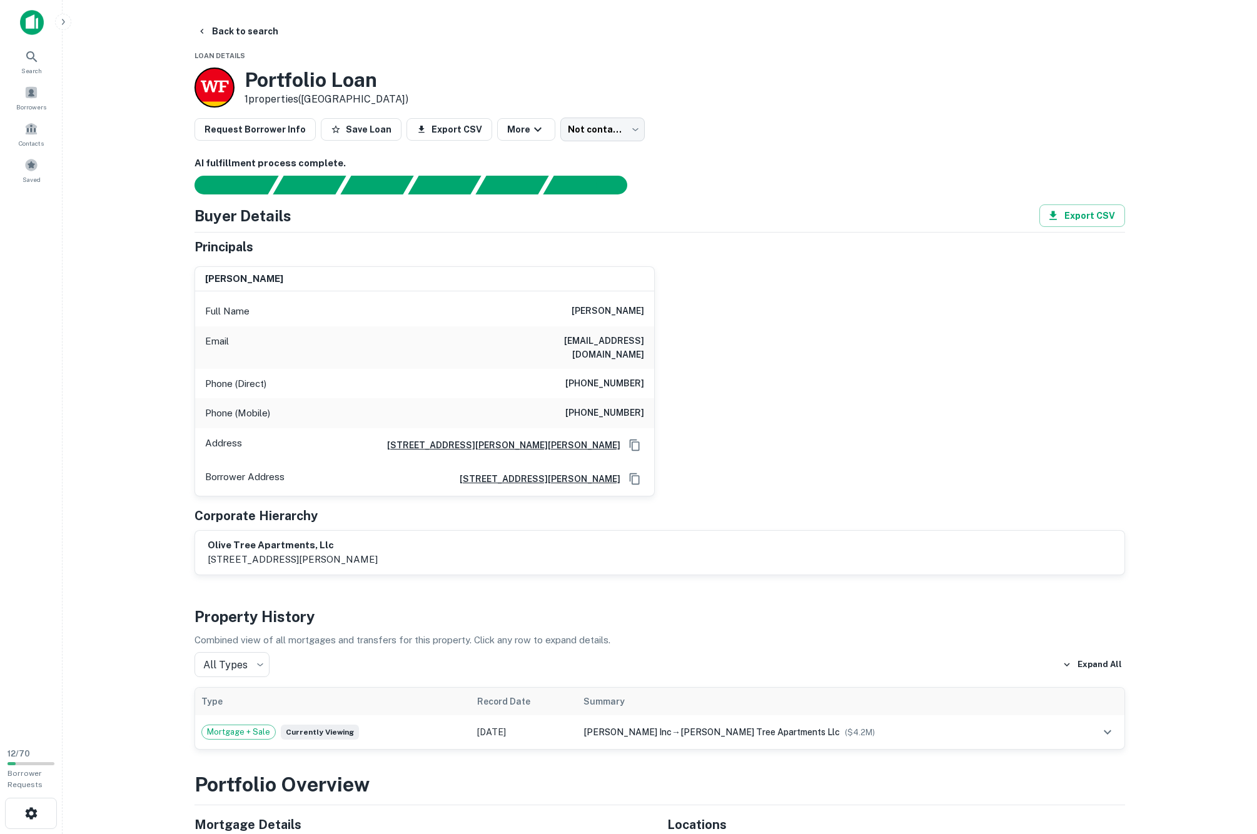
click at [291, 90] on h3 "Portfolio Loan" at bounding box center [326, 80] width 164 height 24
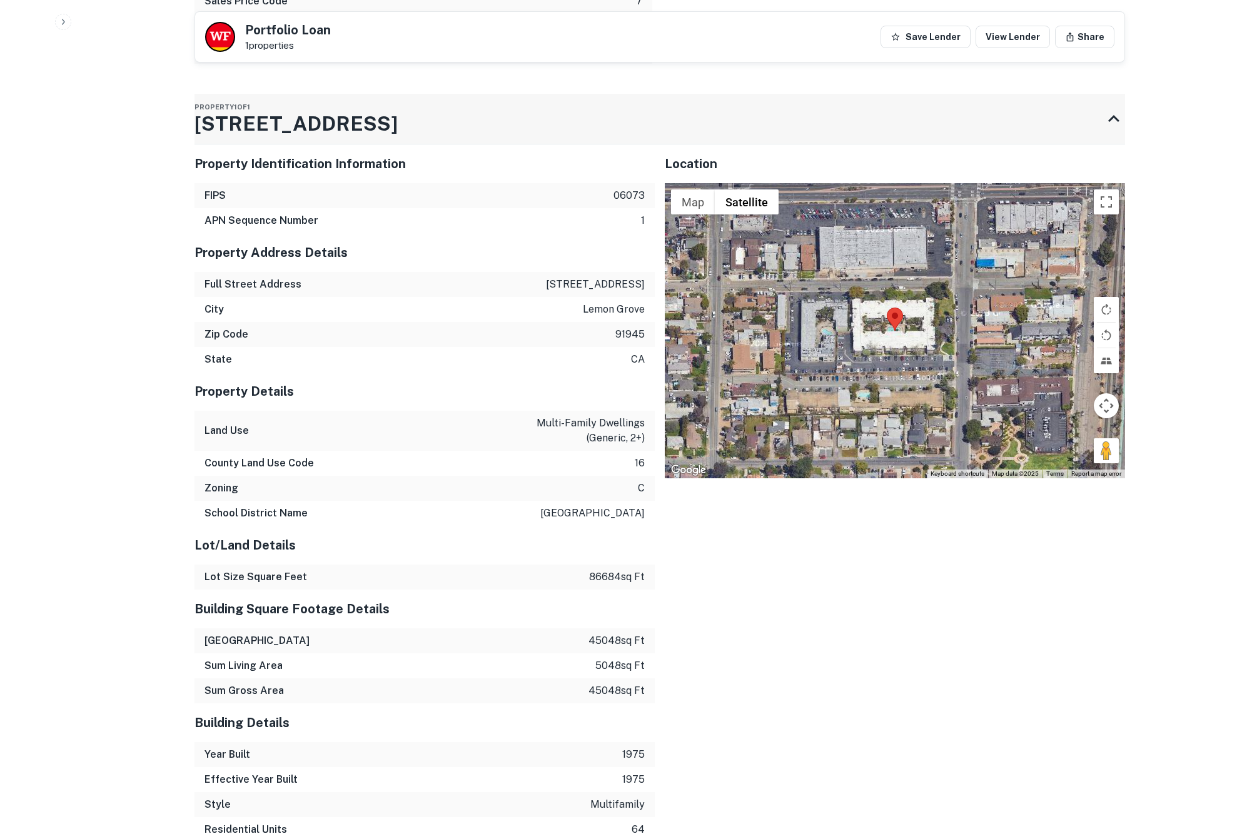
scroll to position [1300, 0]
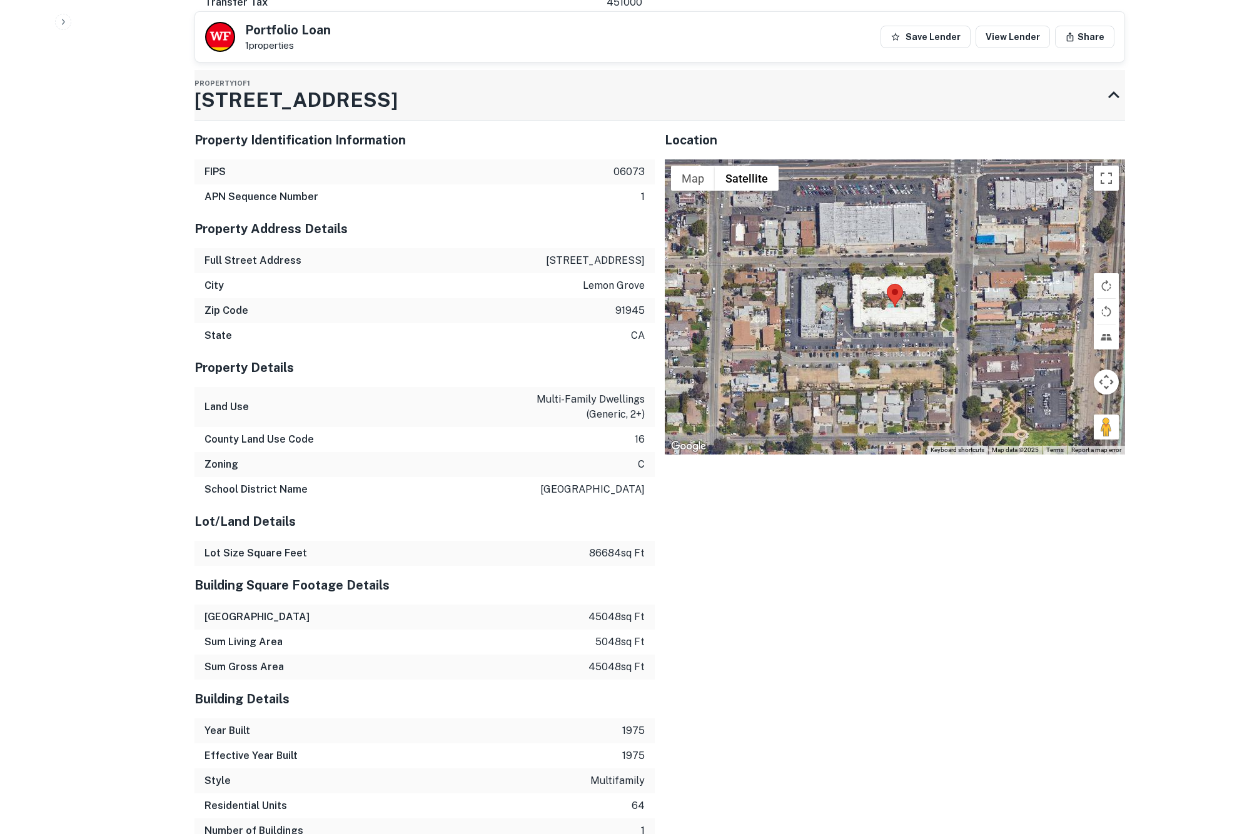
click at [213, 115] on h3 "[STREET_ADDRESS]" at bounding box center [295, 100] width 203 height 30
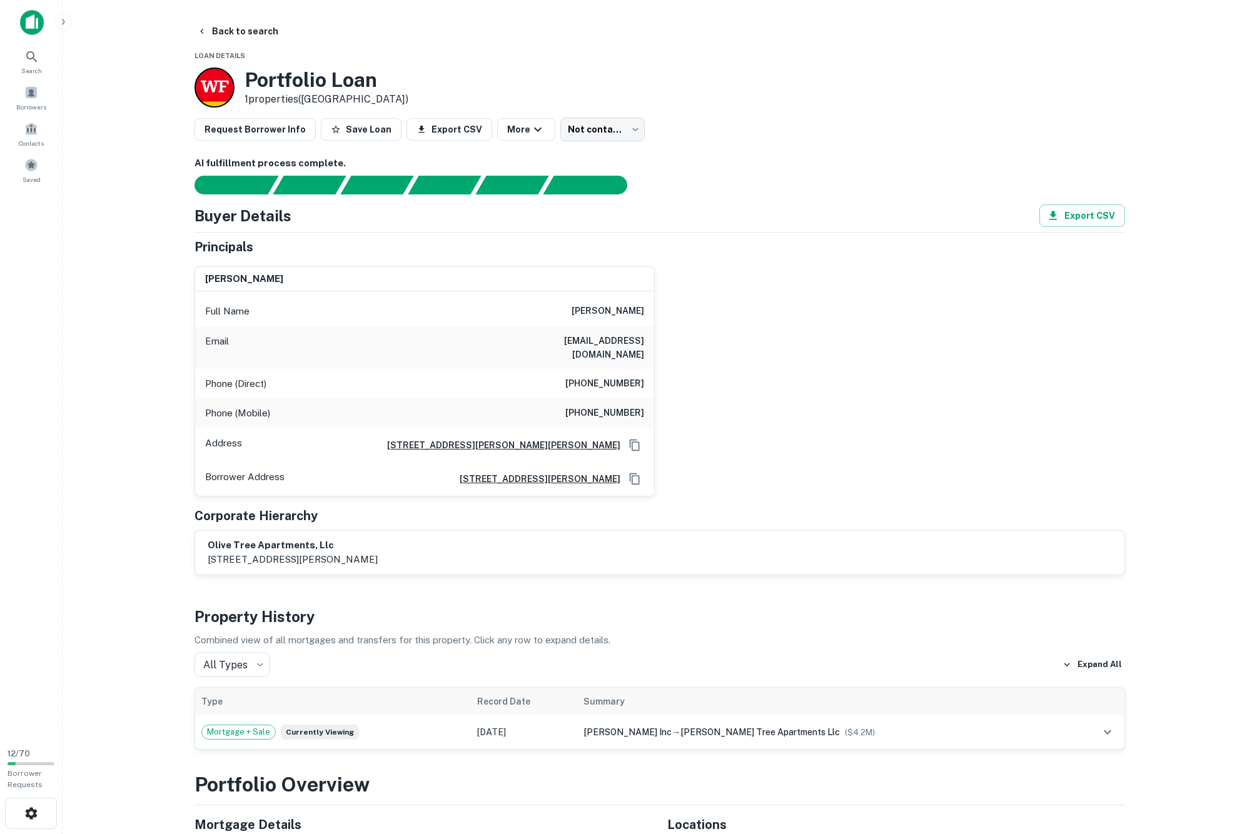
scroll to position [0, 0]
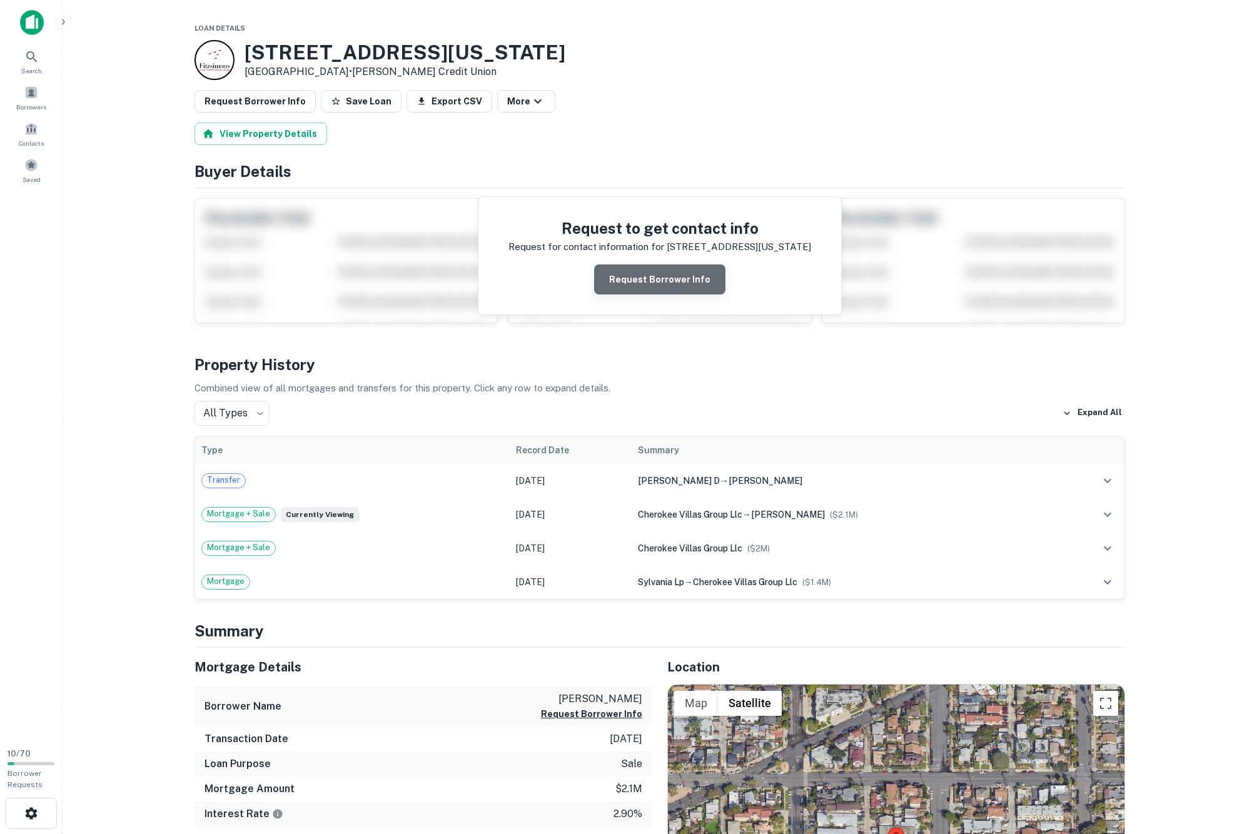
click at [646, 294] on button "Request Borrower Info" at bounding box center [659, 279] width 131 height 30
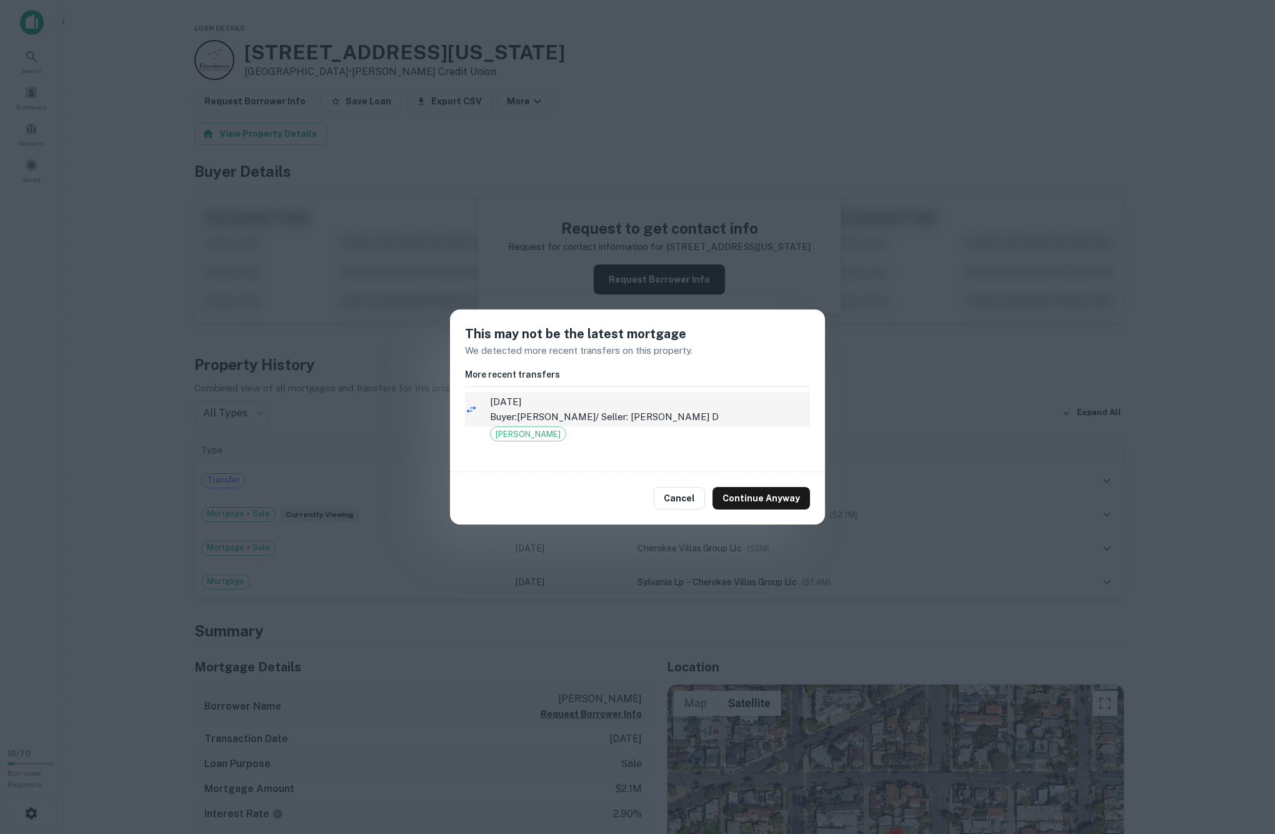
click at [646, 424] on p "Buyer: KUTZKE KYLE / Seller: LILL EVANNE D" at bounding box center [650, 416] width 320 height 15
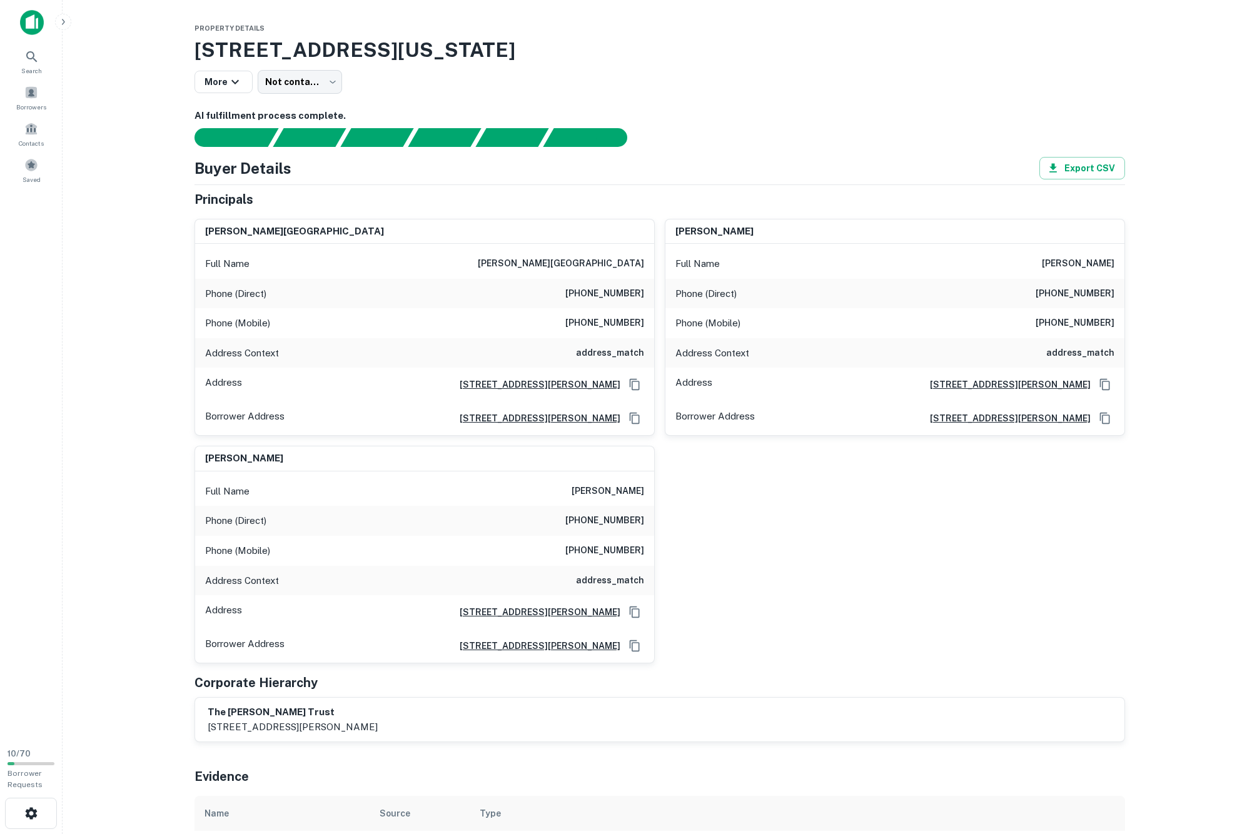
click at [228, 49] on h3 "4460 Mississippi St, San Diego, CA, 92116" at bounding box center [659, 50] width 930 height 30
drag, startPoint x: 228, startPoint y: 49, endPoint x: 265, endPoint y: 49, distance: 37.5
click at [265, 49] on h3 "4460 Mississippi St, San Diego, CA, 92116" at bounding box center [659, 50] width 930 height 30
copy h3 "4460 Mississippi"
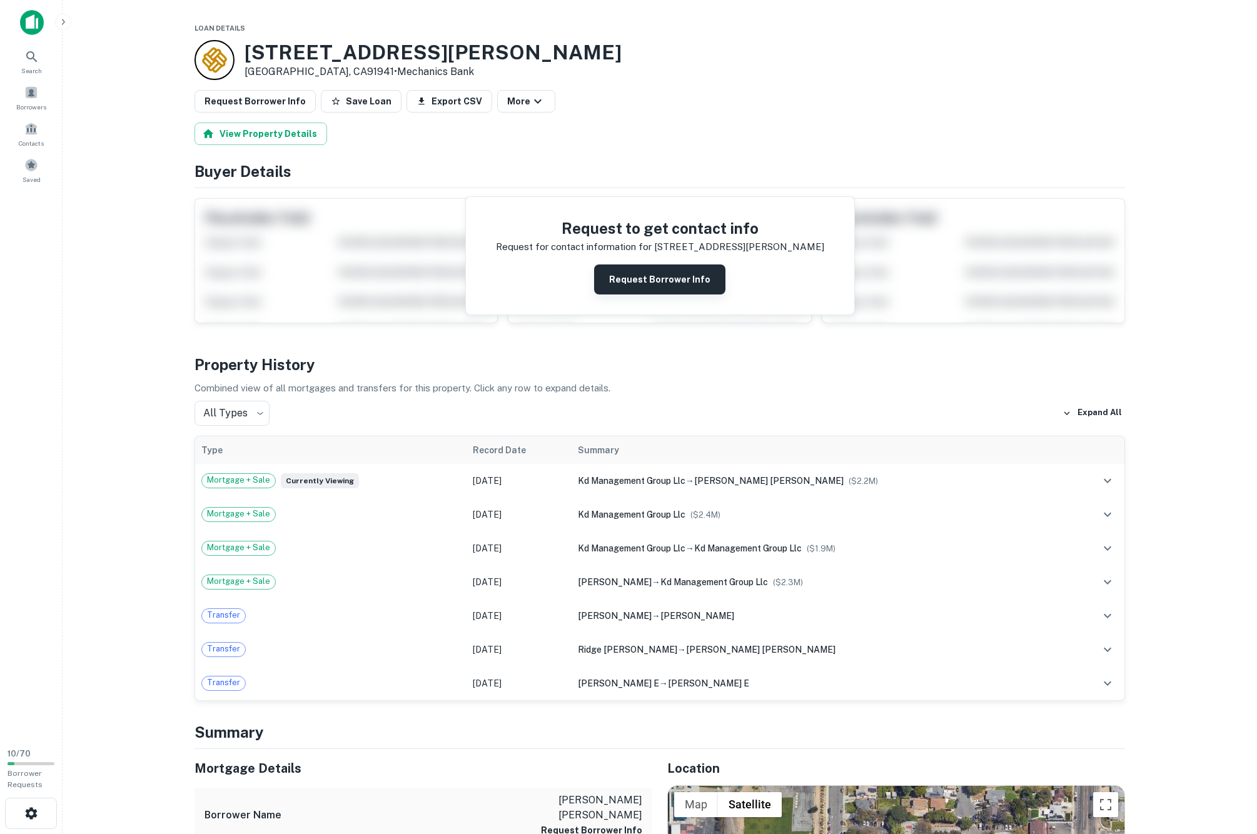
click at [645, 294] on button "Request Borrower Info" at bounding box center [659, 279] width 131 height 30
click at [19, 59] on icon at bounding box center [11, 51] width 15 height 15
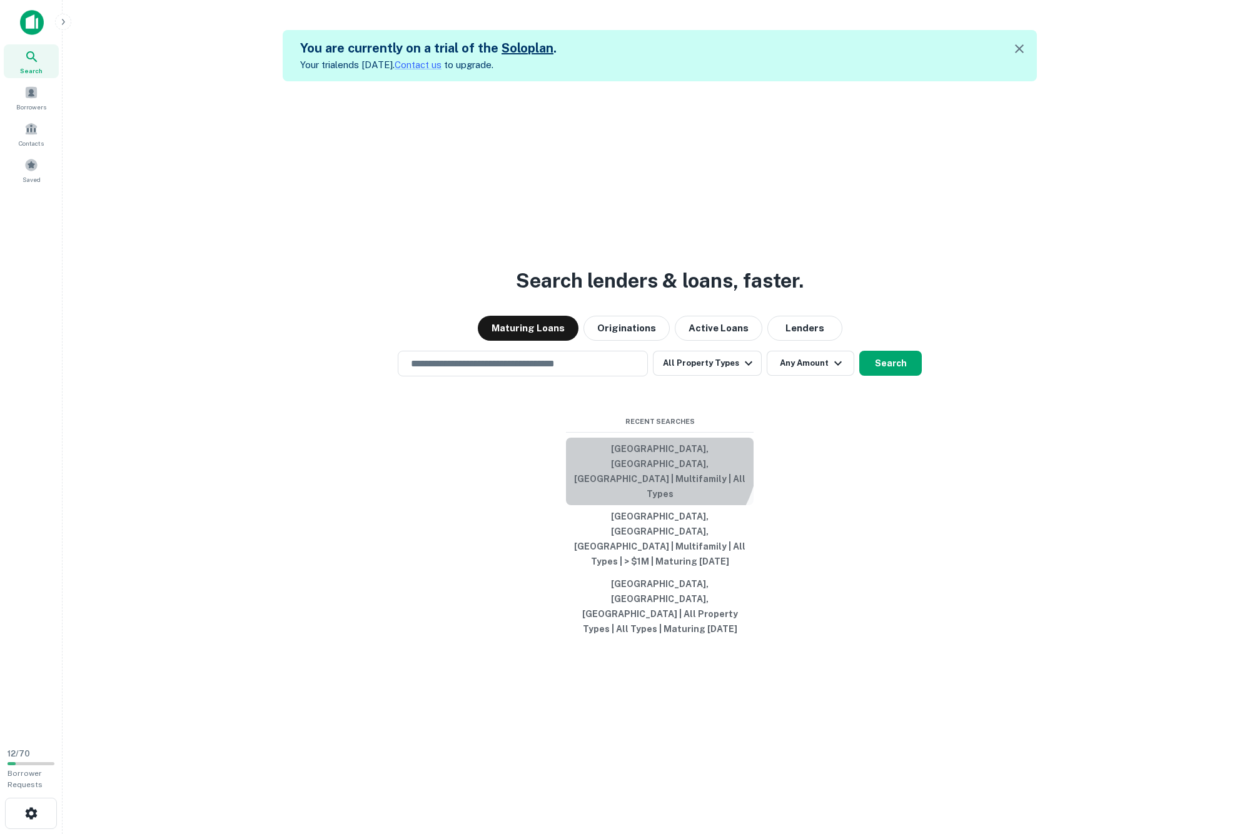
click at [641, 474] on button "[GEOGRAPHIC_DATA], [GEOGRAPHIC_DATA], [GEOGRAPHIC_DATA] | Multifamily | All Typ…" at bounding box center [660, 472] width 188 height 68
type input "**********"
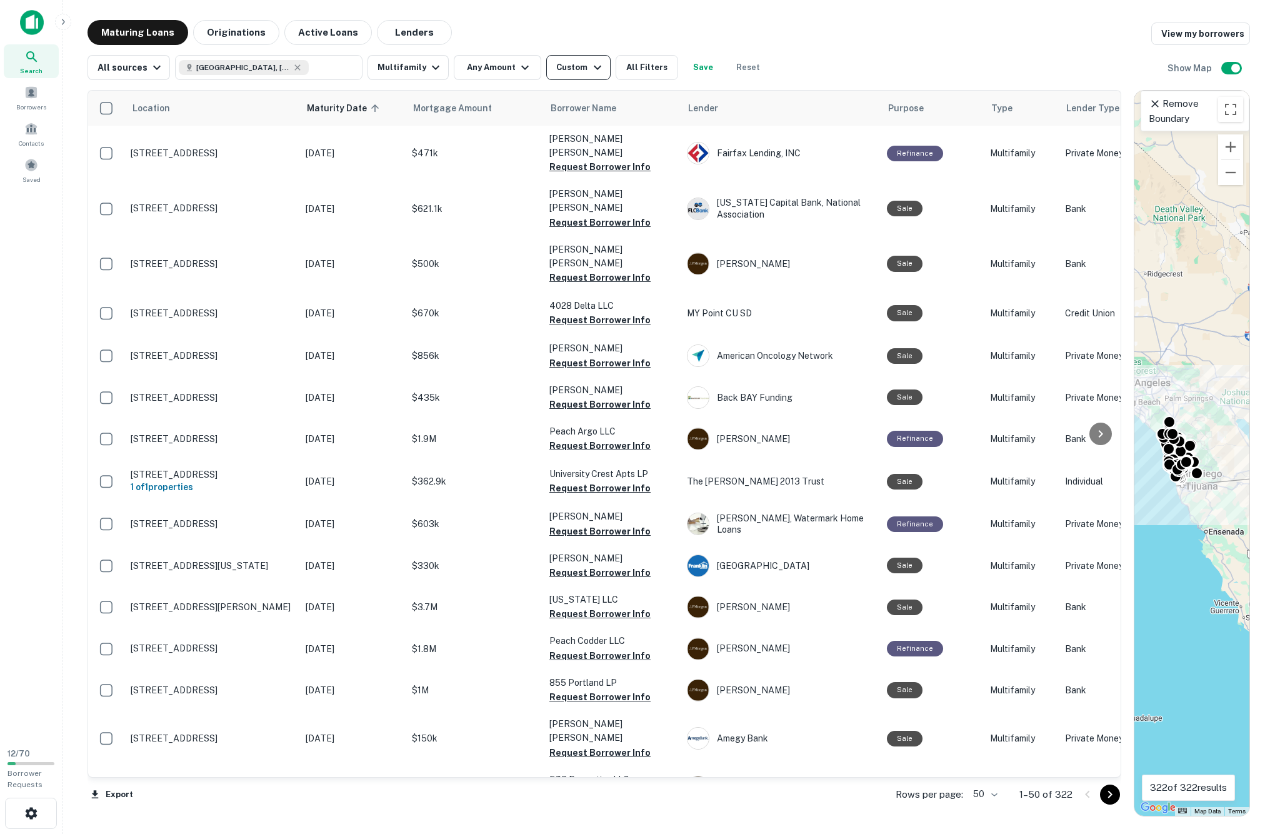
click at [605, 64] on icon "button" at bounding box center [597, 67] width 15 height 15
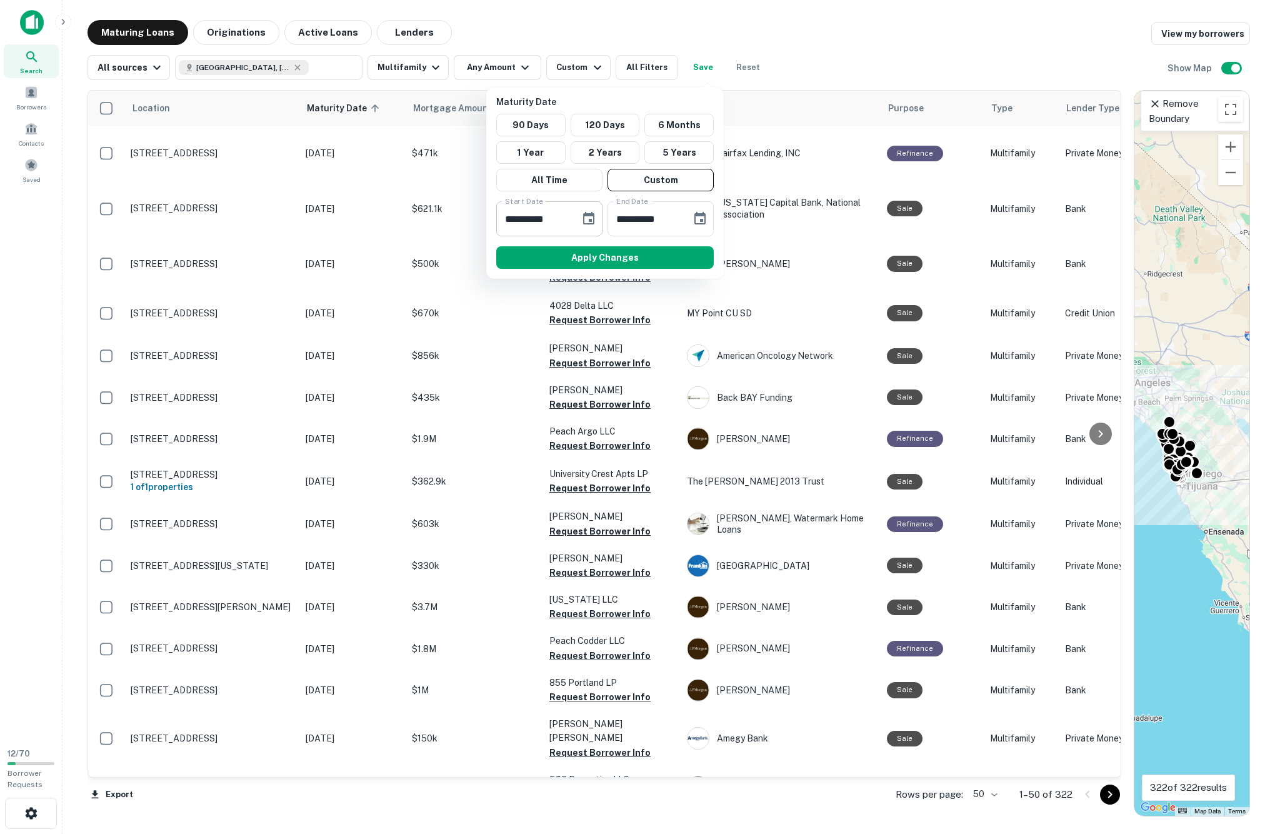
click at [585, 226] on icon "Choose date, selected date is Oct 1, 2025" at bounding box center [588, 218] width 15 height 15
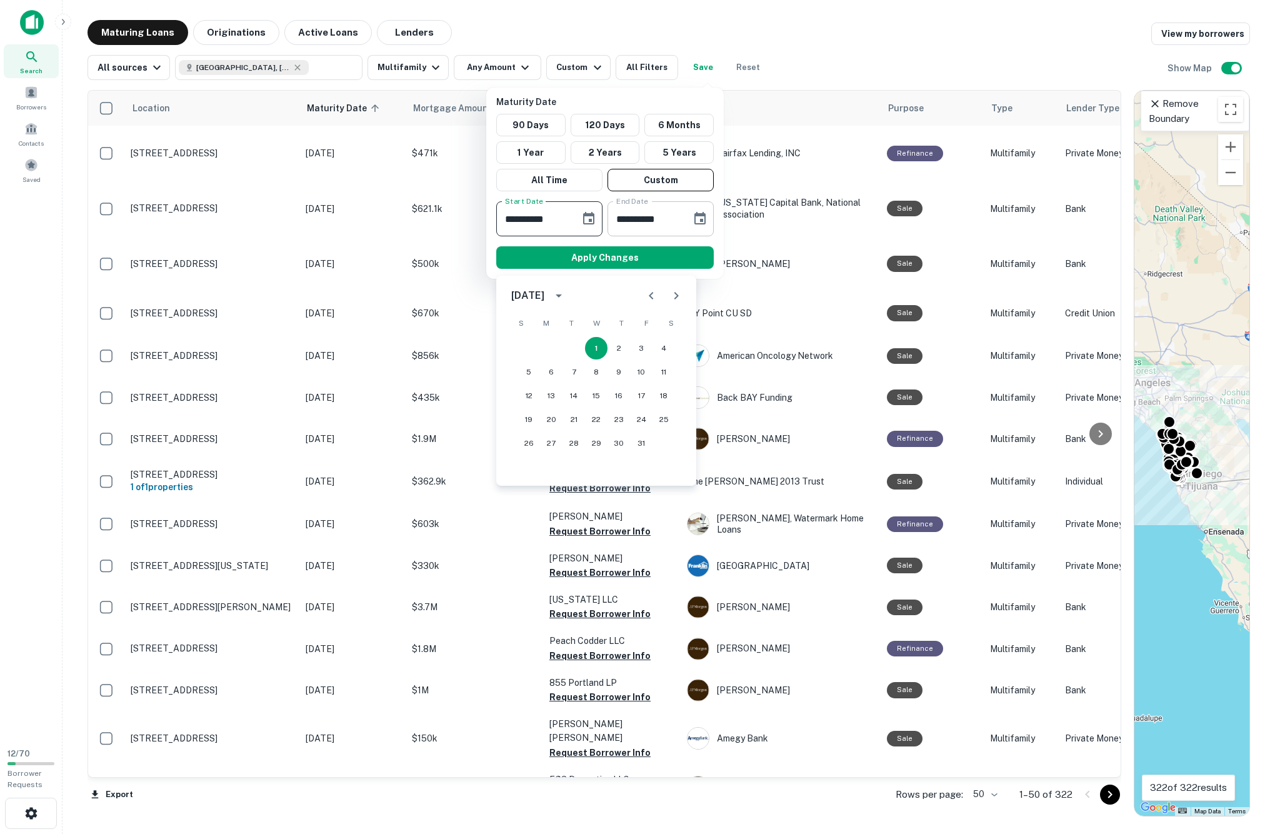
click at [664, 236] on input "**********" at bounding box center [645, 218] width 75 height 35
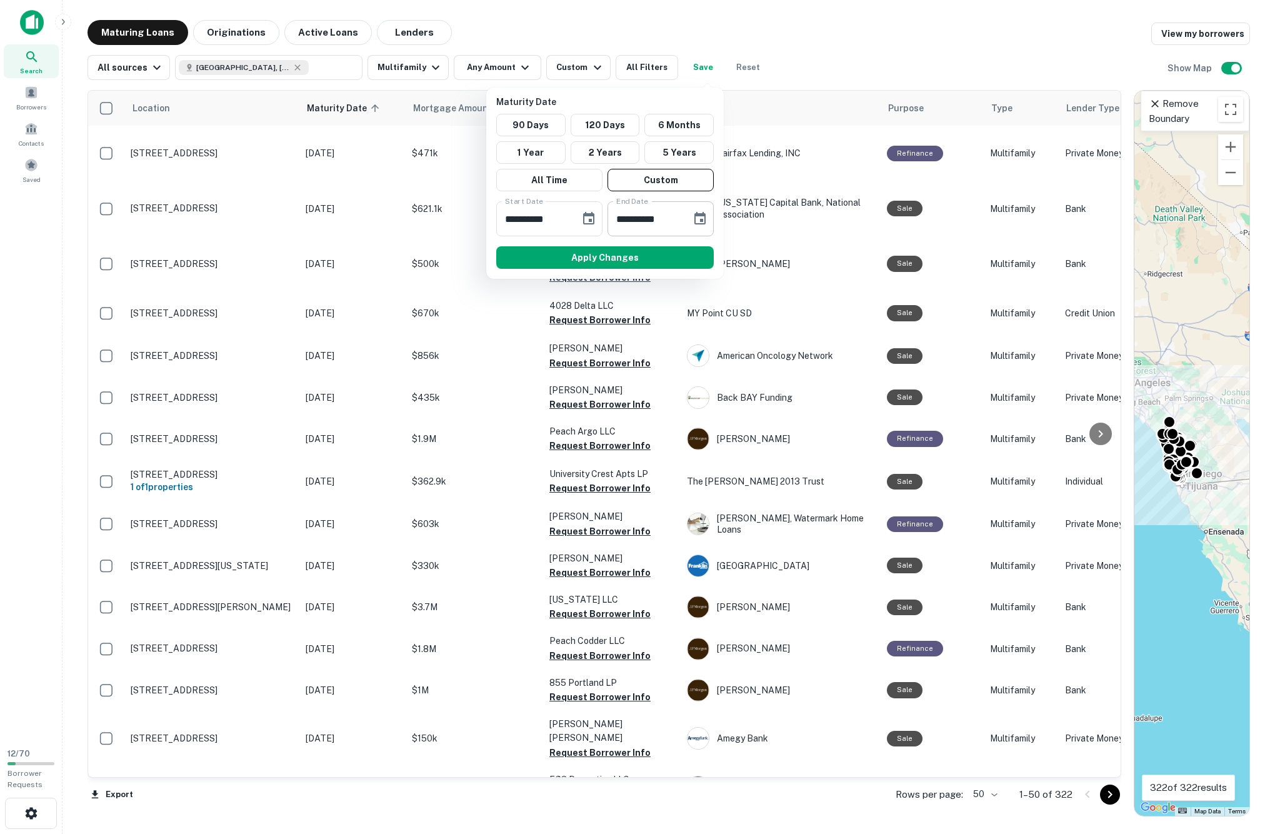
click at [693, 226] on icon "Choose date, selected date is Dec 31, 2025" at bounding box center [700, 218] width 15 height 15
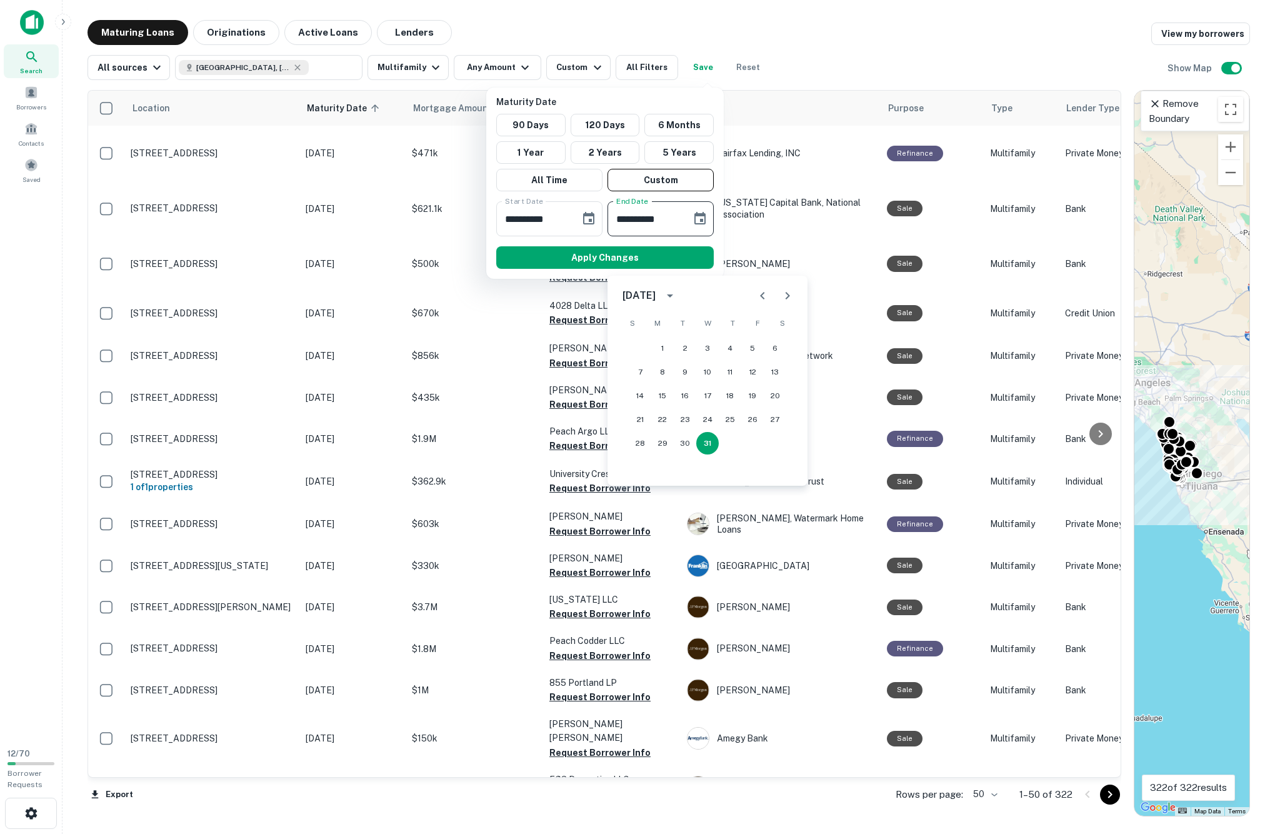
click at [708, 28] on div at bounding box center [637, 417] width 1275 height 834
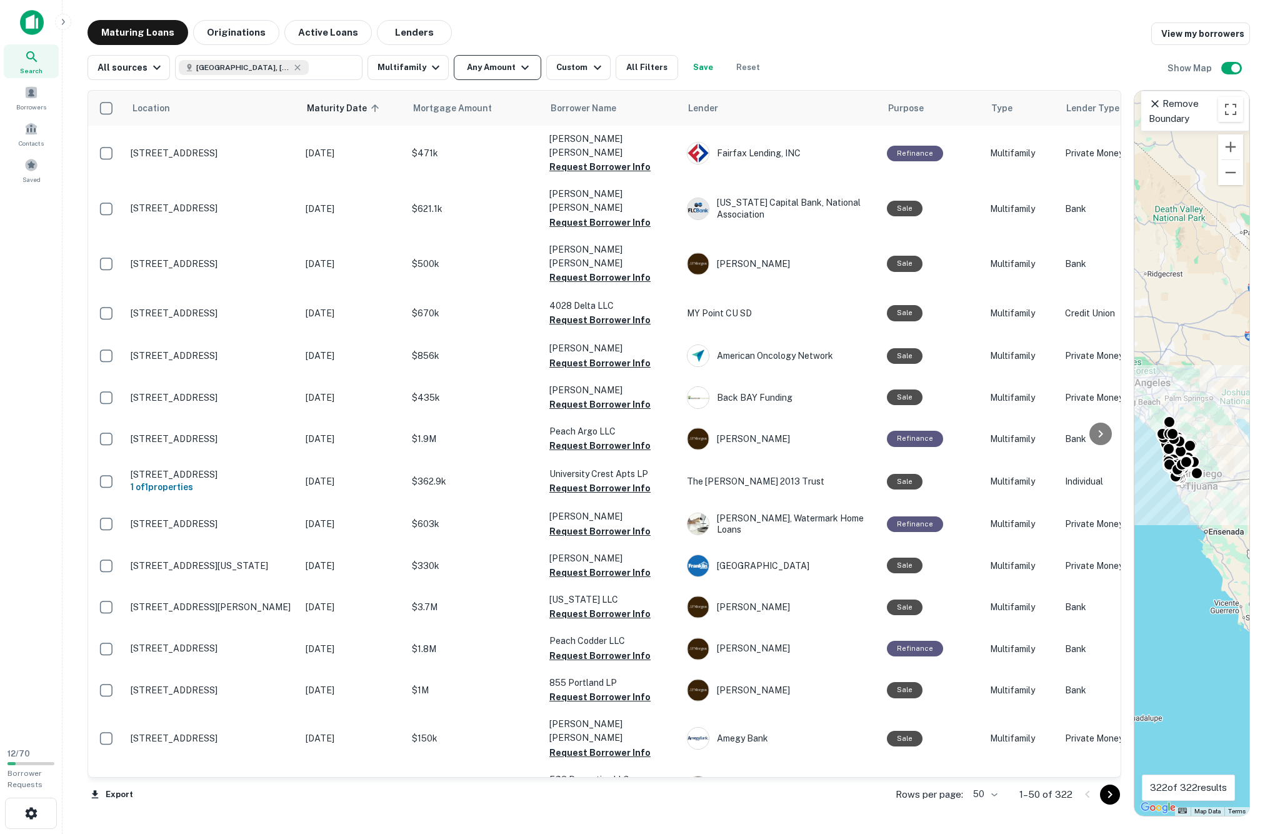
click at [520, 66] on button "Any Amount" at bounding box center [498, 67] width 88 height 25
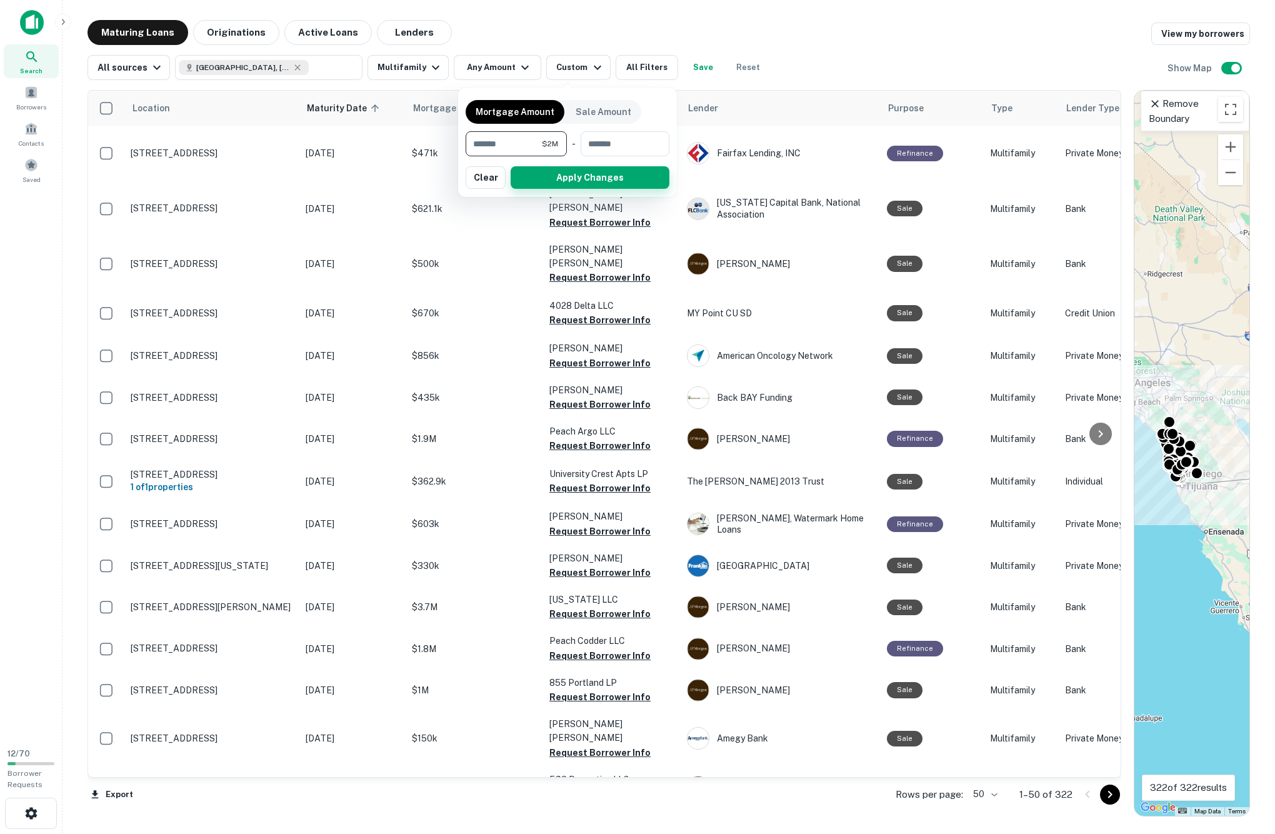
type input "*******"
click at [543, 189] on button "Apply Changes" at bounding box center [590, 177] width 159 height 23
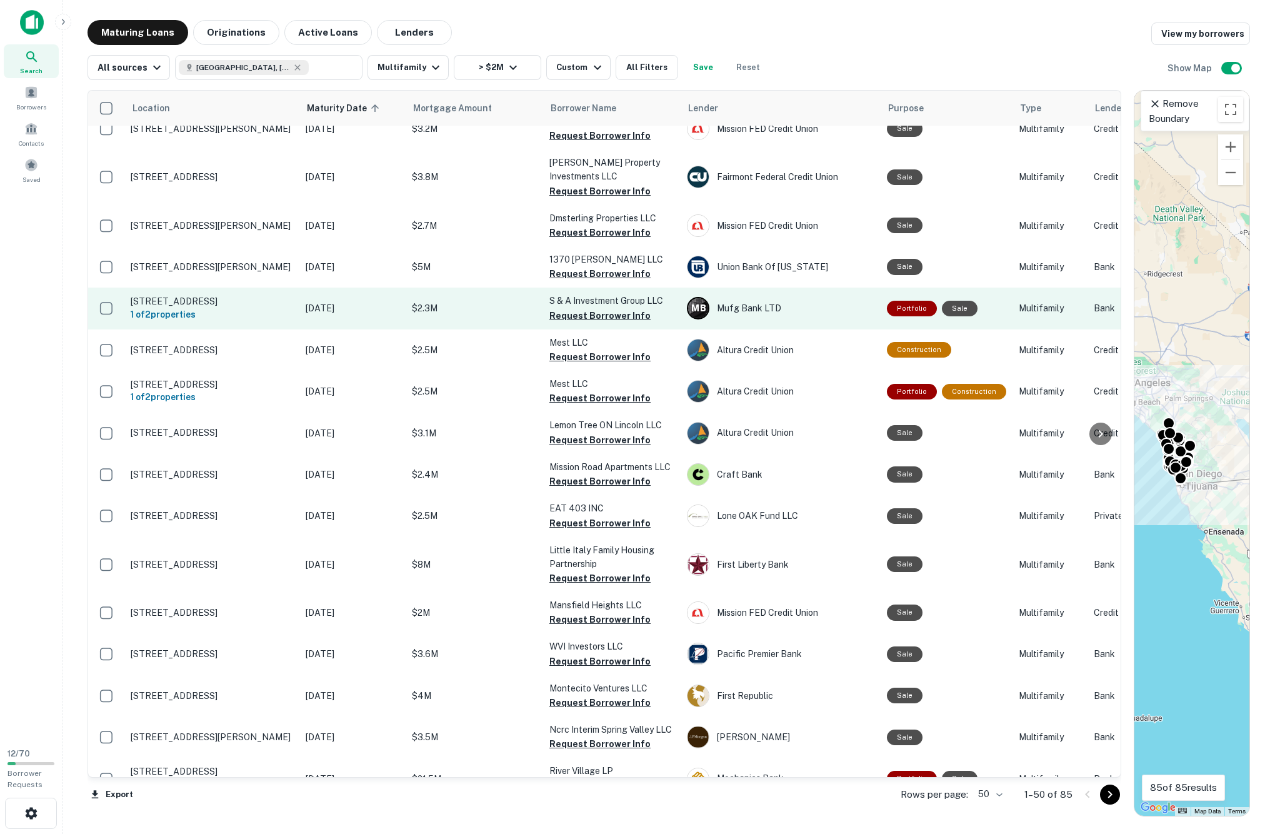
scroll to position [466, 0]
